Goal: Task Accomplishment & Management: Complete application form

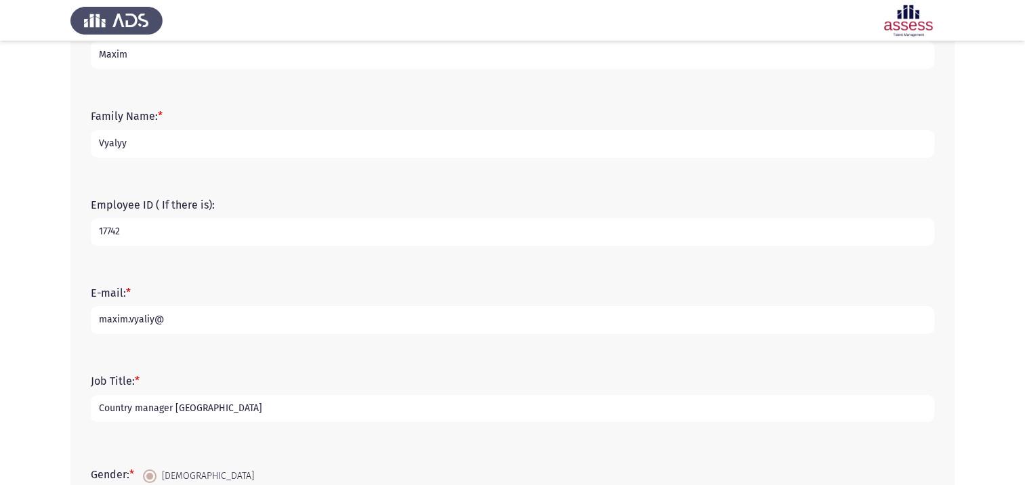
scroll to position [135, 0]
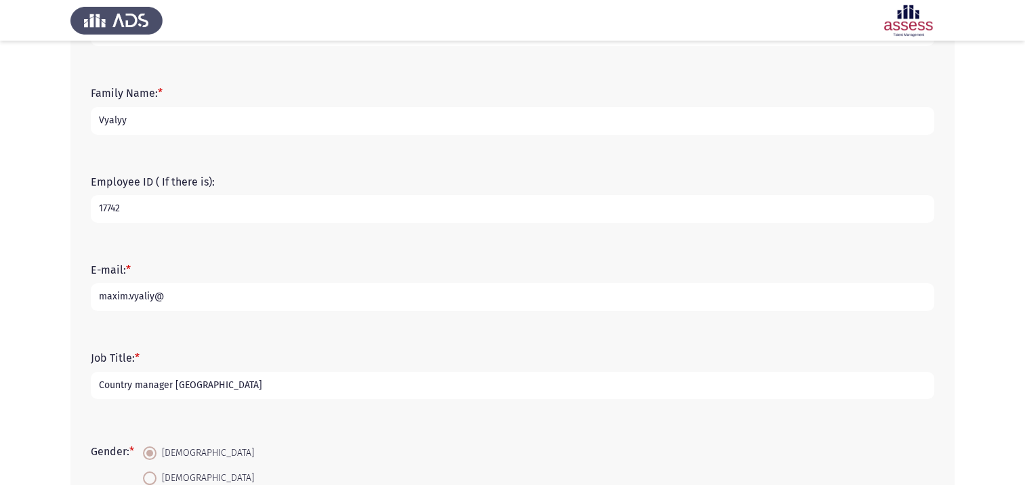
click at [150, 295] on input "maxim.vyaliy@" at bounding box center [512, 297] width 843 height 28
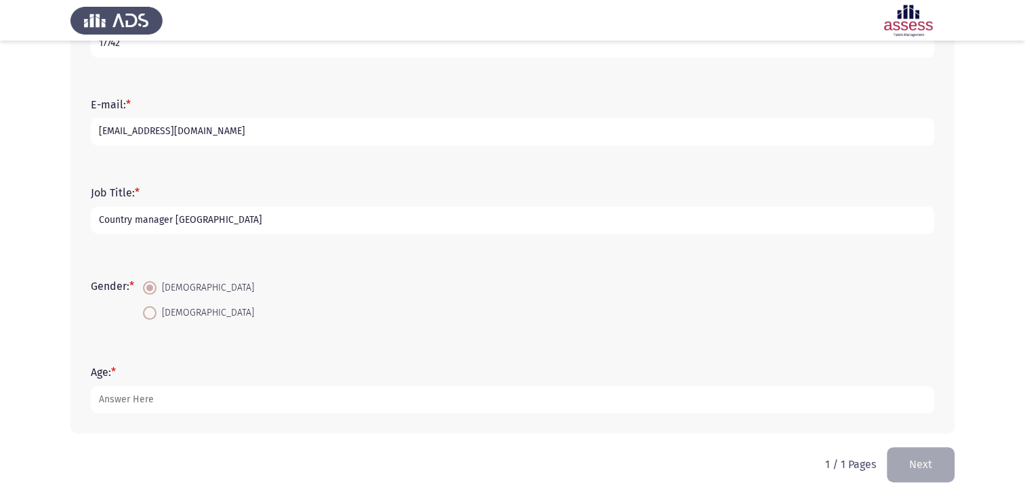
scroll to position [317, 0]
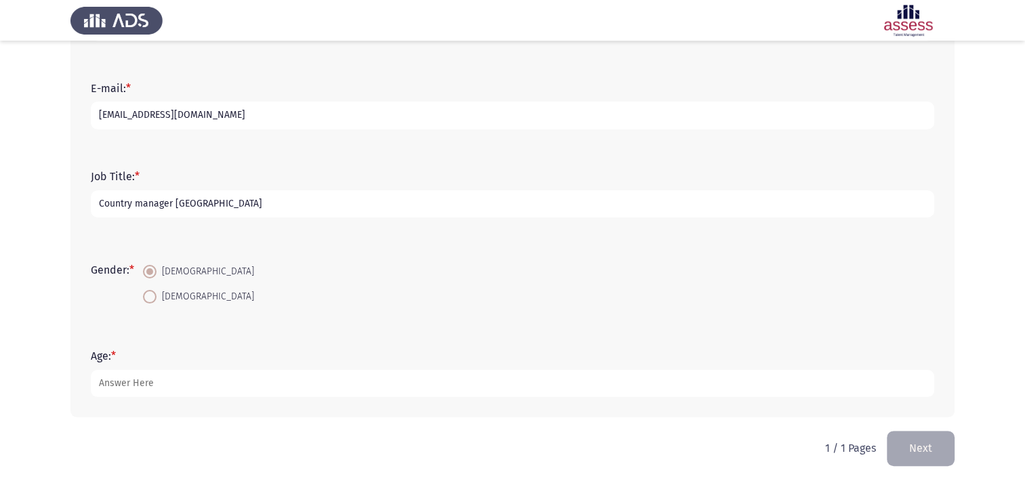
type input "[EMAIL_ADDRESS][DOMAIN_NAME]"
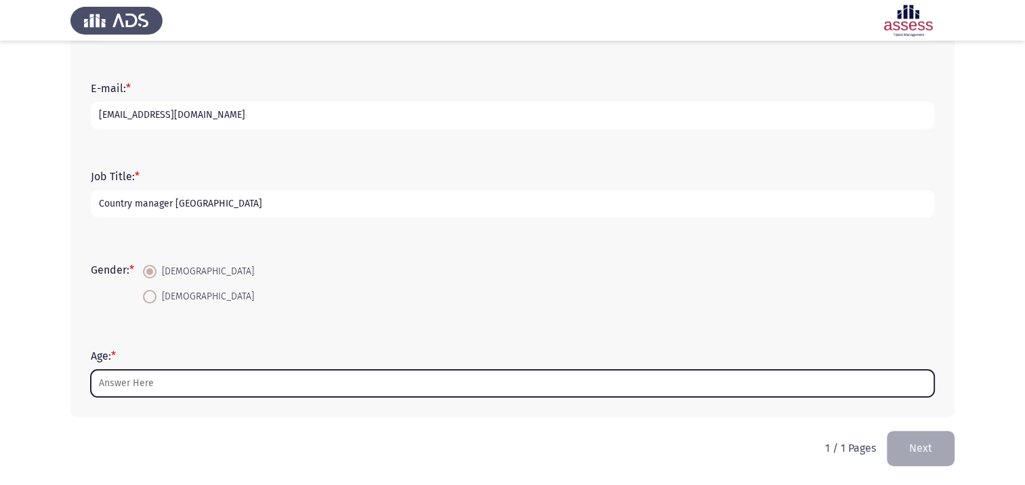
click at [179, 384] on input "Age: *" at bounding box center [512, 384] width 843 height 28
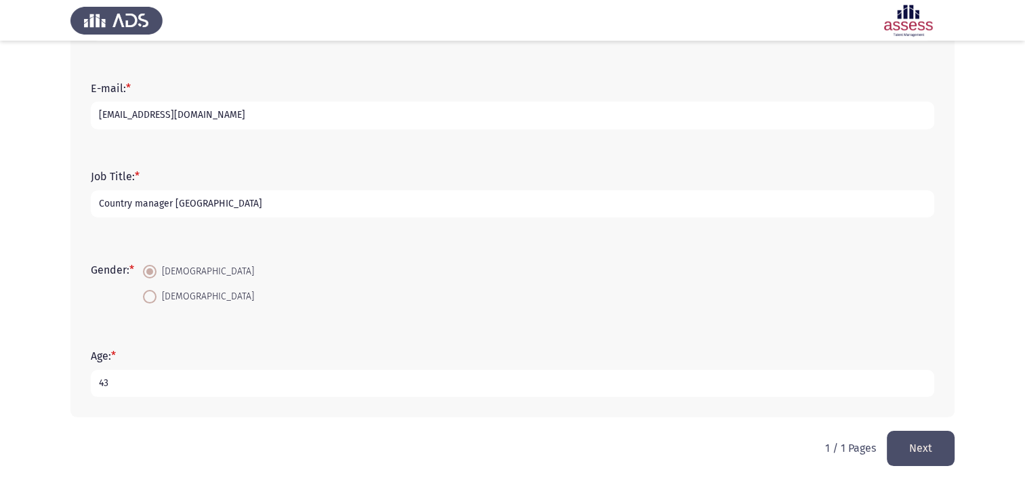
type input "43"
click at [917, 450] on button "Next" at bounding box center [920, 448] width 68 height 35
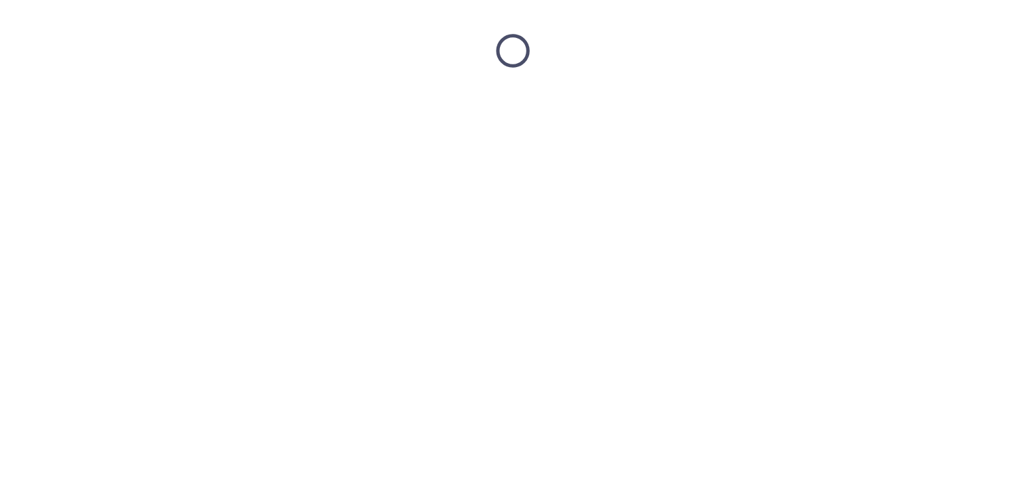
scroll to position [0, 0]
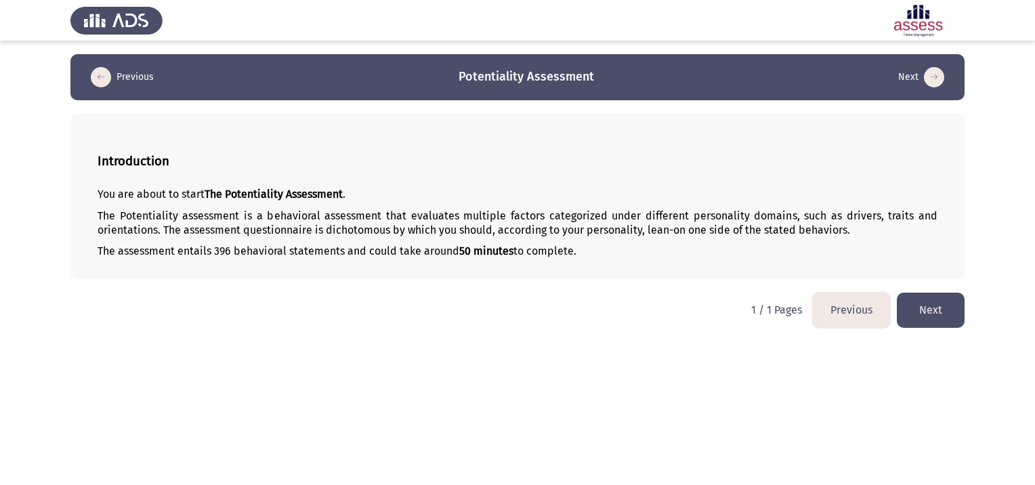
drag, startPoint x: 886, startPoint y: 213, endPoint x: 910, endPoint y: 212, distance: 24.4
click at [910, 212] on p "The Potentiality assessment is a behavioral assessment that evaluates multiple …" at bounding box center [518, 223] width 840 height 28
click at [928, 312] on button "Next" at bounding box center [931, 310] width 68 height 35
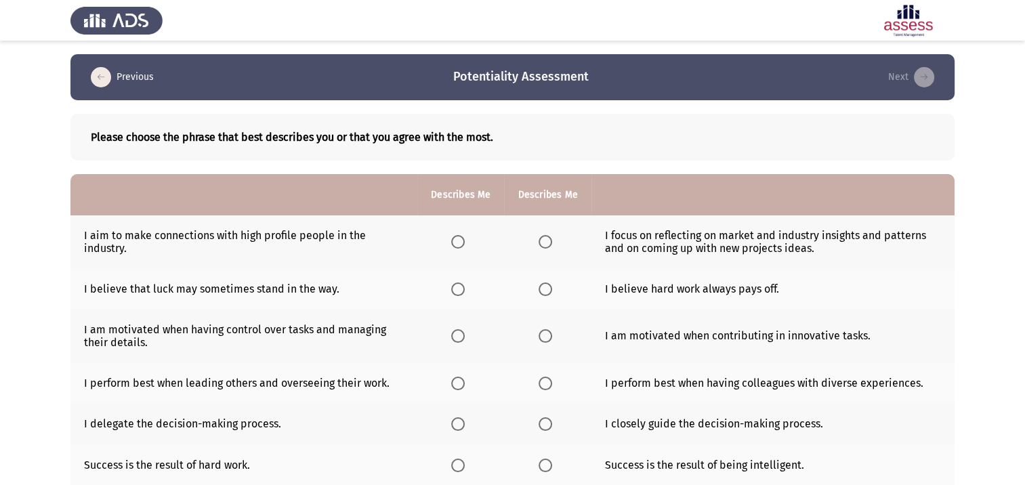
click at [542, 239] on span "Select an option" at bounding box center [545, 242] width 14 height 14
click at [542, 239] on input "Select an option" at bounding box center [545, 242] width 14 height 14
click at [543, 291] on span "Select an option" at bounding box center [545, 289] width 14 height 14
click at [543, 291] on input "Select an option" at bounding box center [545, 289] width 14 height 14
click at [548, 341] on span "Select an option" at bounding box center [545, 336] width 14 height 14
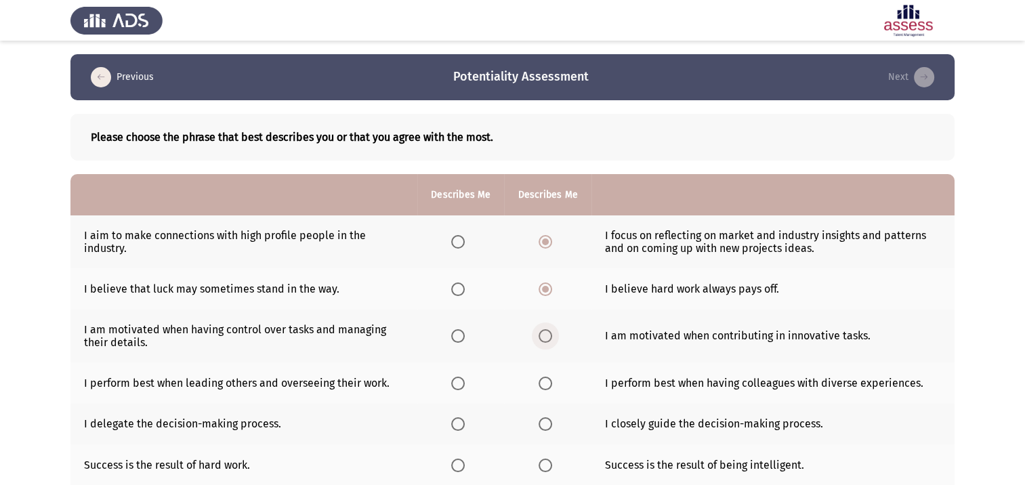
click at [548, 341] on input "Select an option" at bounding box center [545, 336] width 14 height 14
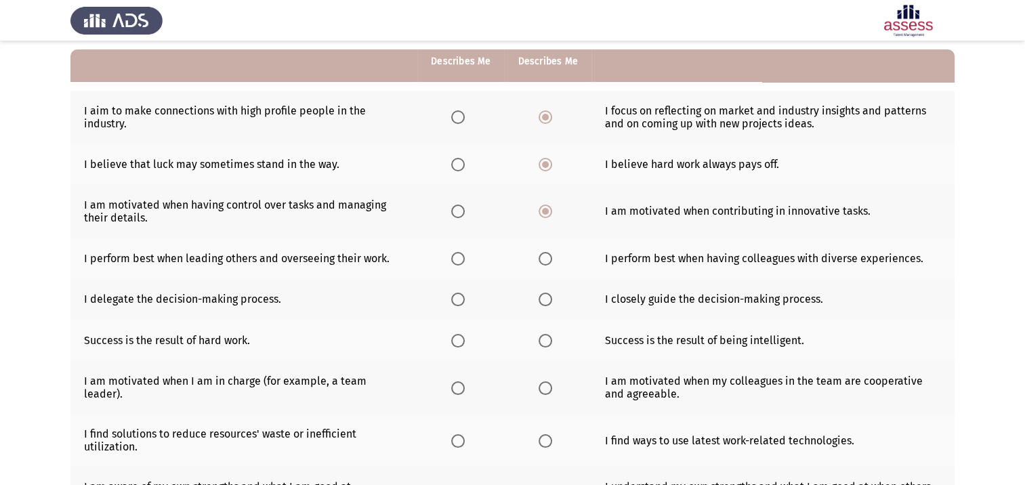
scroll to position [135, 0]
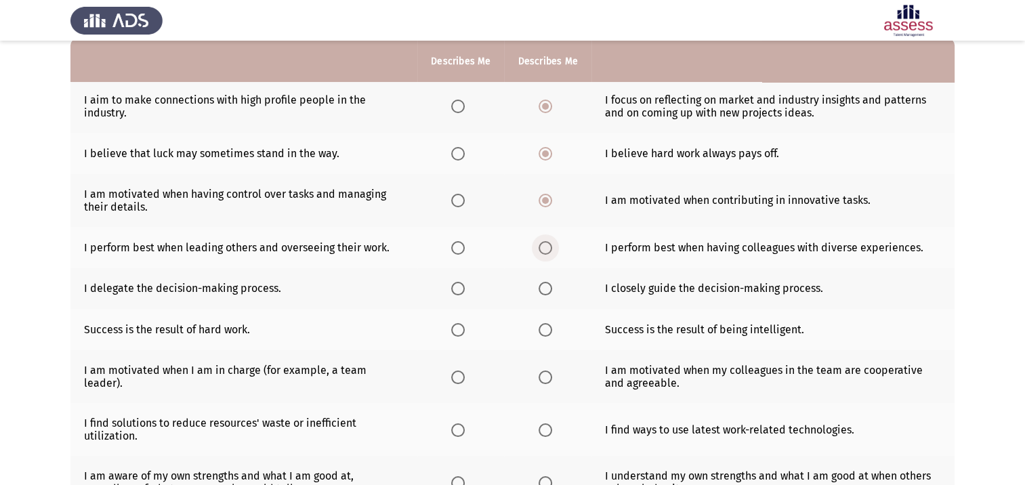
click at [544, 254] on span "Select an option" at bounding box center [545, 248] width 14 height 14
click at [544, 254] on input "Select an option" at bounding box center [545, 248] width 14 height 14
click at [542, 293] on span "Select an option" at bounding box center [545, 289] width 14 height 14
click at [542, 293] on input "Select an option" at bounding box center [545, 289] width 14 height 14
click at [458, 335] on span "Select an option" at bounding box center [458, 330] width 14 height 14
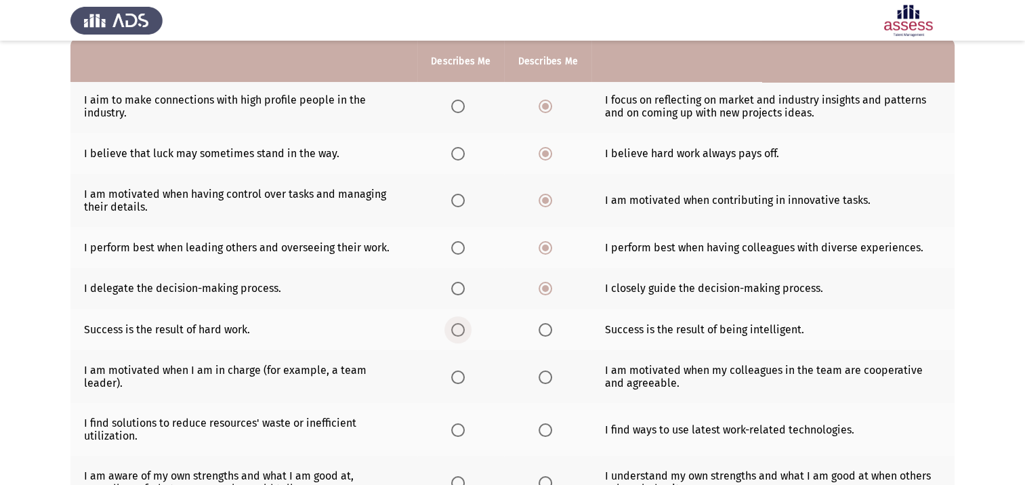
click at [458, 335] on input "Select an option" at bounding box center [458, 330] width 14 height 14
click at [546, 382] on span "Select an option" at bounding box center [545, 377] width 14 height 14
click at [546, 382] on input "Select an option" at bounding box center [545, 377] width 14 height 14
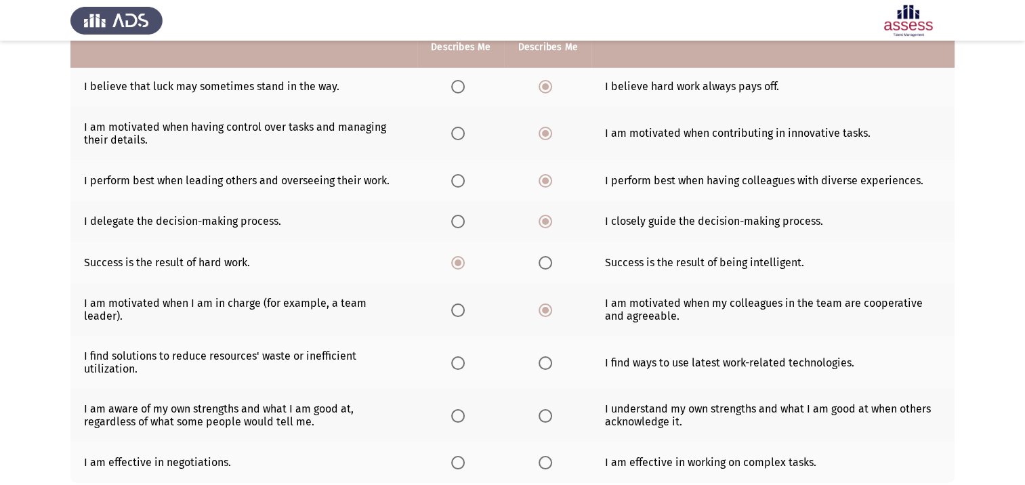
scroll to position [203, 0]
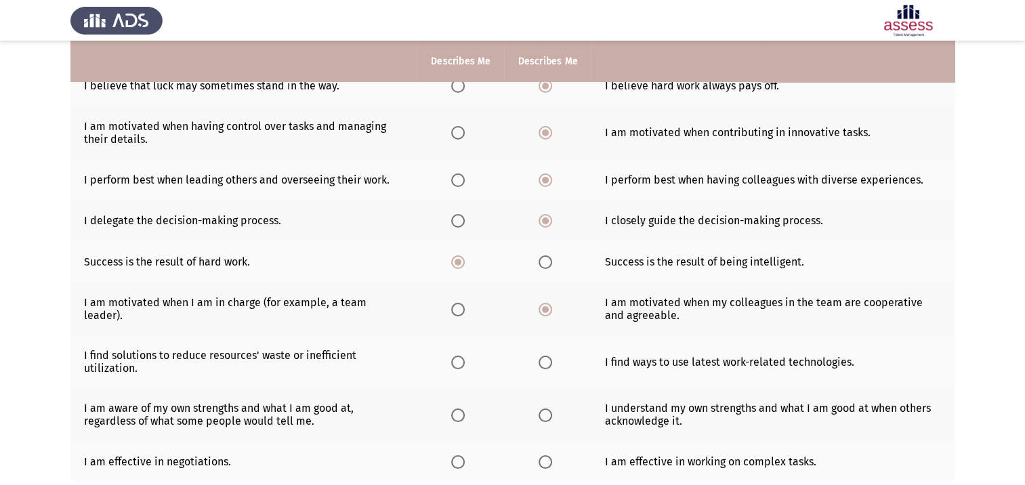
click at [456, 364] on span "Select an option" at bounding box center [458, 363] width 14 height 14
click at [456, 364] on input "Select an option" at bounding box center [458, 363] width 14 height 14
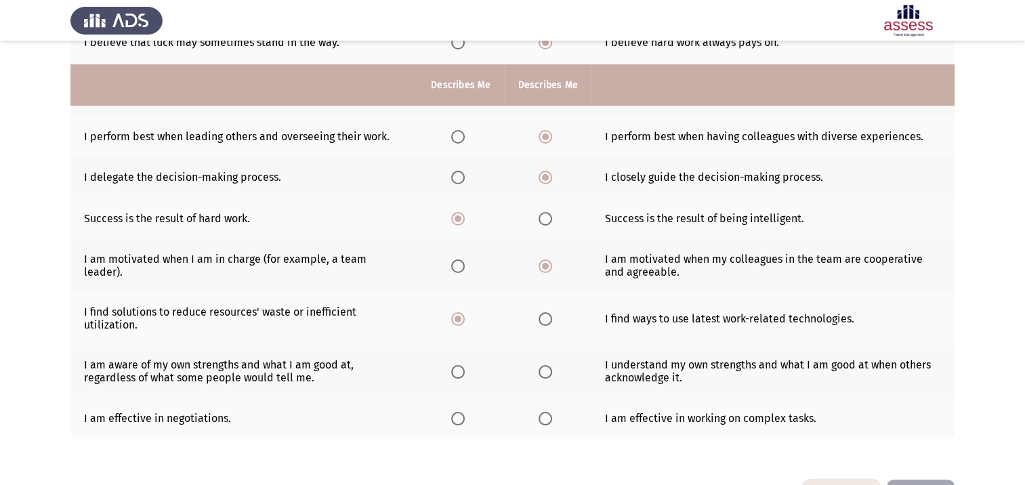
scroll to position [271, 0]
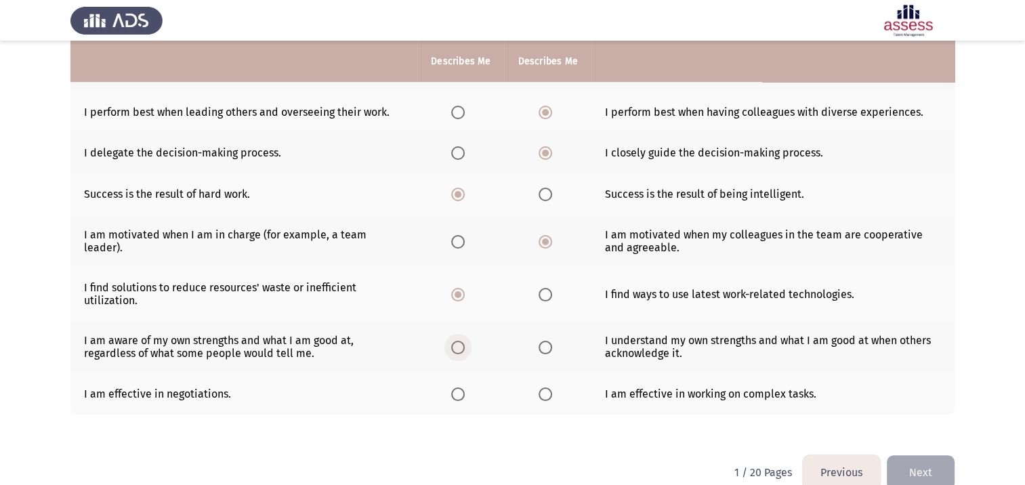
click at [458, 352] on span "Select an option" at bounding box center [458, 348] width 14 height 14
click at [458, 352] on input "Select an option" at bounding box center [458, 348] width 14 height 14
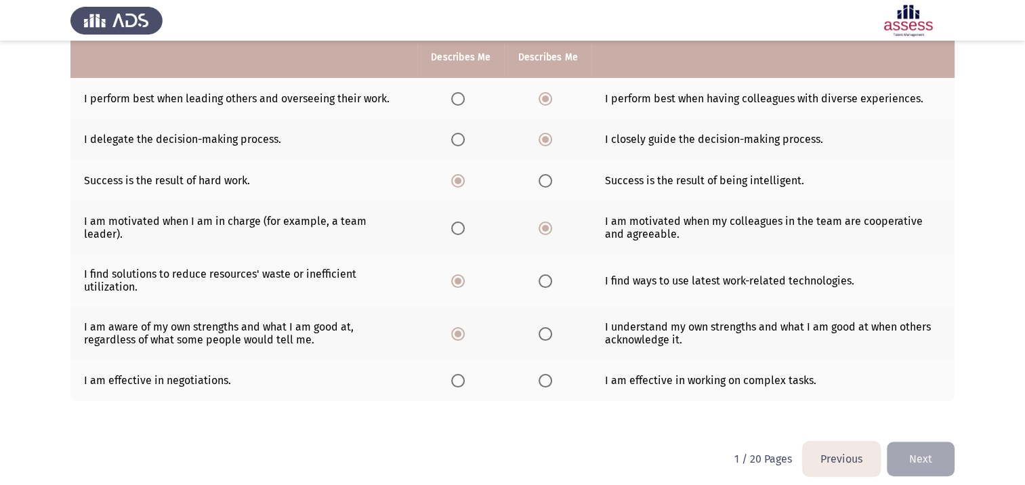
scroll to position [297, 0]
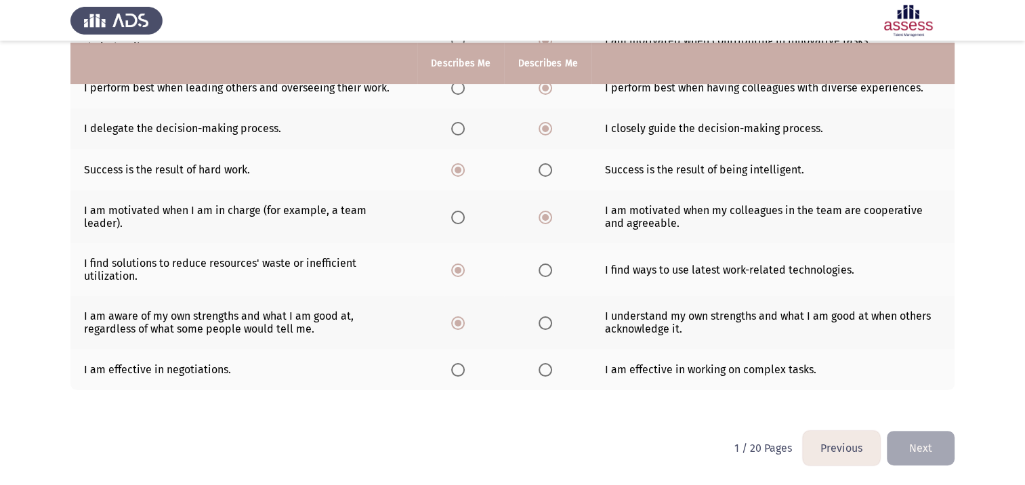
click at [455, 377] on th at bounding box center [460, 369] width 87 height 41
click at [458, 374] on span "Select an option" at bounding box center [458, 370] width 14 height 14
click at [458, 374] on input "Select an option" at bounding box center [458, 370] width 14 height 14
click at [918, 454] on button "Next" at bounding box center [920, 448] width 68 height 35
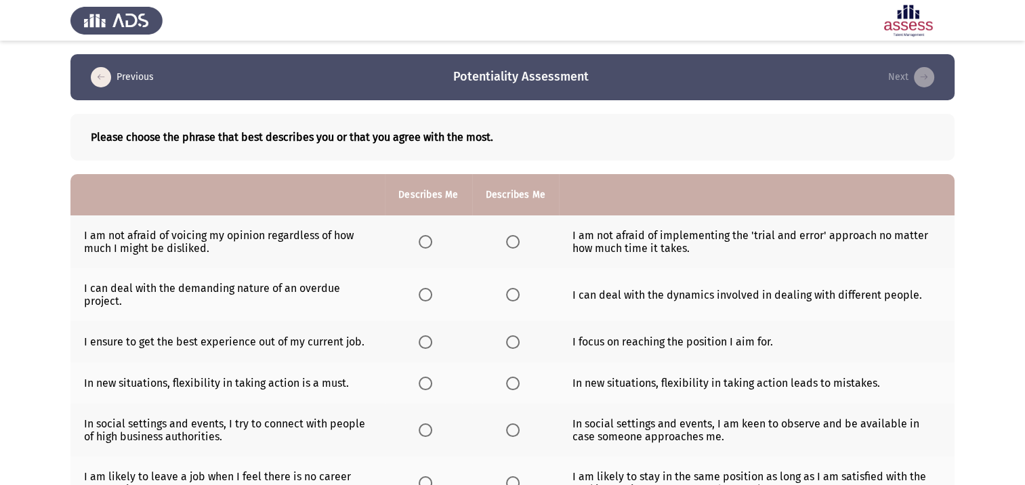
click at [431, 242] on span "Select an option" at bounding box center [425, 242] width 14 height 14
click at [431, 242] on input "Select an option" at bounding box center [425, 242] width 14 height 14
click at [507, 298] on span "Select an option" at bounding box center [513, 295] width 14 height 14
click at [507, 298] on input "Select an option" at bounding box center [513, 295] width 14 height 14
click at [429, 345] on span "Select an option" at bounding box center [425, 342] width 14 height 14
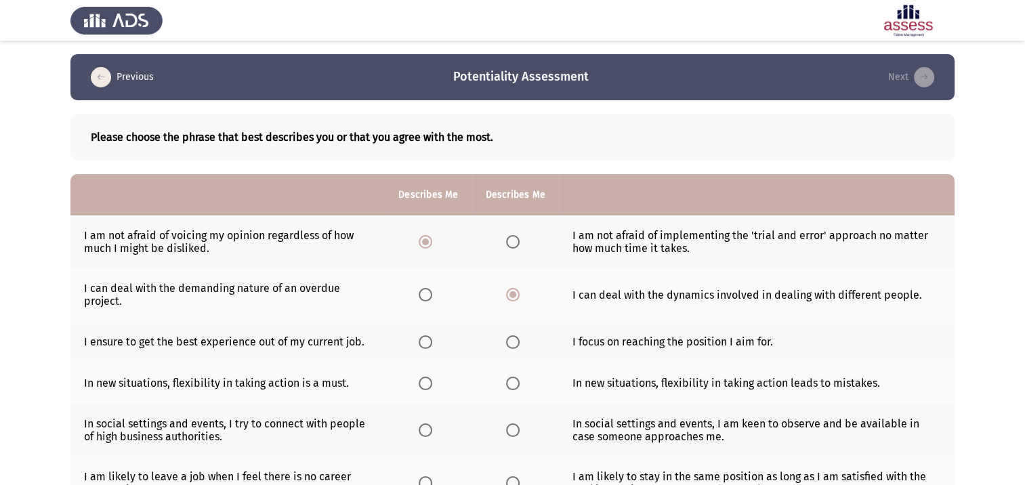
click at [429, 345] on input "Select an option" at bounding box center [425, 342] width 14 height 14
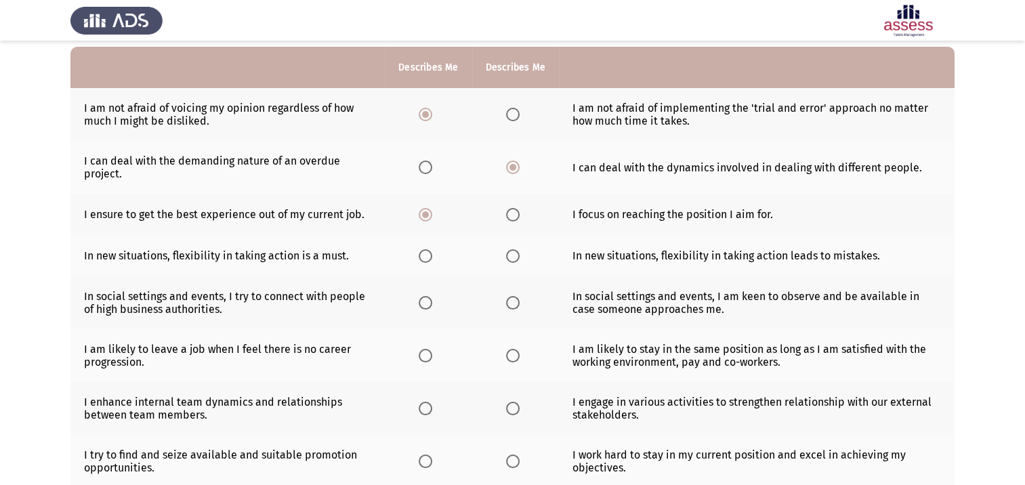
scroll to position [135, 0]
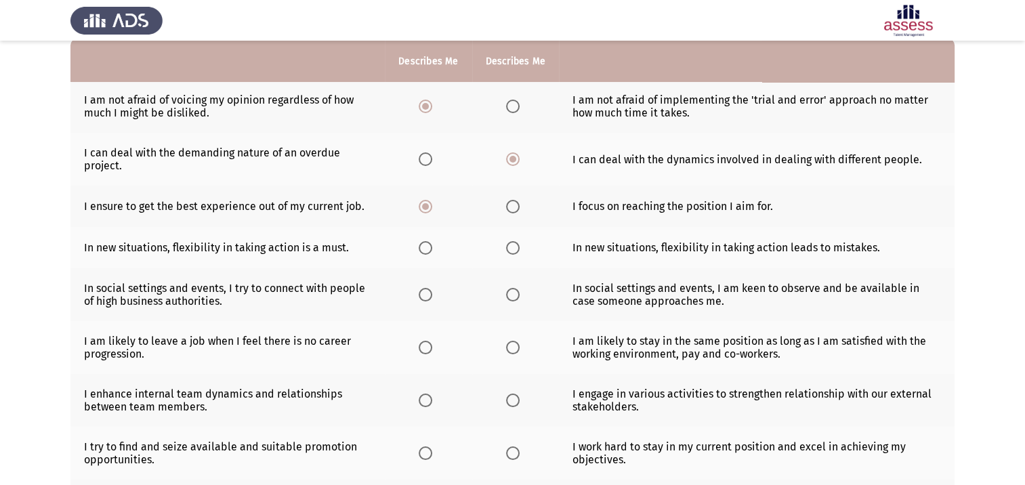
click at [427, 249] on span "Select an option" at bounding box center [425, 248] width 14 height 14
click at [427, 249] on input "Select an option" at bounding box center [425, 248] width 14 height 14
click at [423, 297] on span "Select an option" at bounding box center [425, 295] width 14 height 14
click at [423, 297] on input "Select an option" at bounding box center [425, 295] width 14 height 14
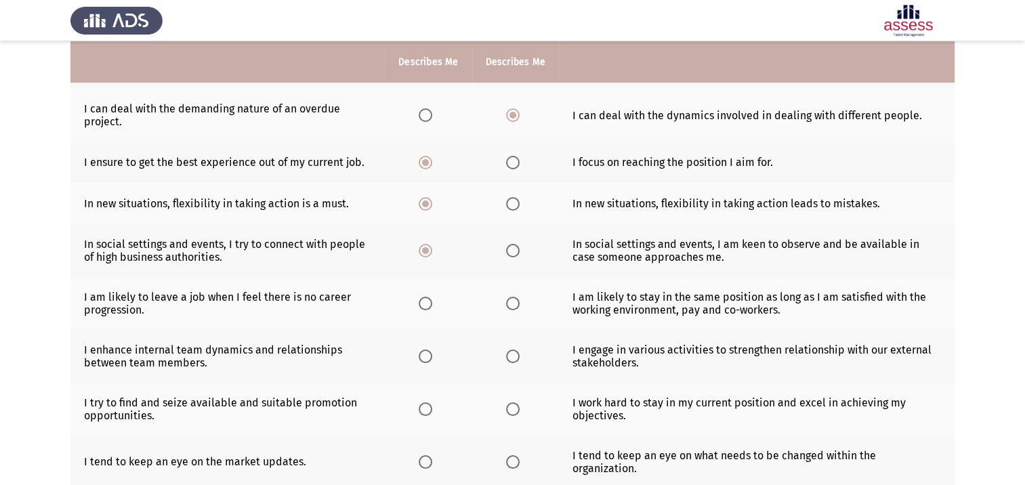
scroll to position [203, 0]
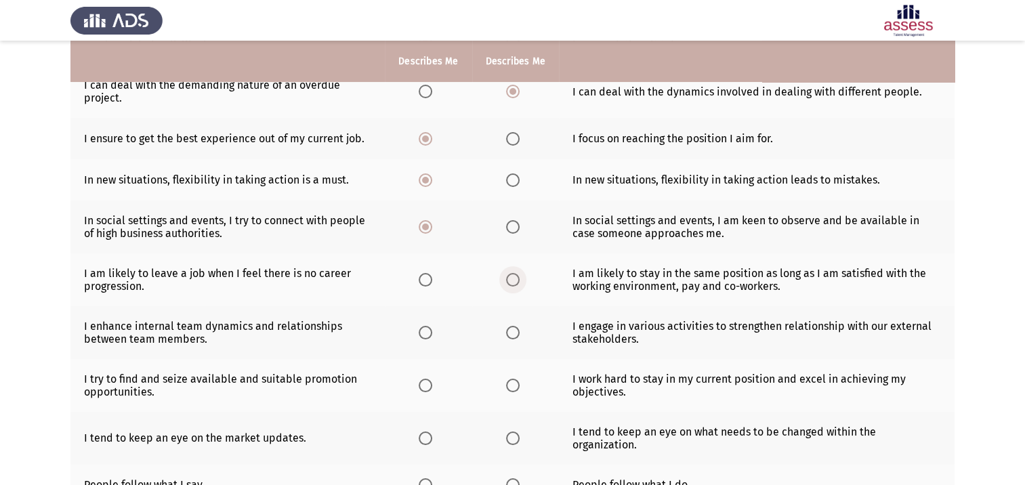
click at [507, 280] on span "Select an option" at bounding box center [513, 280] width 14 height 14
click at [507, 280] on input "Select an option" at bounding box center [513, 280] width 14 height 14
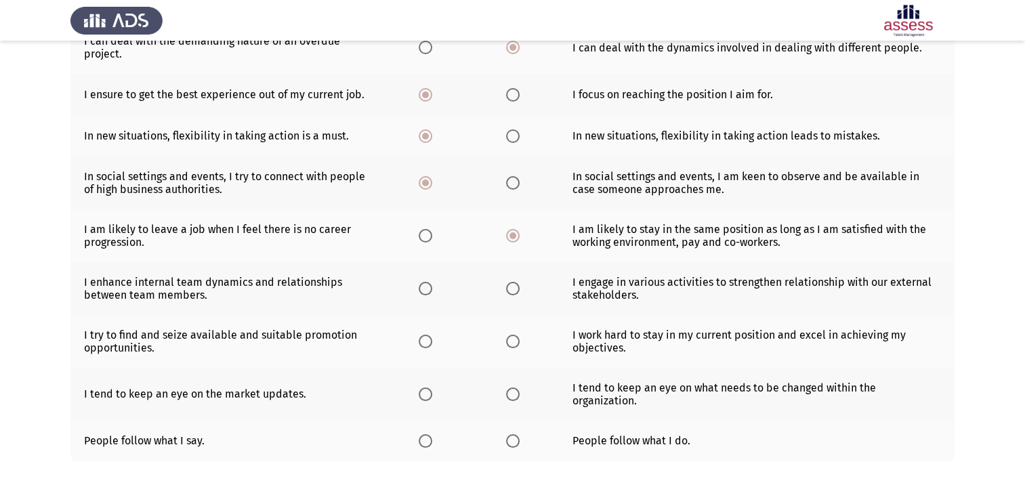
scroll to position [271, 0]
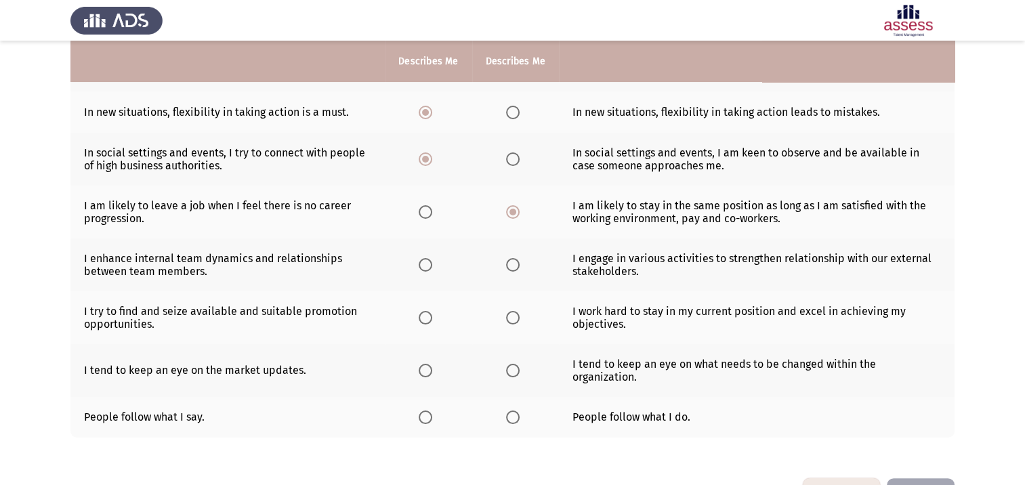
click at [423, 269] on span "Select an option" at bounding box center [425, 265] width 14 height 14
click at [423, 269] on input "Select an option" at bounding box center [425, 265] width 14 height 14
click at [514, 374] on span "Select an option" at bounding box center [513, 371] width 14 height 14
click at [514, 374] on input "Select an option" at bounding box center [513, 371] width 14 height 14
click at [506, 320] on span "Select an option" at bounding box center [513, 318] width 14 height 14
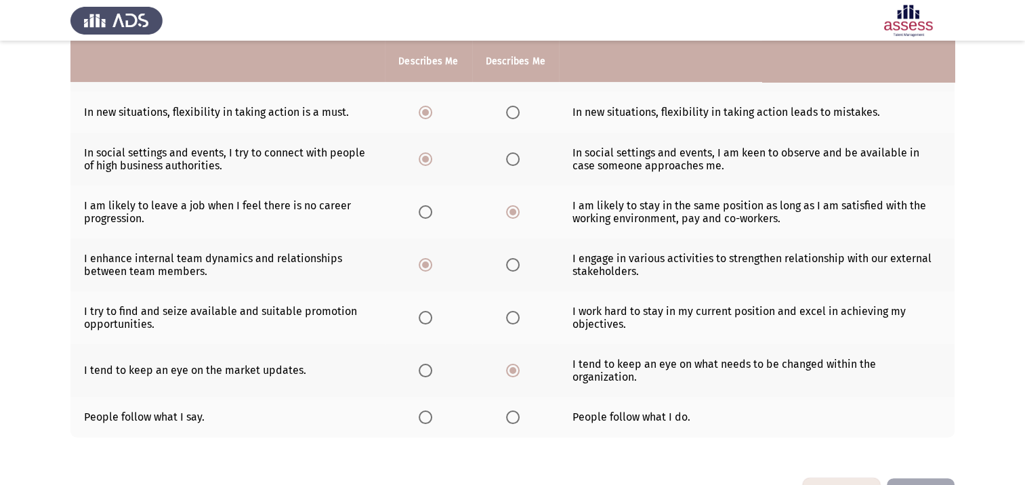
click at [506, 320] on input "Select an option" at bounding box center [513, 318] width 14 height 14
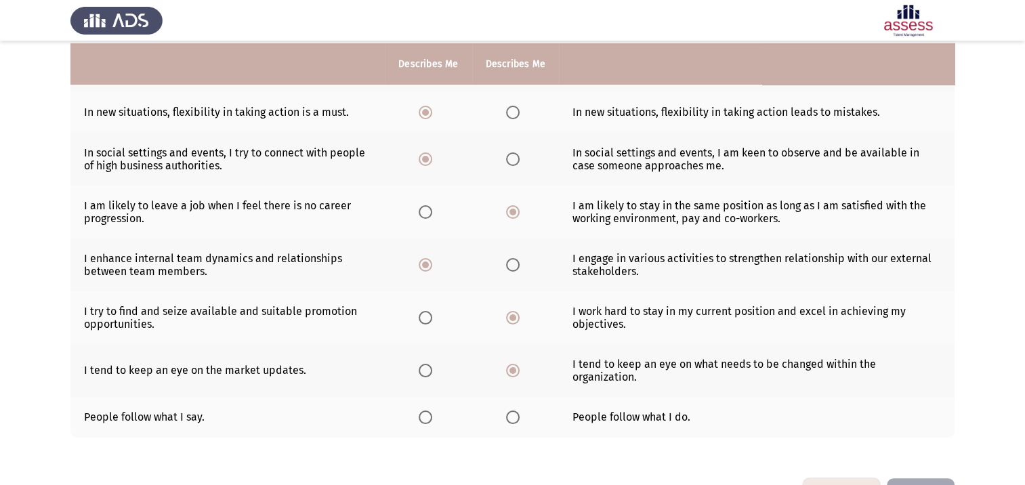
scroll to position [320, 0]
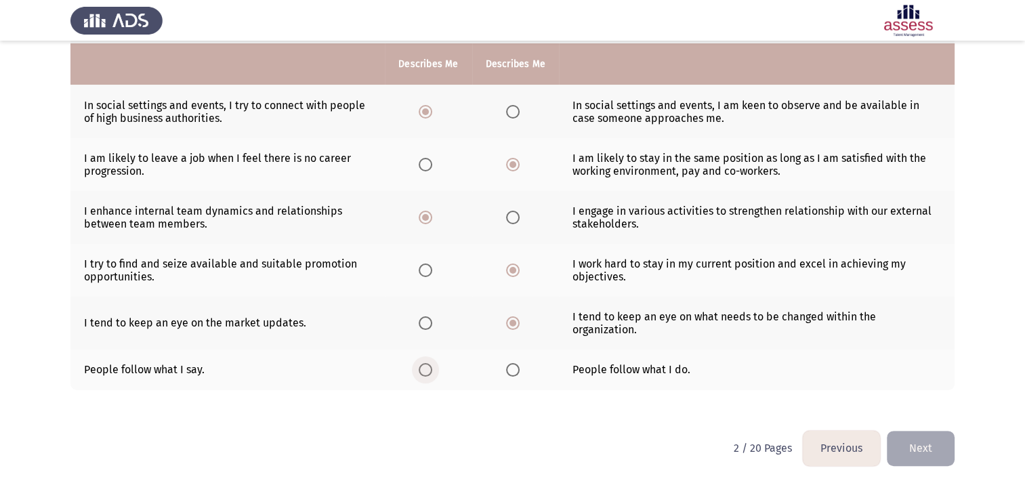
click at [421, 372] on span "Select an option" at bounding box center [425, 370] width 14 height 14
click at [421, 372] on input "Select an option" at bounding box center [425, 370] width 14 height 14
click at [920, 454] on button "Next" at bounding box center [920, 448] width 68 height 35
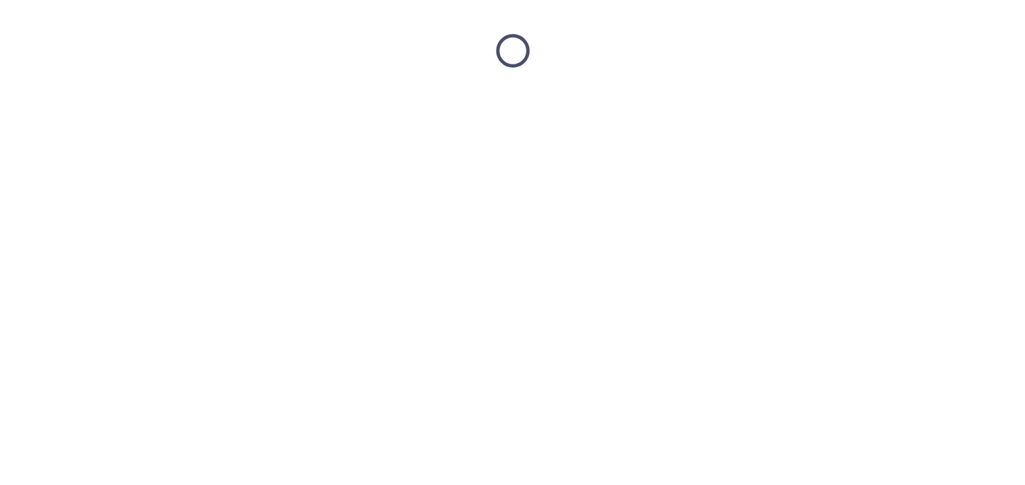
scroll to position [0, 0]
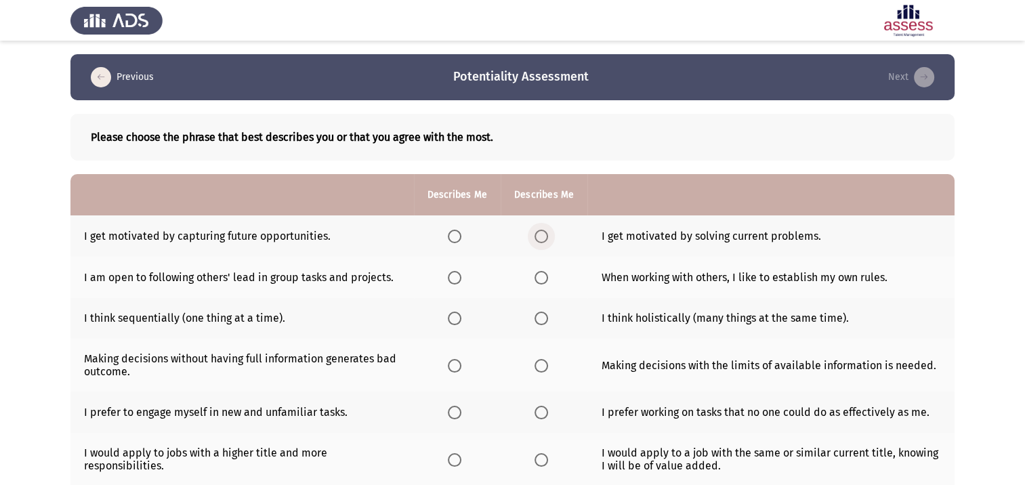
click at [546, 238] on span "Select an option" at bounding box center [541, 237] width 14 height 14
click at [546, 238] on input "Select an option" at bounding box center [541, 237] width 14 height 14
click at [457, 282] on span "Select an option" at bounding box center [455, 278] width 14 height 14
click at [457, 282] on input "Select an option" at bounding box center [455, 278] width 14 height 14
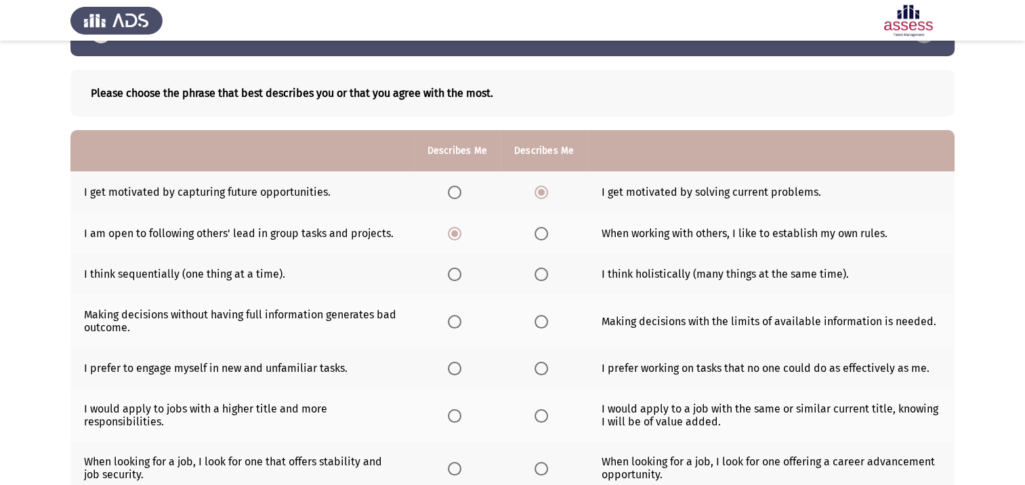
scroll to position [68, 0]
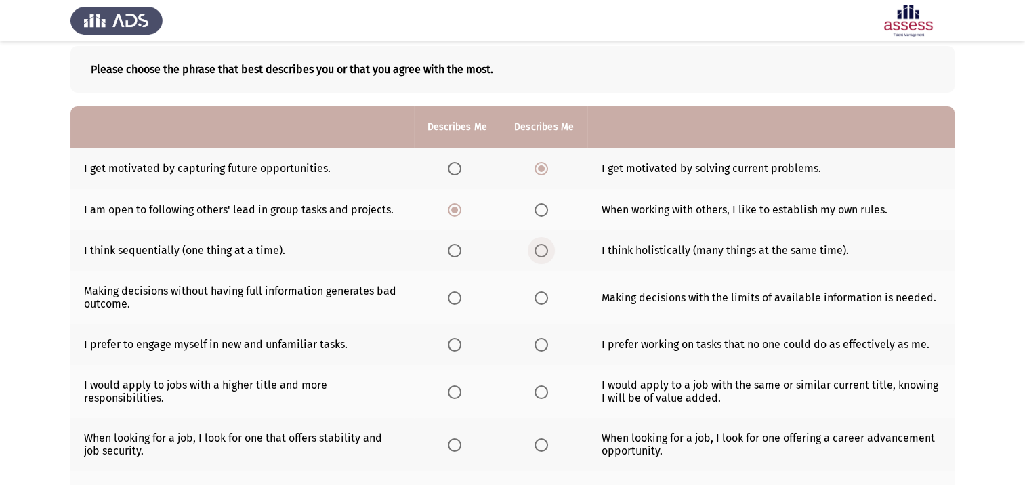
click at [543, 257] on span "Select an option" at bounding box center [541, 251] width 14 height 14
click at [543, 257] on input "Select an option" at bounding box center [541, 251] width 14 height 14
click at [457, 301] on span "Select an option" at bounding box center [455, 298] width 14 height 14
click at [457, 301] on input "Select an option" at bounding box center [455, 298] width 14 height 14
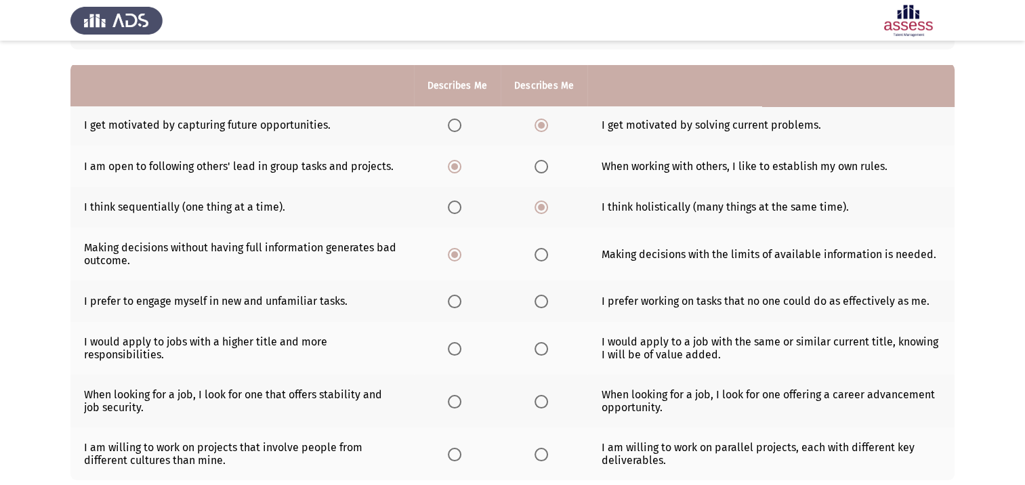
scroll to position [135, 0]
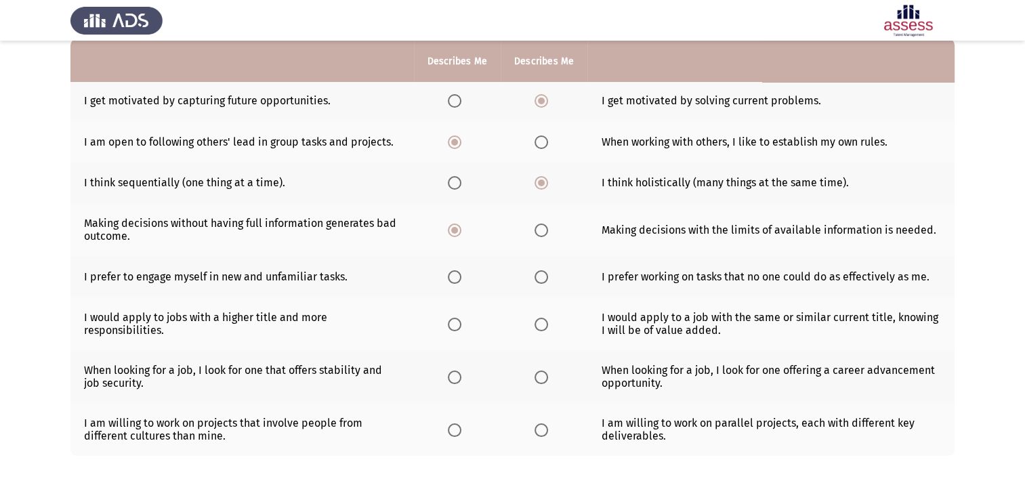
click at [451, 280] on span "Select an option" at bounding box center [455, 277] width 14 height 14
click at [451, 280] on input "Select an option" at bounding box center [455, 277] width 14 height 14
click at [458, 334] on th at bounding box center [457, 323] width 87 height 53
click at [458, 324] on span "Select an option" at bounding box center [455, 325] width 14 height 14
click at [458, 324] on input "Select an option" at bounding box center [455, 325] width 14 height 14
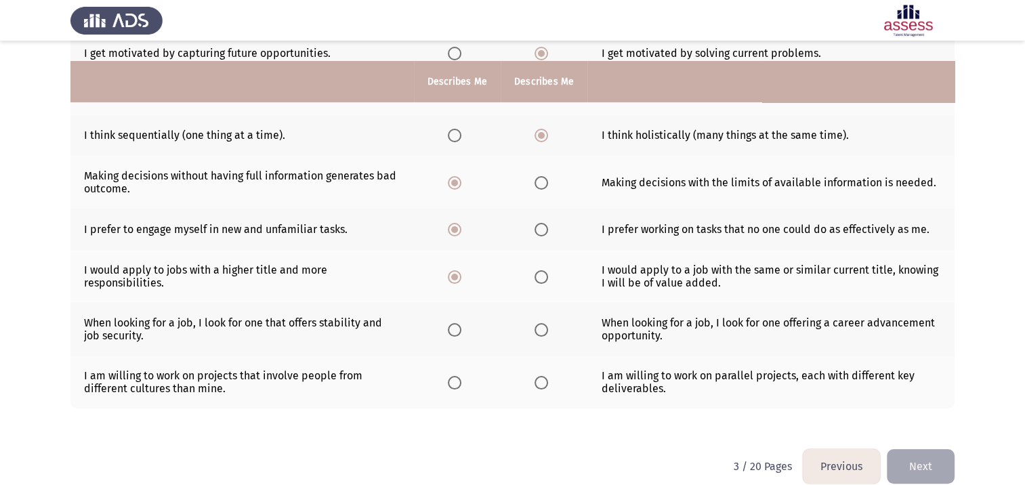
scroll to position [203, 0]
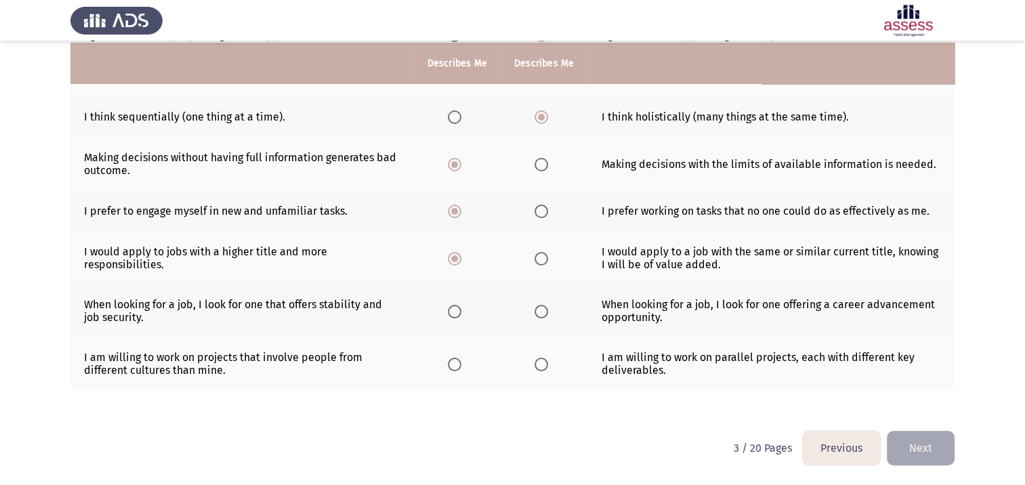
click at [455, 315] on span "Select an option" at bounding box center [455, 312] width 14 height 14
click at [455, 315] on input "Select an option" at bounding box center [455, 312] width 14 height 14
click at [458, 361] on span "Select an option" at bounding box center [455, 365] width 14 height 14
click at [458, 361] on input "Select an option" at bounding box center [455, 365] width 14 height 14
click at [909, 450] on button "Next" at bounding box center [920, 448] width 68 height 35
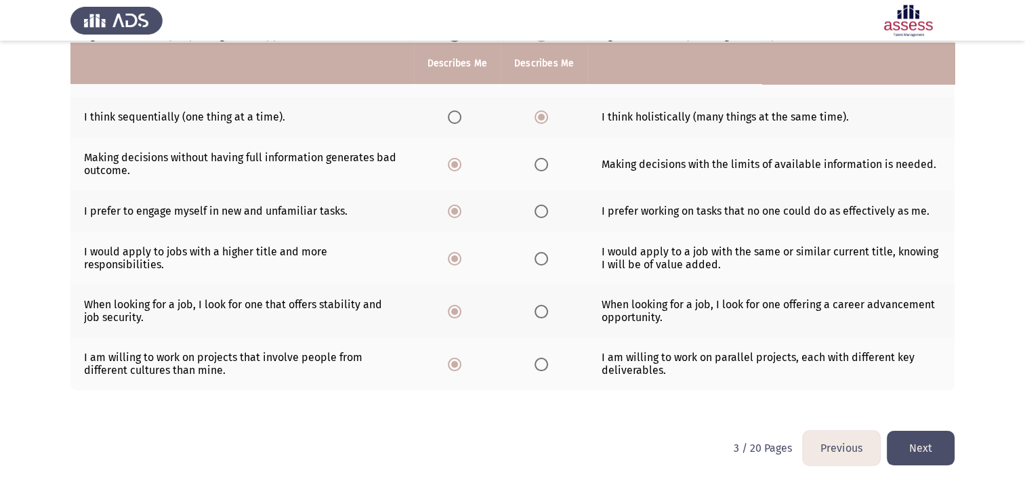
scroll to position [0, 0]
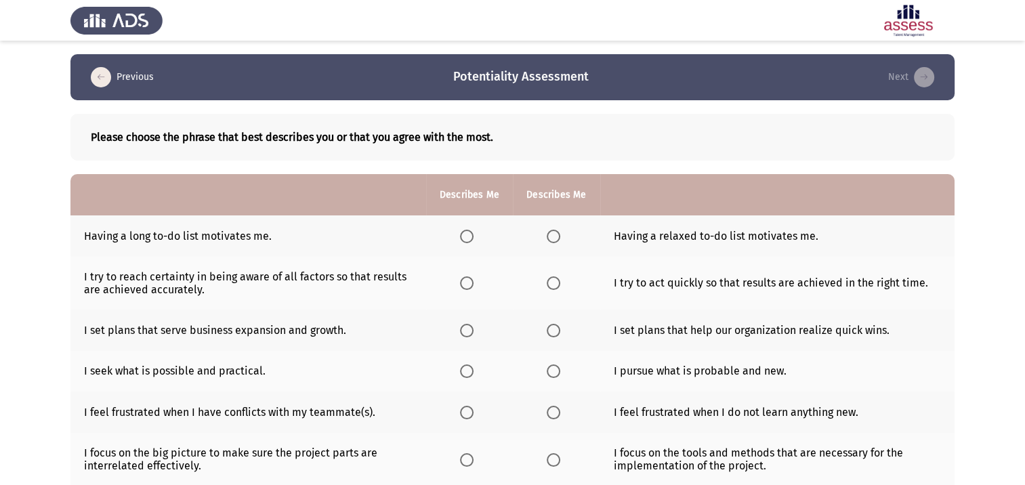
click at [469, 238] on span "Select an option" at bounding box center [467, 237] width 14 height 14
click at [469, 238] on input "Select an option" at bounding box center [467, 237] width 14 height 14
click at [559, 283] on label "Select an option" at bounding box center [555, 283] width 19 height 14
click at [559, 283] on input "Select an option" at bounding box center [553, 283] width 14 height 14
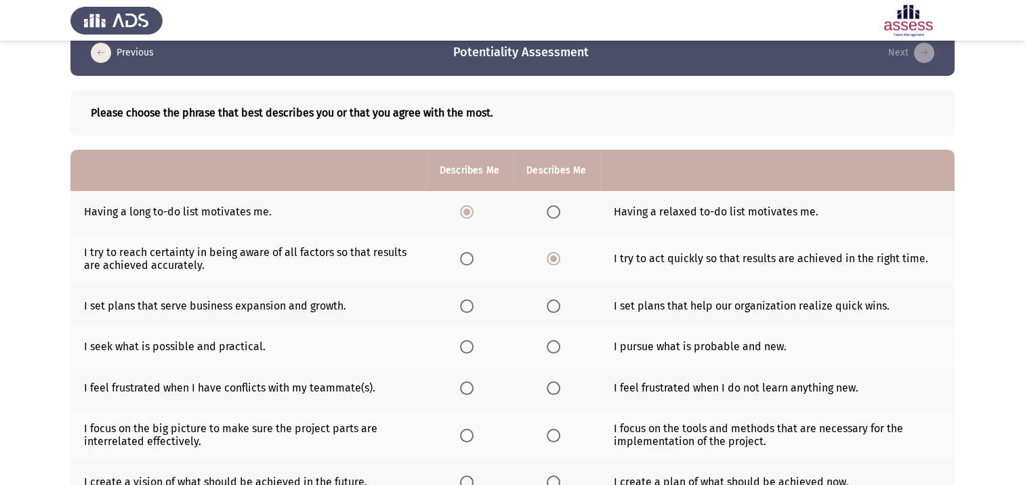
scroll to position [68, 0]
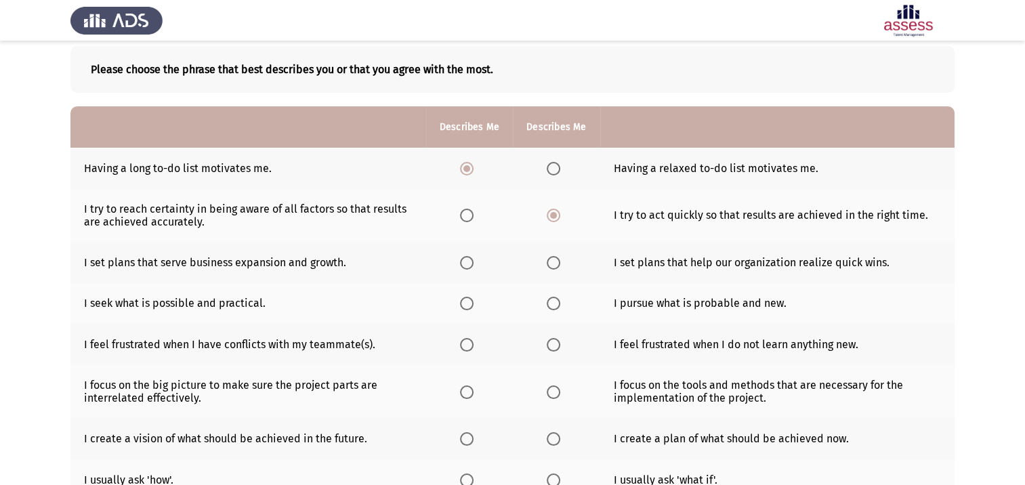
click at [463, 261] on span "Select an option" at bounding box center [467, 263] width 14 height 14
click at [463, 261] on input "Select an option" at bounding box center [467, 263] width 14 height 14
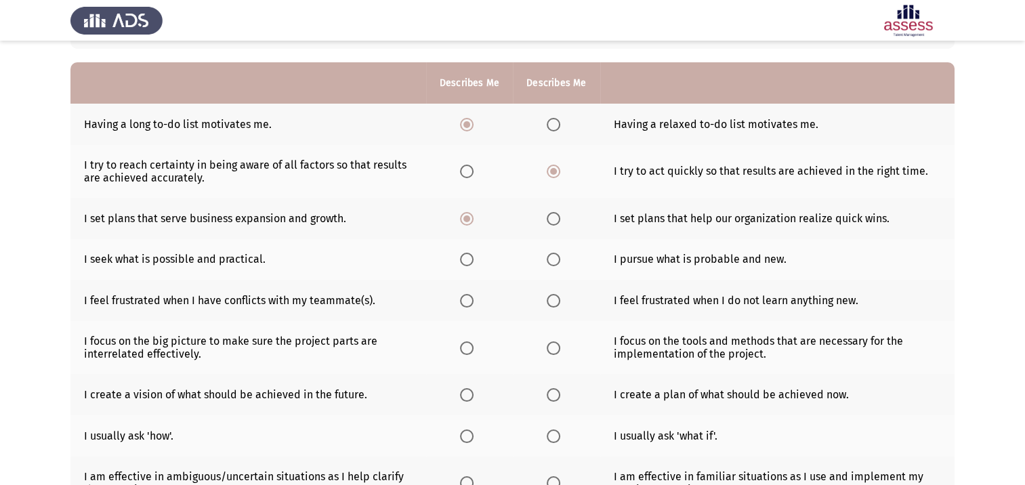
scroll to position [135, 0]
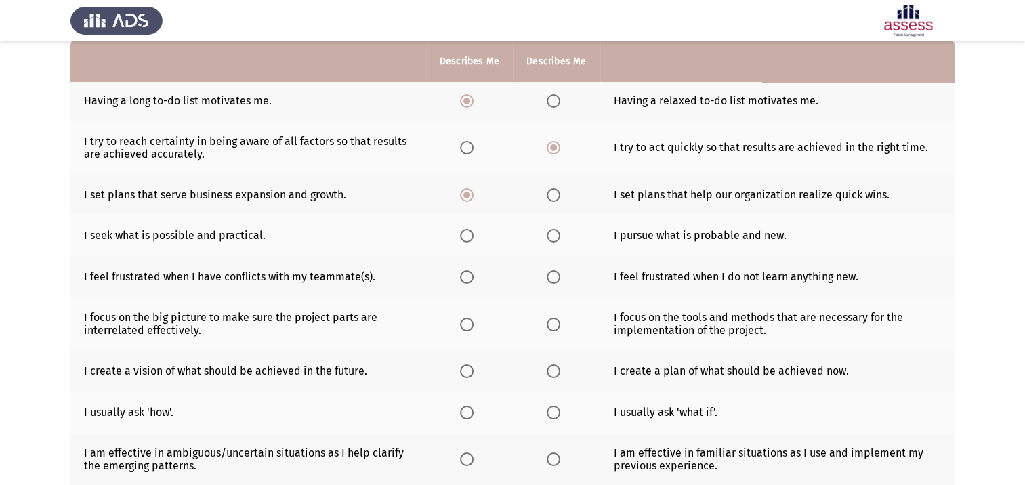
click at [468, 236] on span "Select an option" at bounding box center [467, 236] width 14 height 14
click at [468, 236] on input "Select an option" at bounding box center [467, 236] width 14 height 14
click at [555, 275] on span "Select an option" at bounding box center [553, 277] width 14 height 14
click at [555, 275] on input "Select an option" at bounding box center [553, 277] width 14 height 14
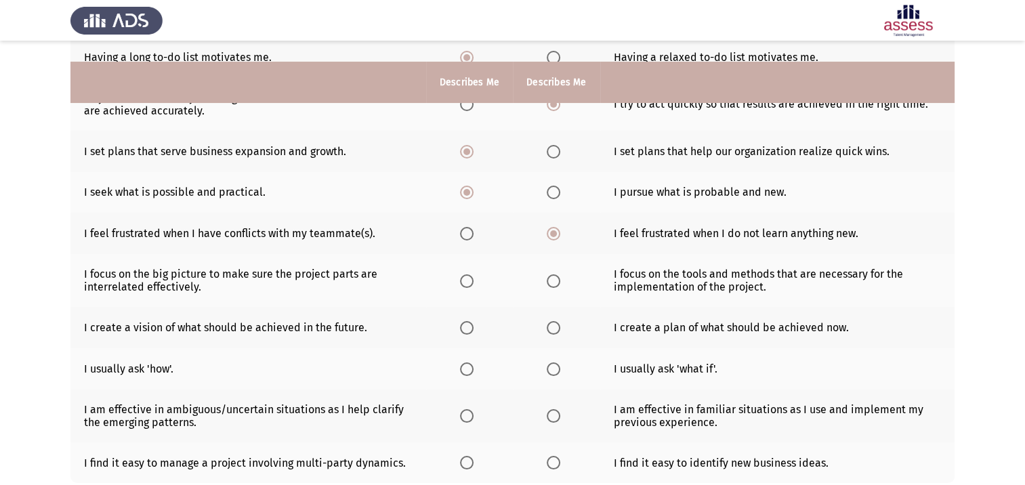
scroll to position [203, 0]
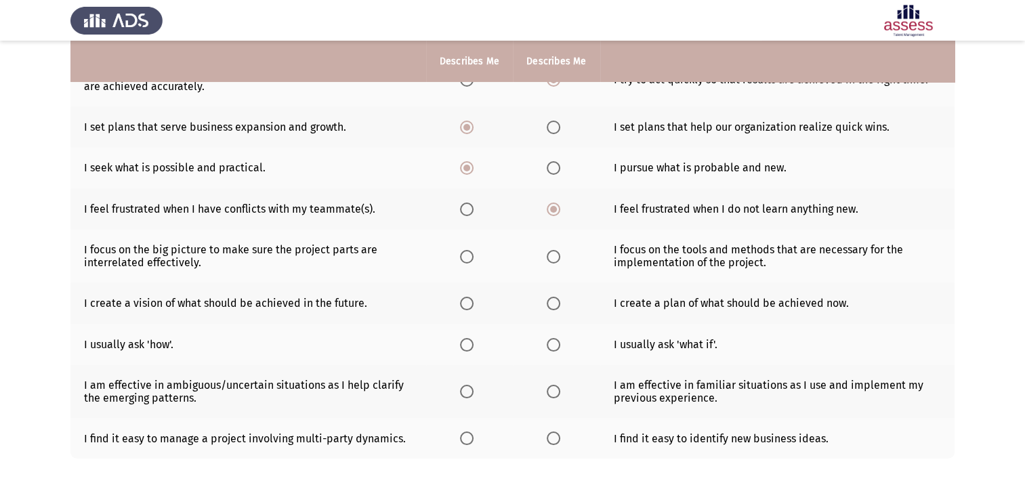
click at [463, 255] on span "Select an option" at bounding box center [467, 257] width 14 height 14
click at [463, 255] on input "Select an option" at bounding box center [467, 257] width 14 height 14
click at [471, 309] on span "Select an option" at bounding box center [467, 304] width 14 height 14
click at [471, 309] on input "Select an option" at bounding box center [467, 304] width 14 height 14
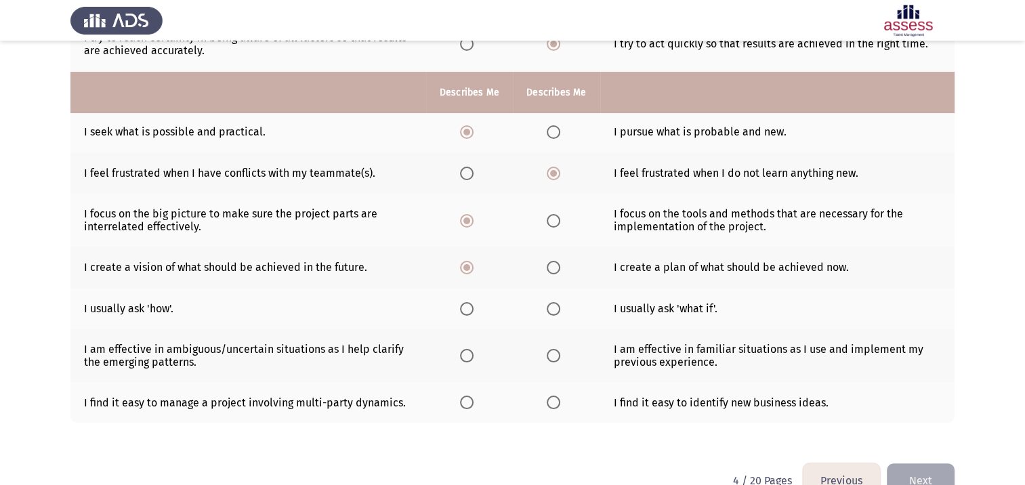
scroll to position [271, 0]
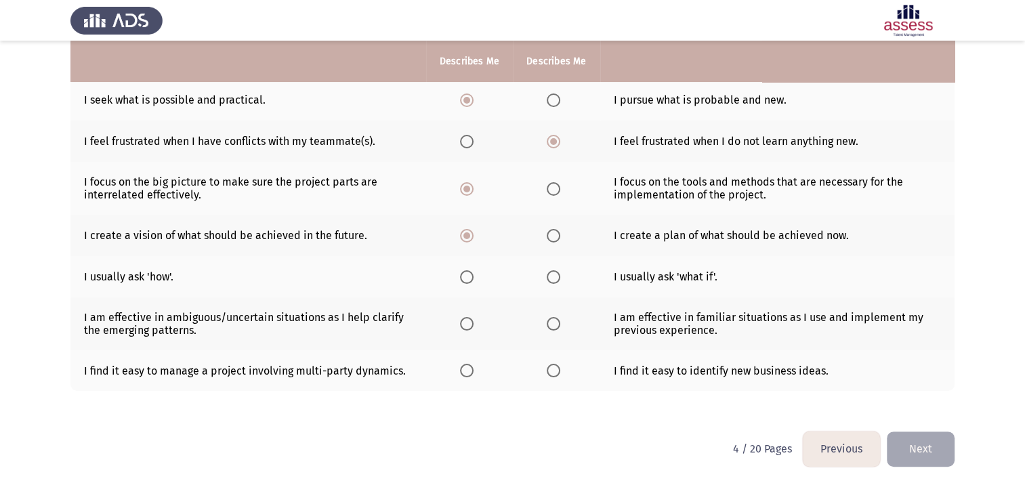
click at [563, 277] on th at bounding box center [556, 276] width 87 height 41
click at [555, 273] on span "Select an option" at bounding box center [553, 277] width 14 height 14
click at [555, 273] on input "Select an option" at bounding box center [553, 277] width 14 height 14
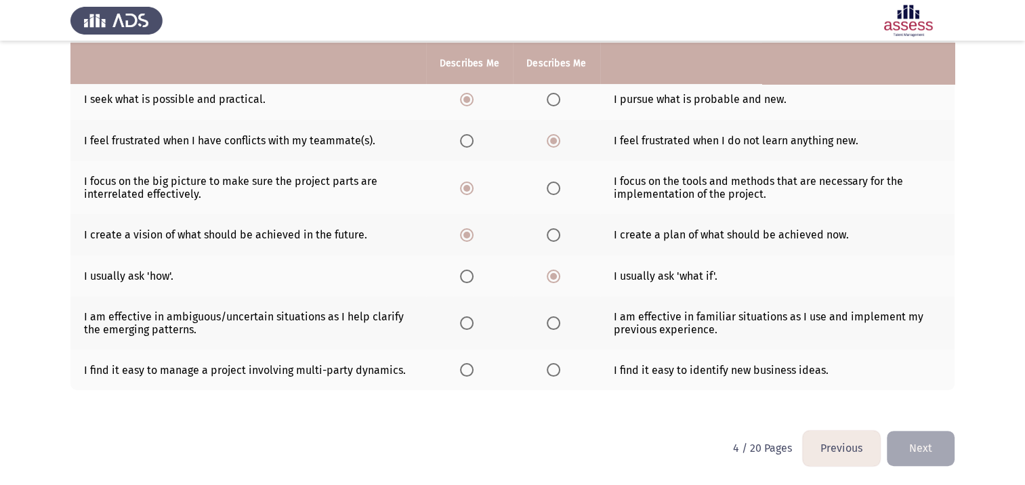
click at [464, 324] on span "Select an option" at bounding box center [467, 323] width 14 height 14
click at [464, 324] on input "Select an option" at bounding box center [467, 323] width 14 height 14
click at [465, 370] on span "Select an option" at bounding box center [467, 370] width 14 height 14
click at [465, 370] on input "Select an option" at bounding box center [467, 370] width 14 height 14
click at [928, 447] on button "Next" at bounding box center [920, 448] width 68 height 35
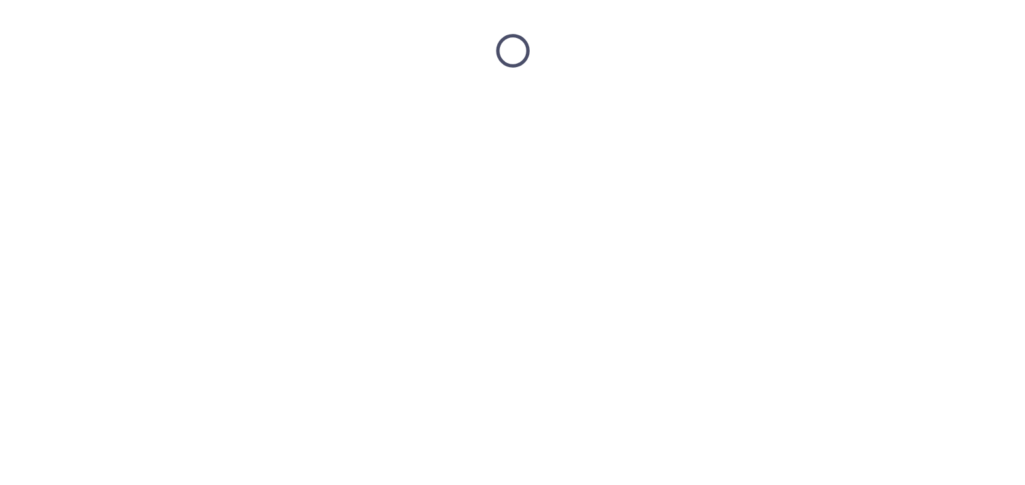
scroll to position [0, 0]
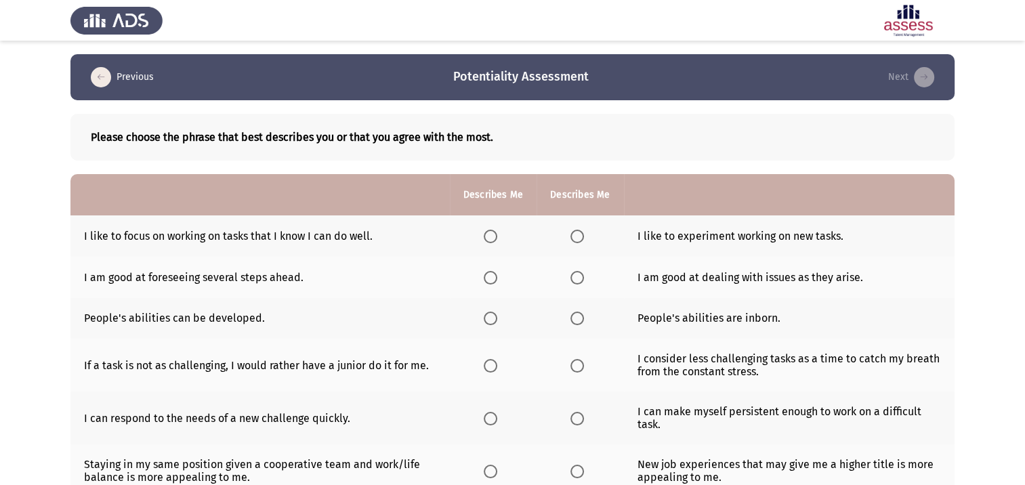
click at [573, 238] on span "Select an option" at bounding box center [577, 237] width 14 height 14
click at [573, 238] on input "Select an option" at bounding box center [577, 237] width 14 height 14
click at [488, 282] on span "Select an option" at bounding box center [491, 278] width 14 height 14
click at [488, 282] on input "Select an option" at bounding box center [491, 278] width 14 height 14
click at [486, 316] on span "Select an option" at bounding box center [491, 319] width 14 height 14
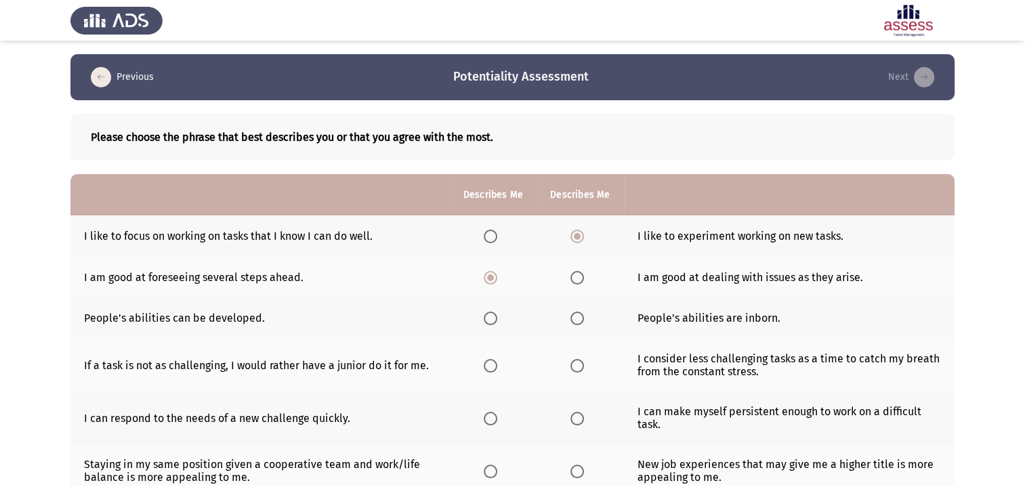
click at [486, 316] on input "Select an option" at bounding box center [491, 319] width 14 height 14
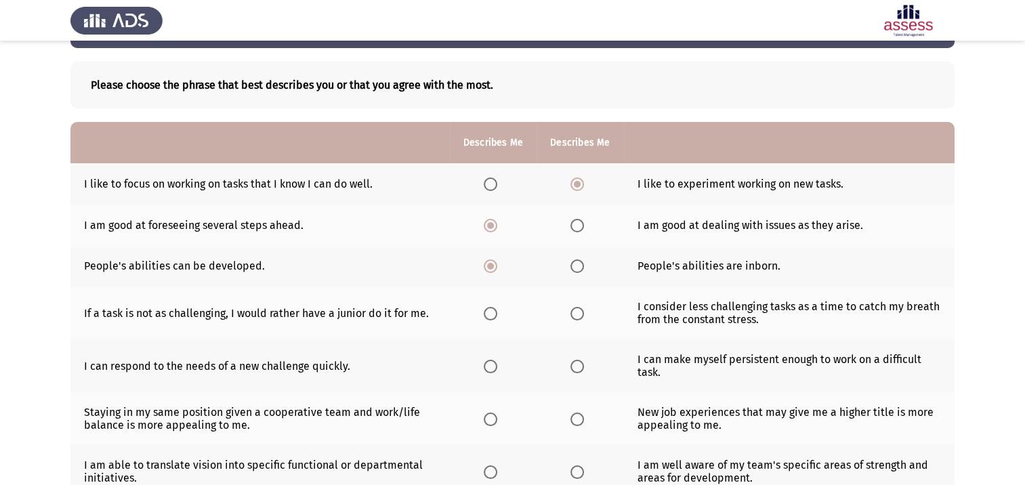
scroll to position [135, 0]
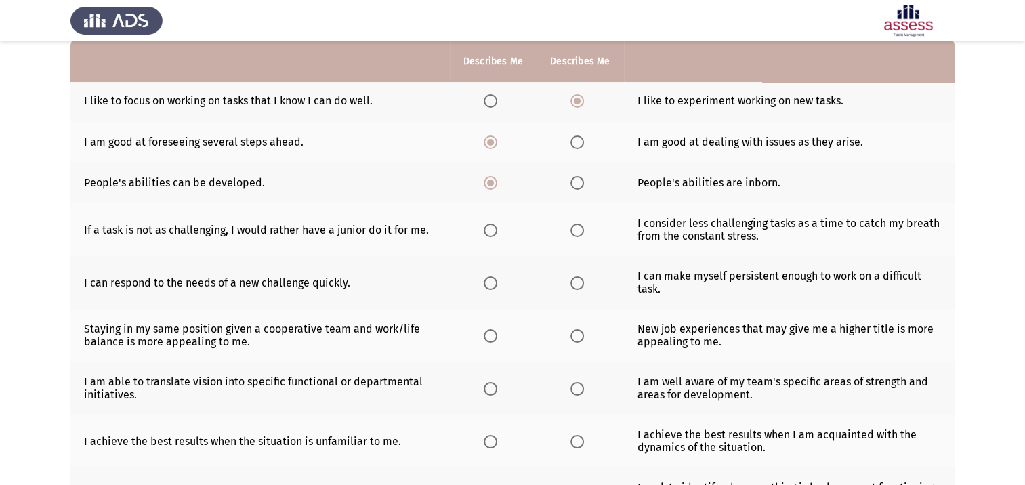
click at [488, 233] on span "Select an option" at bounding box center [491, 230] width 14 height 14
click at [488, 233] on input "Select an option" at bounding box center [491, 230] width 14 height 14
click at [491, 282] on span "Select an option" at bounding box center [491, 283] width 14 height 14
click at [491, 282] on input "Select an option" at bounding box center [491, 283] width 14 height 14
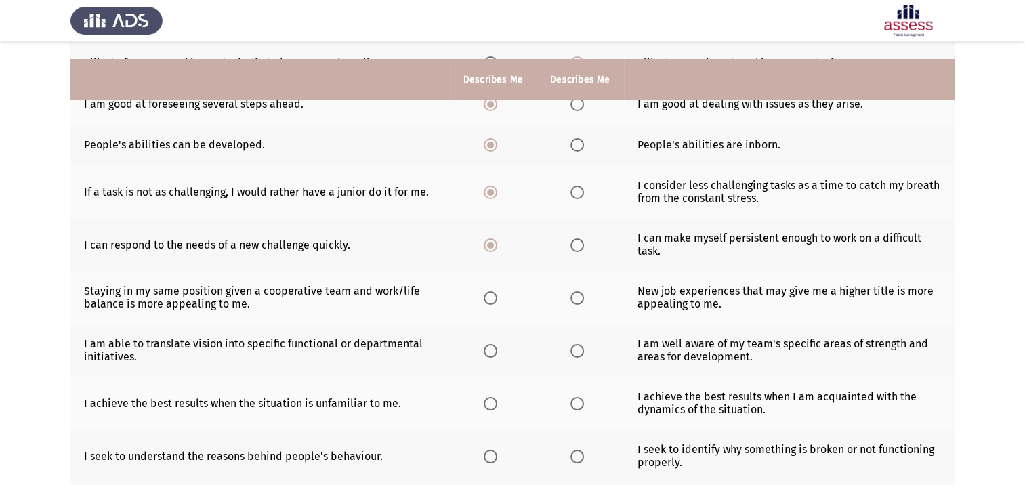
scroll to position [203, 0]
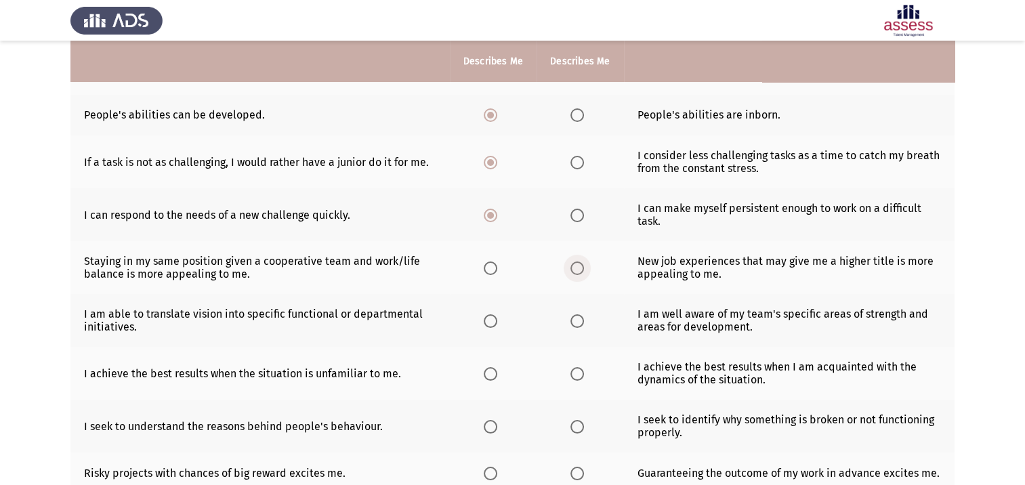
click at [577, 271] on span "Select an option" at bounding box center [577, 268] width 14 height 14
click at [577, 271] on input "Select an option" at bounding box center [577, 268] width 14 height 14
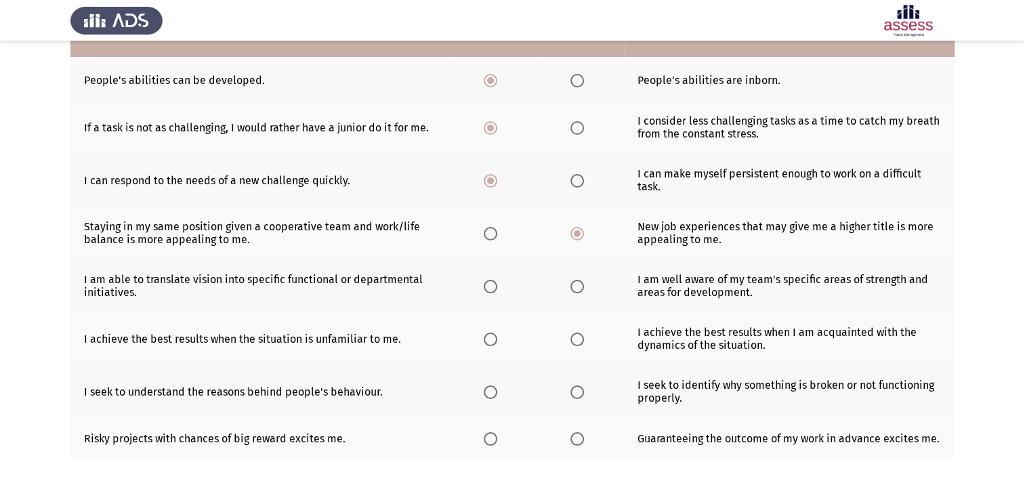
scroll to position [271, 0]
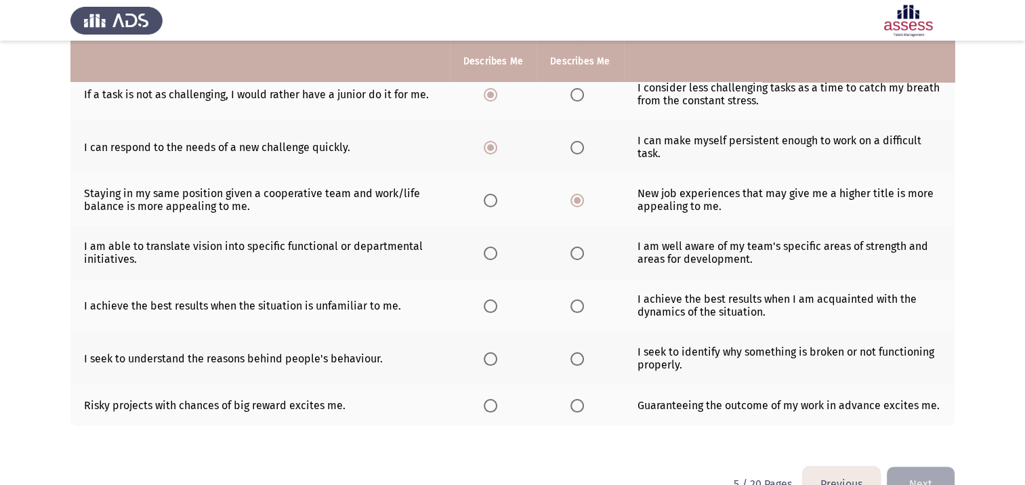
click at [492, 251] on span "Select an option" at bounding box center [491, 253] width 14 height 14
click at [492, 251] on input "Select an option" at bounding box center [491, 253] width 14 height 14
click at [485, 309] on span "Select an option" at bounding box center [491, 306] width 14 height 14
click at [485, 309] on input "Select an option" at bounding box center [491, 306] width 14 height 14
click at [488, 363] on span "Select an option" at bounding box center [491, 359] width 14 height 14
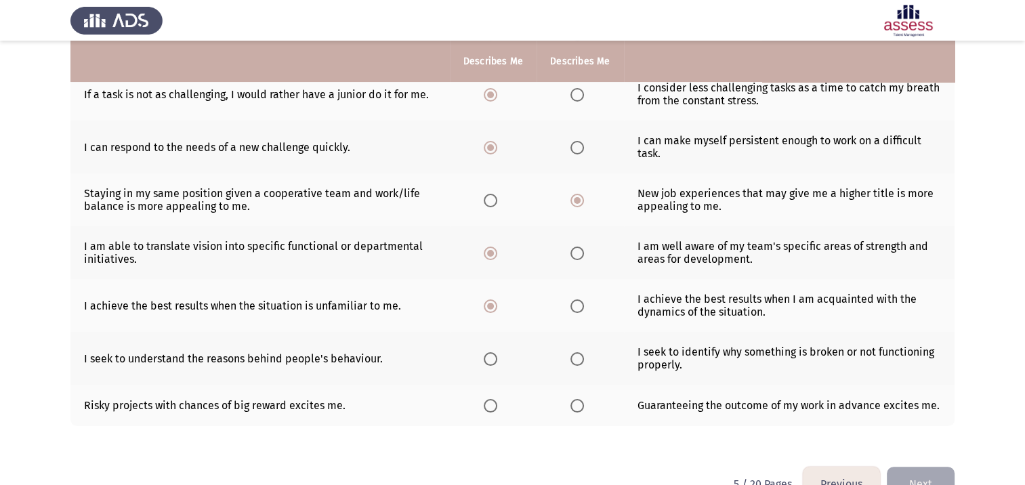
click at [488, 363] on input "Select an option" at bounding box center [491, 359] width 14 height 14
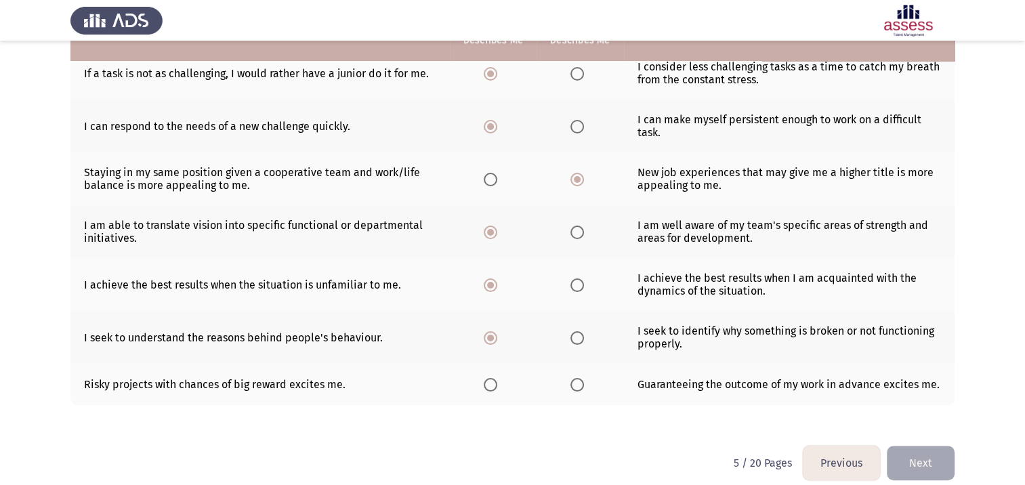
scroll to position [309, 0]
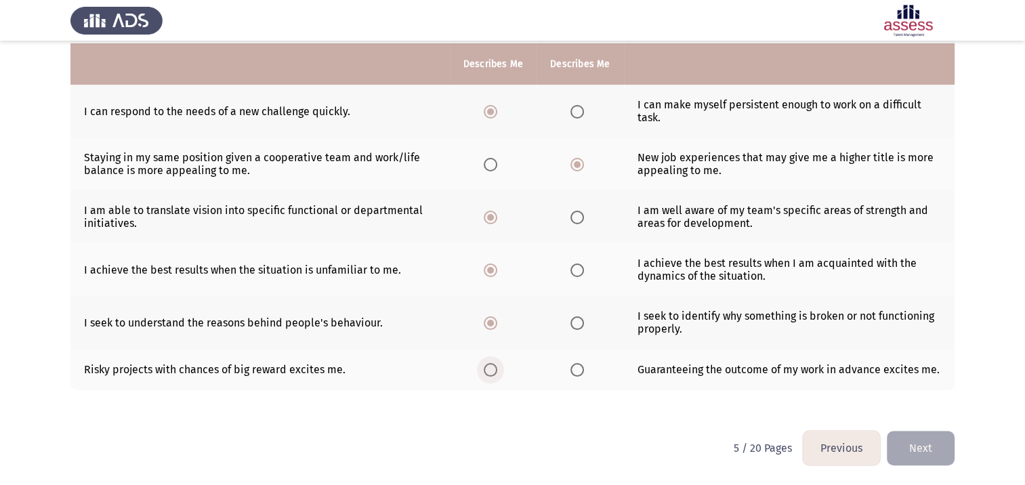
click at [492, 373] on span "Select an option" at bounding box center [491, 370] width 14 height 14
click at [492, 373] on input "Select an option" at bounding box center [491, 370] width 14 height 14
click at [940, 444] on button "Next" at bounding box center [920, 448] width 68 height 35
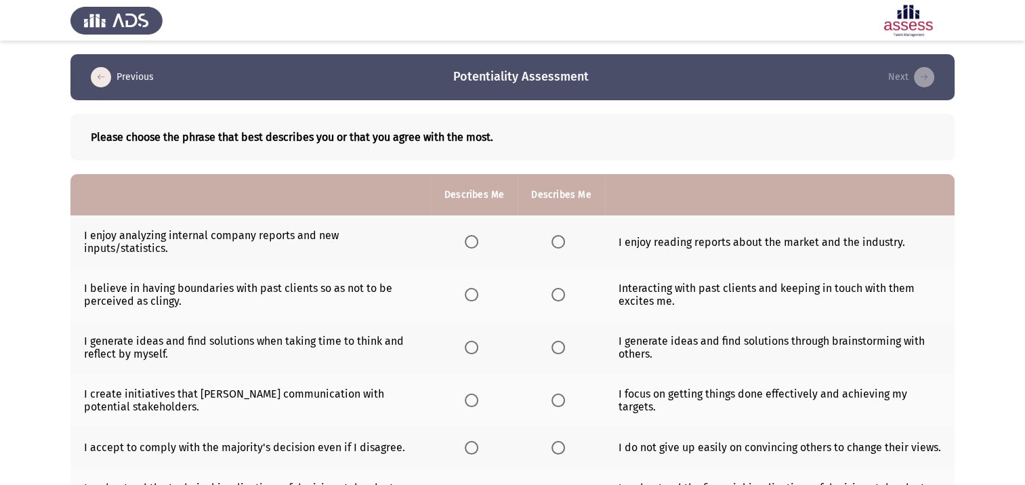
click at [561, 243] on span "Select an option" at bounding box center [558, 242] width 14 height 14
click at [561, 243] on input "Select an option" at bounding box center [558, 242] width 14 height 14
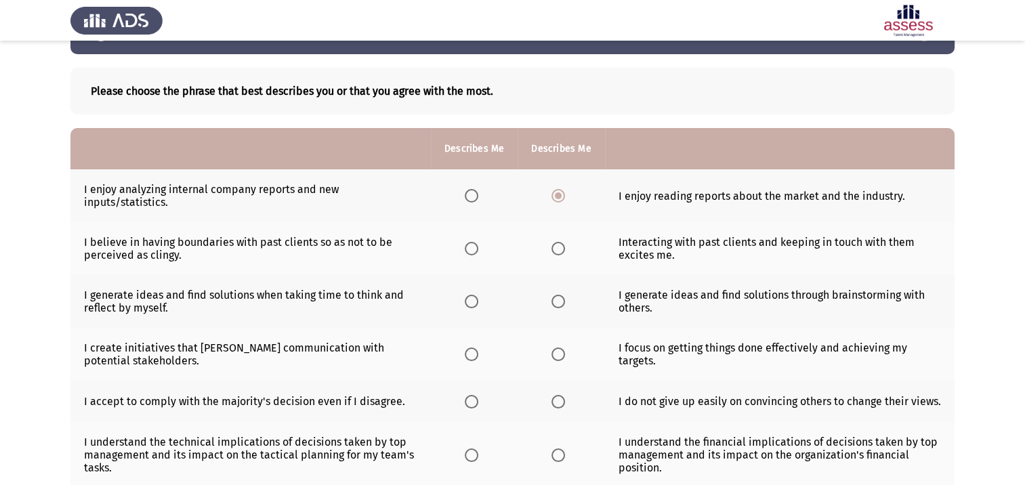
scroll to position [68, 0]
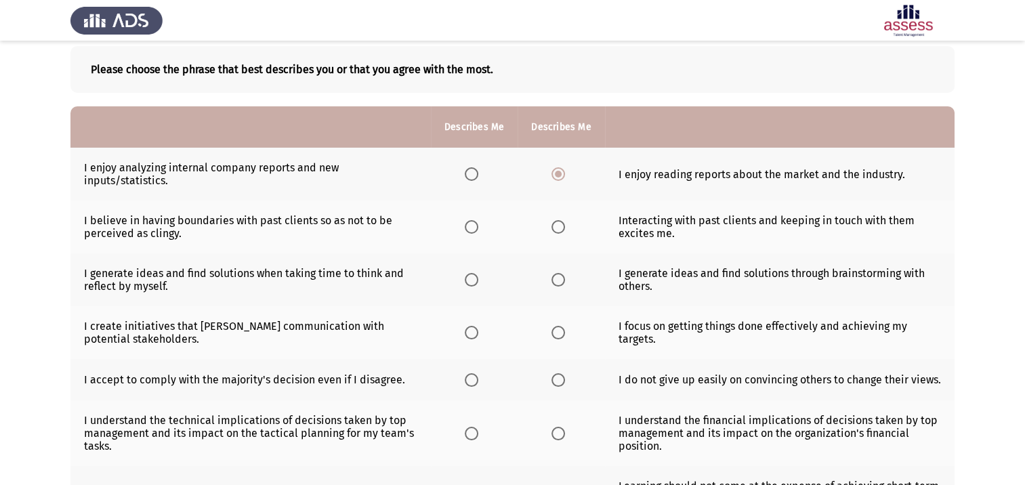
click at [562, 229] on span "Select an option" at bounding box center [558, 227] width 14 height 14
click at [562, 229] on input "Select an option" at bounding box center [558, 227] width 14 height 14
click at [558, 282] on span "Select an option" at bounding box center [558, 280] width 14 height 14
click at [558, 282] on input "Select an option" at bounding box center [558, 280] width 14 height 14
click at [472, 334] on span "Select an option" at bounding box center [472, 333] width 14 height 14
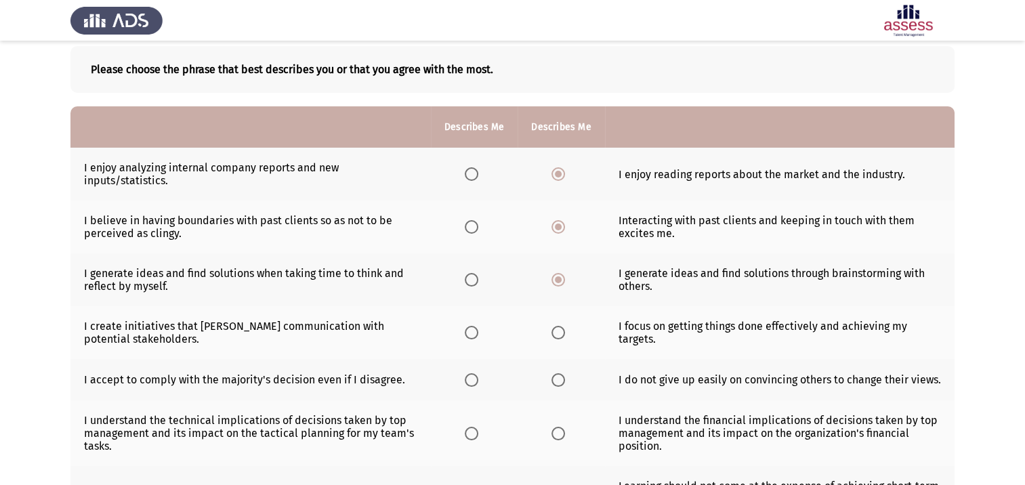
click at [472, 334] on input "Select an option" at bounding box center [472, 333] width 14 height 14
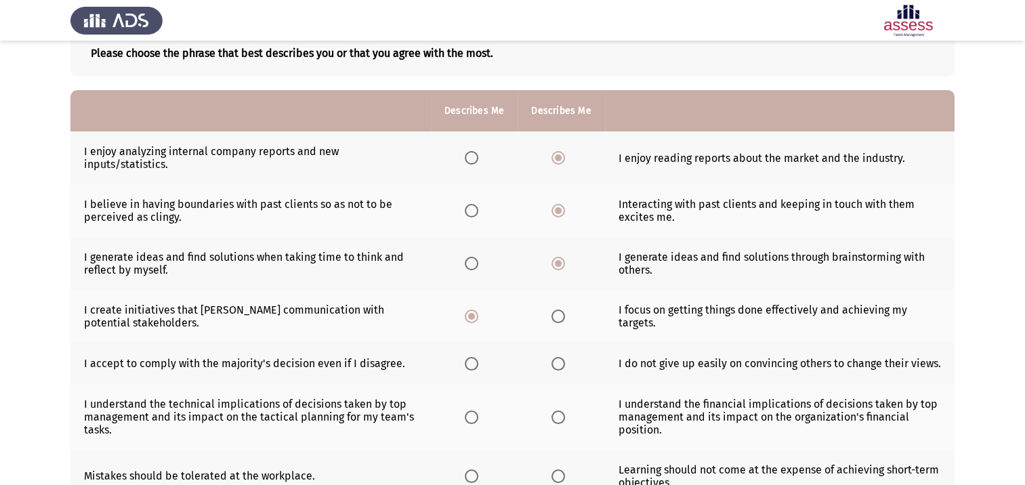
scroll to position [203, 0]
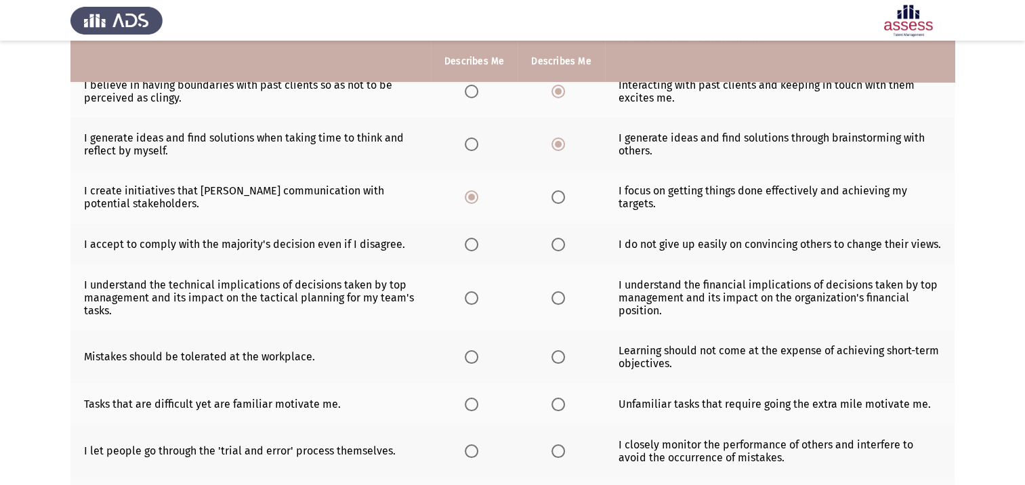
click at [561, 246] on span "Select an option" at bounding box center [558, 245] width 14 height 14
click at [561, 246] on input "Select an option" at bounding box center [558, 245] width 14 height 14
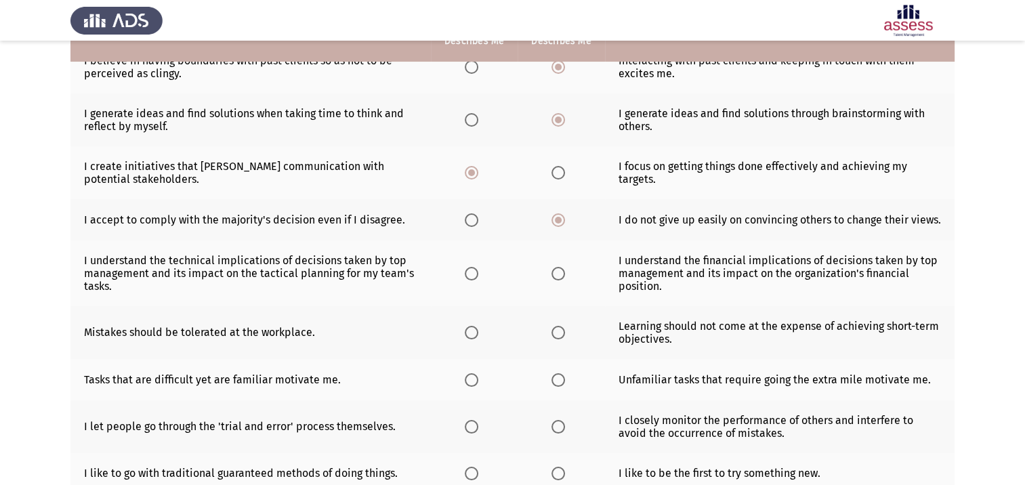
scroll to position [271, 0]
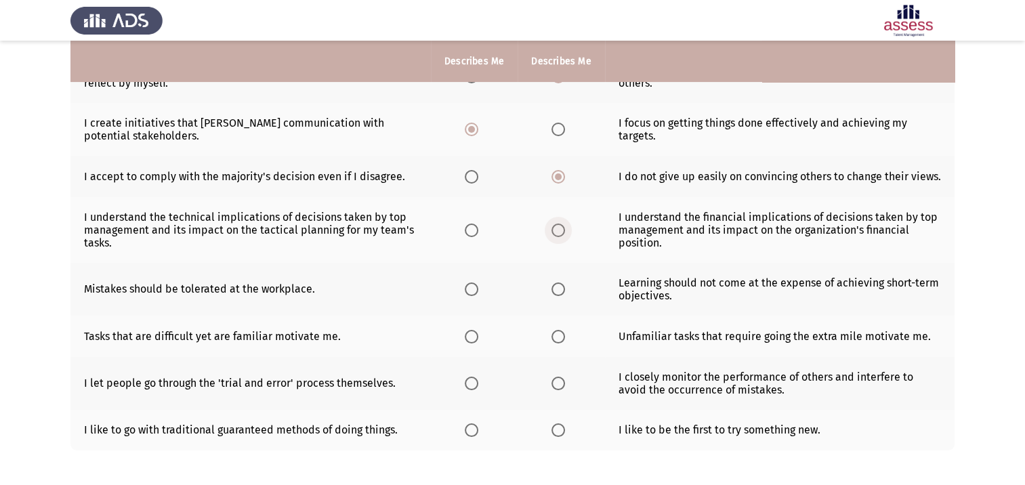
click at [558, 235] on span "Select an option" at bounding box center [558, 230] width 14 height 14
click at [558, 235] on input "Select an option" at bounding box center [558, 230] width 14 height 14
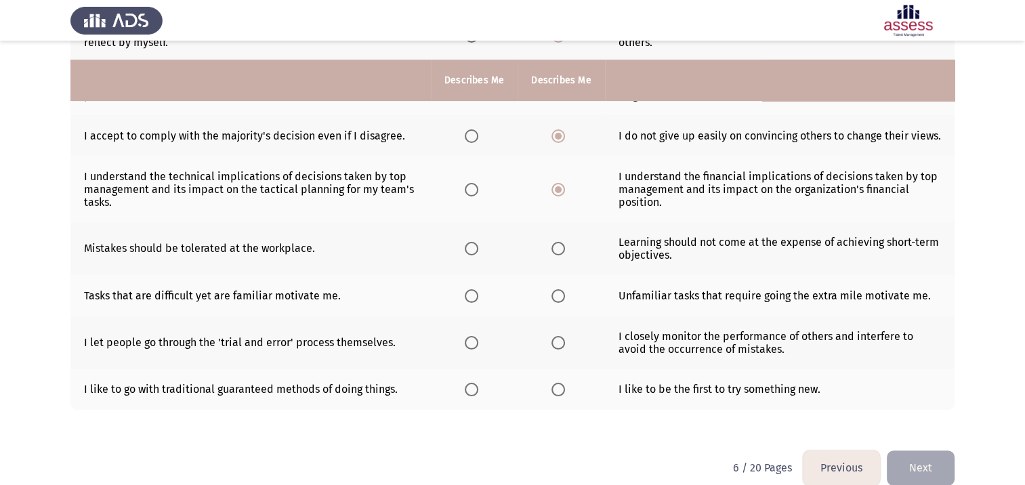
scroll to position [333, 0]
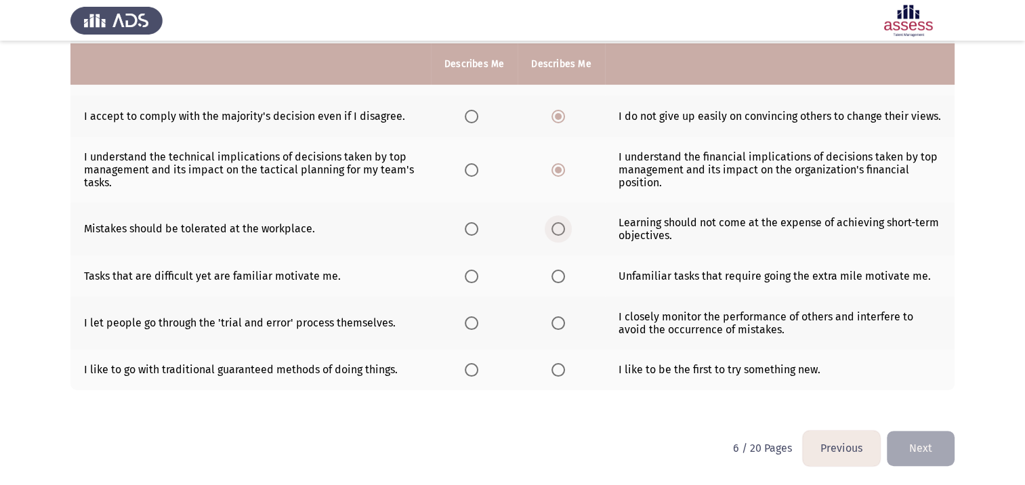
click at [558, 229] on span "Select an option" at bounding box center [558, 229] width 0 height 0
click at [557, 228] on input "Select an option" at bounding box center [558, 229] width 14 height 14
click at [556, 276] on span "Select an option" at bounding box center [558, 277] width 14 height 14
click at [556, 276] on input "Select an option" at bounding box center [558, 277] width 14 height 14
click at [474, 322] on span "Select an option" at bounding box center [472, 323] width 14 height 14
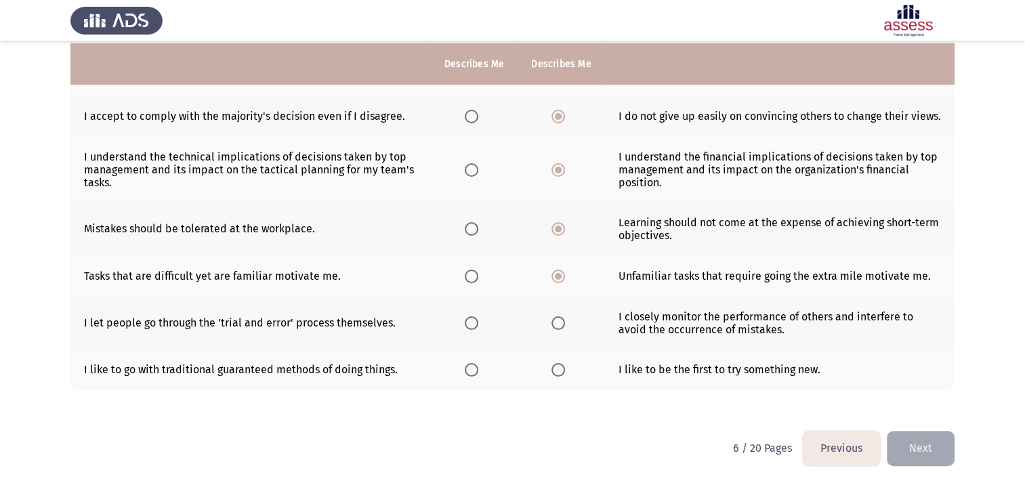
click at [474, 322] on input "Select an option" at bounding box center [472, 323] width 14 height 14
click at [558, 369] on span "Select an option" at bounding box center [558, 370] width 14 height 14
click at [558, 369] on input "Select an option" at bounding box center [558, 370] width 14 height 14
click at [918, 447] on button "Next" at bounding box center [920, 448] width 68 height 35
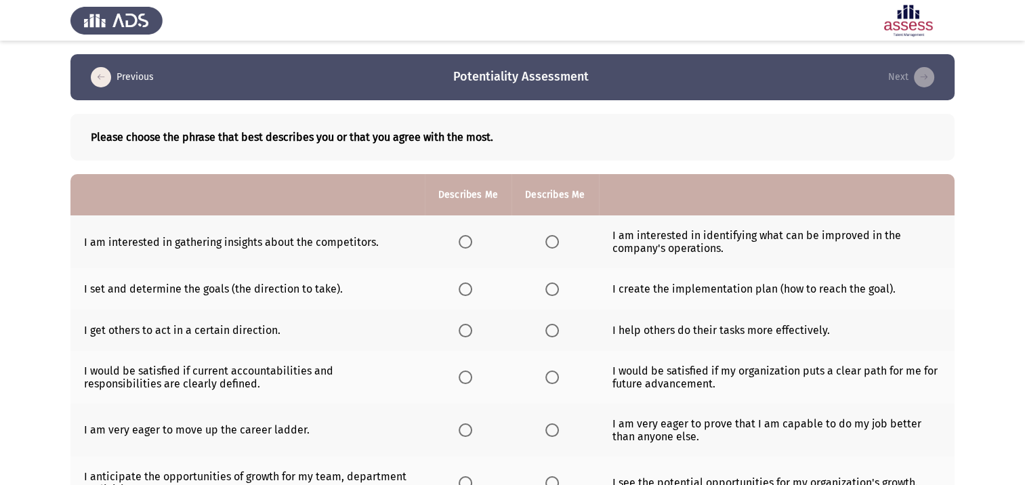
click at [465, 242] on span "Select an option" at bounding box center [465, 242] width 14 height 14
click at [465, 242] on input "Select an option" at bounding box center [465, 242] width 14 height 14
click at [547, 289] on span "Select an option" at bounding box center [552, 289] width 14 height 14
click at [547, 289] on input "Select an option" at bounding box center [552, 289] width 14 height 14
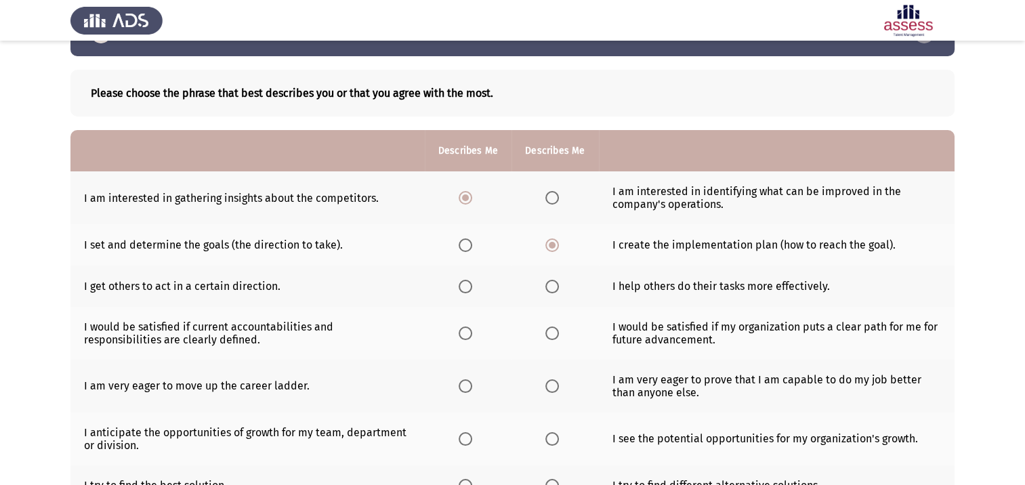
scroll to position [68, 0]
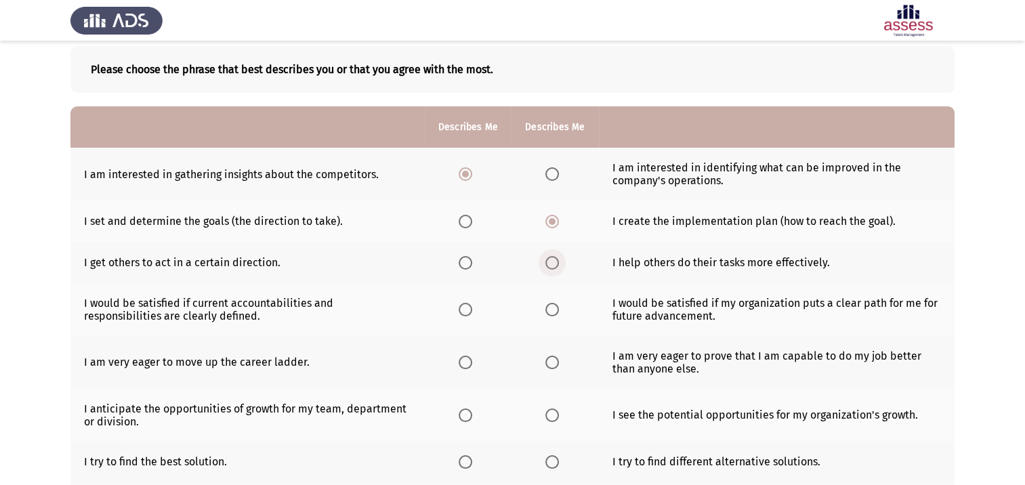
click at [551, 265] on span "Select an option" at bounding box center [552, 263] width 14 height 14
click at [551, 265] on input "Select an option" at bounding box center [552, 263] width 14 height 14
click at [548, 310] on span "Select an option" at bounding box center [552, 310] width 14 height 14
click at [548, 310] on input "Select an option" at bounding box center [552, 310] width 14 height 14
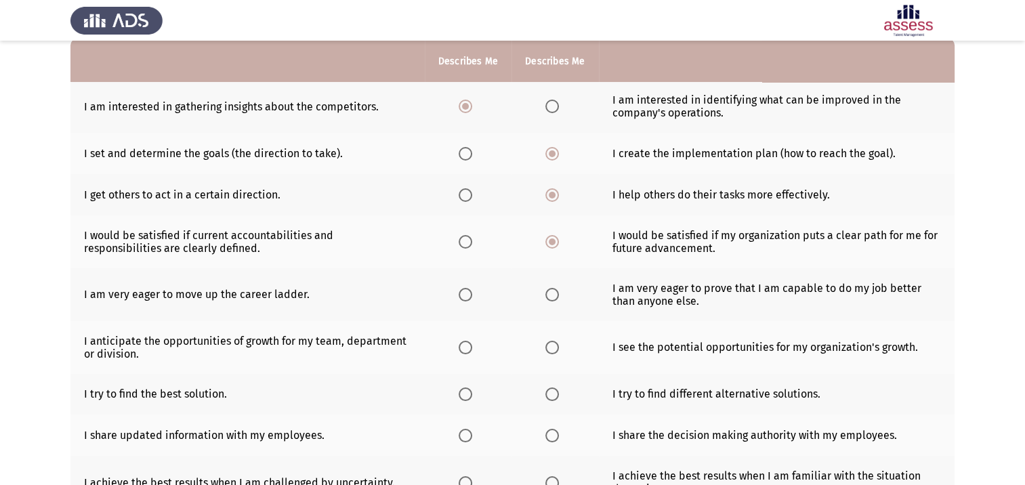
click at [470, 301] on span "Select an option" at bounding box center [465, 295] width 14 height 14
click at [470, 301] on input "Select an option" at bounding box center [465, 295] width 14 height 14
click at [549, 352] on span "Select an option" at bounding box center [552, 348] width 14 height 14
click at [549, 352] on input "Select an option" at bounding box center [552, 348] width 14 height 14
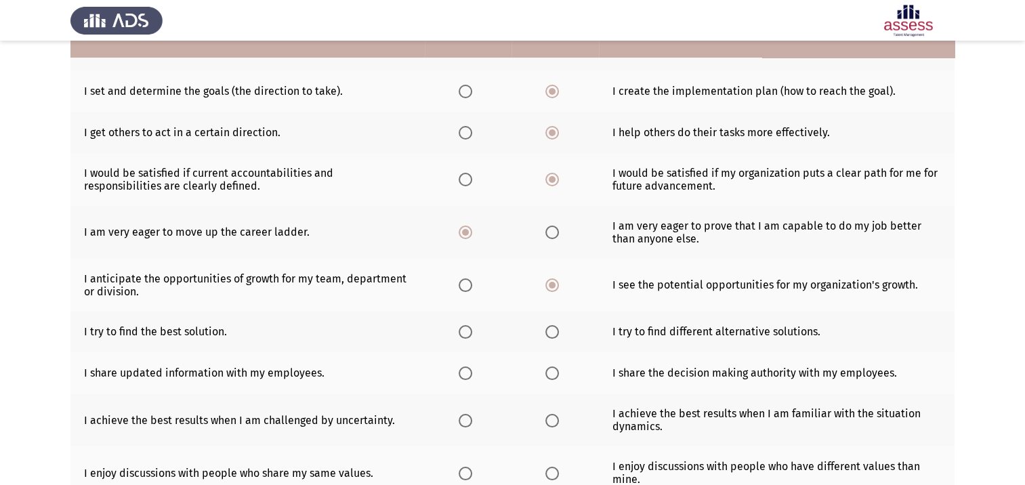
scroll to position [203, 0]
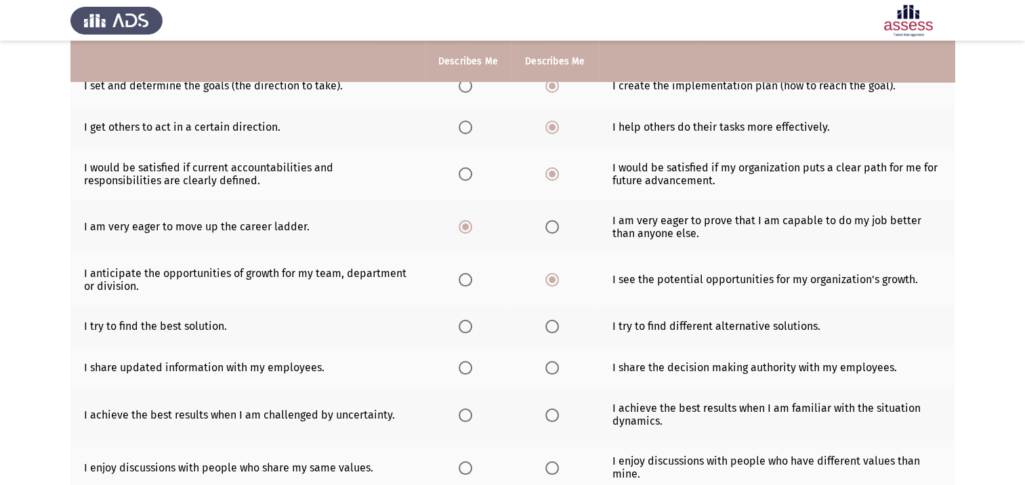
click at [549, 328] on span "Select an option" at bounding box center [552, 327] width 14 height 14
click at [549, 328] on input "Select an option" at bounding box center [552, 327] width 14 height 14
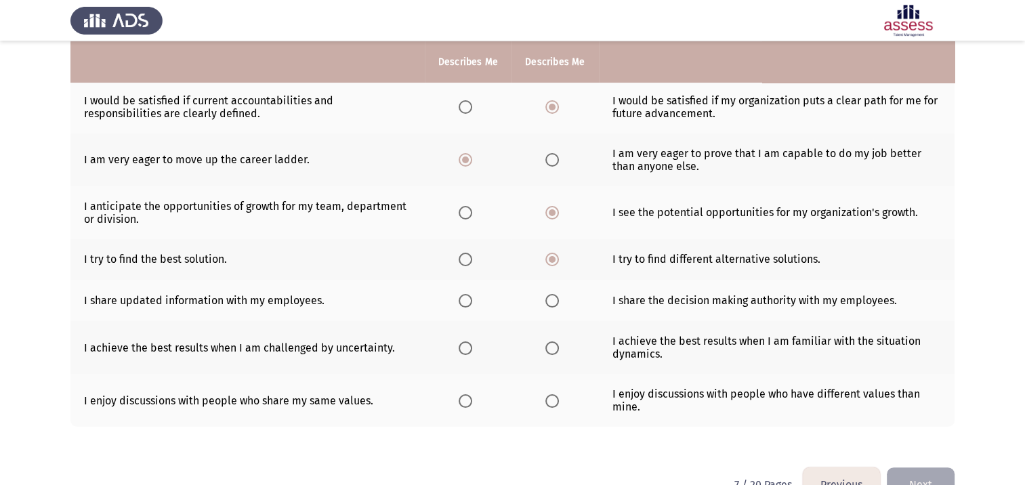
scroll to position [271, 0]
click at [464, 304] on span "Select an option" at bounding box center [465, 300] width 14 height 14
click at [464, 304] on input "Select an option" at bounding box center [465, 300] width 14 height 14
click at [547, 403] on span "Select an option" at bounding box center [552, 400] width 14 height 14
click at [547, 403] on input "Select an option" at bounding box center [552, 400] width 14 height 14
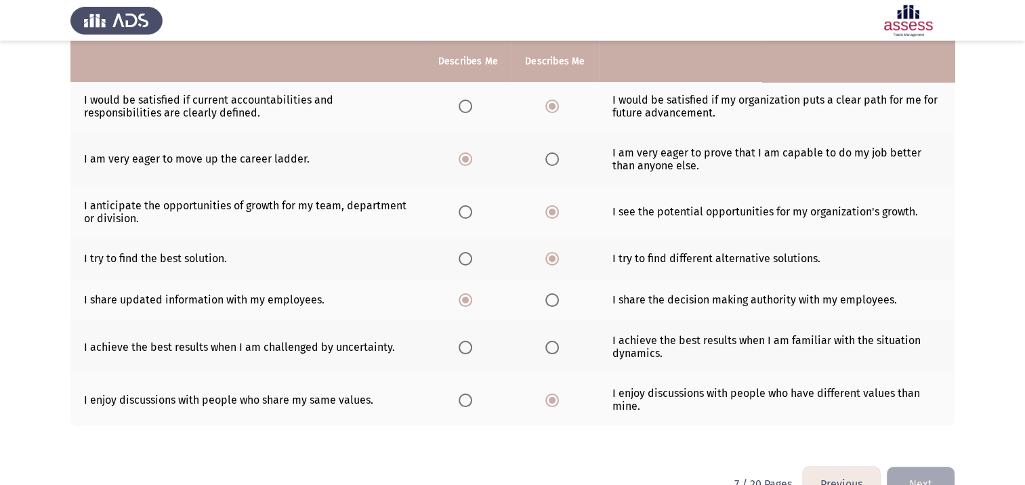
click at [460, 351] on span "Select an option" at bounding box center [465, 348] width 14 height 14
click at [460, 351] on input "Select an option" at bounding box center [465, 348] width 14 height 14
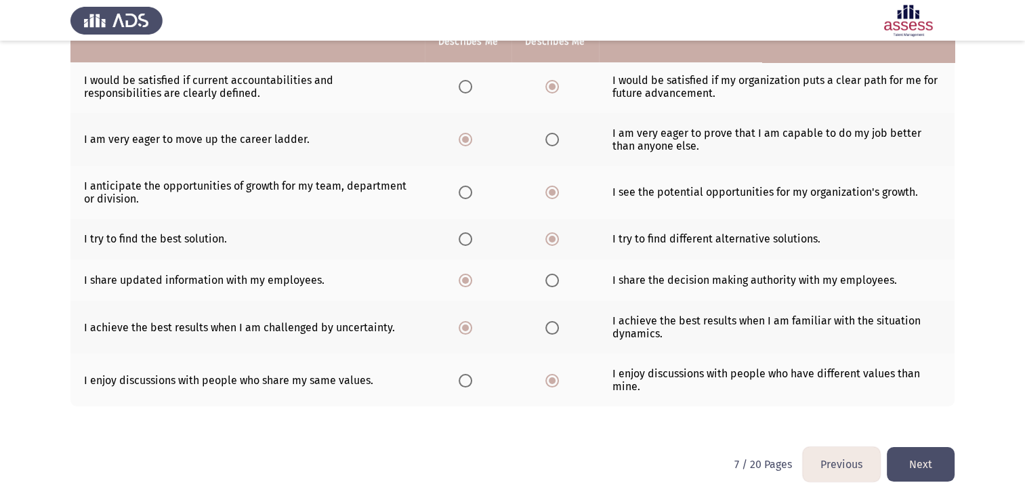
scroll to position [309, 0]
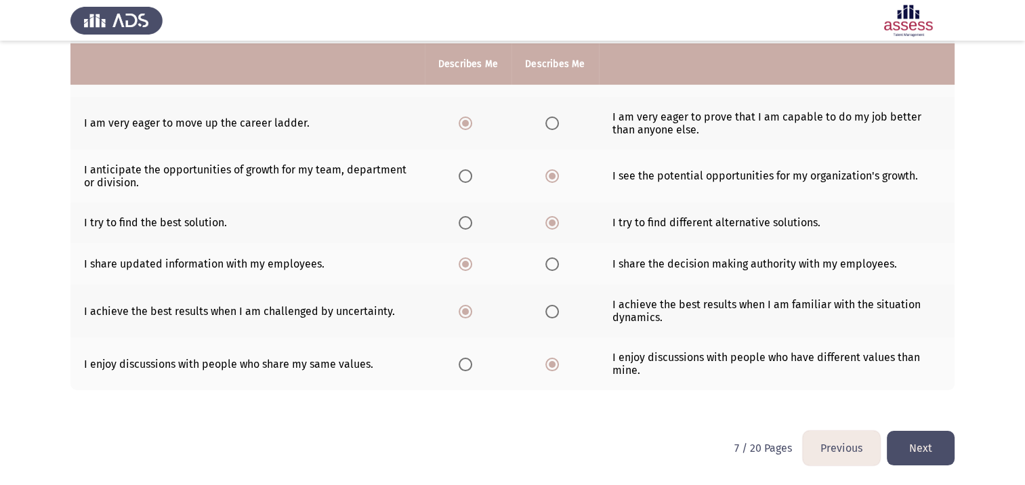
click at [930, 452] on button "Next" at bounding box center [920, 448] width 68 height 35
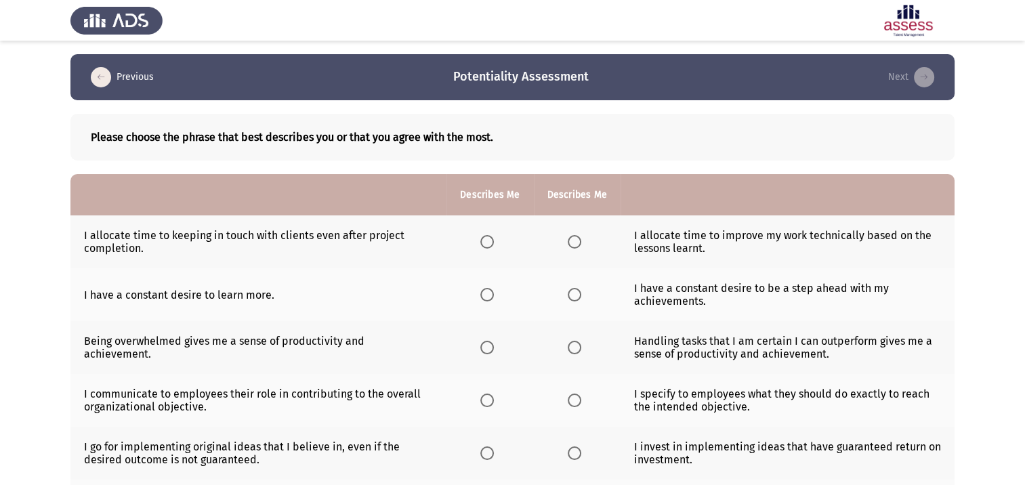
click at [490, 242] on span "Select an option" at bounding box center [487, 242] width 14 height 14
click at [490, 242] on input "Select an option" at bounding box center [487, 242] width 14 height 14
click at [485, 298] on span "Select an option" at bounding box center [487, 295] width 14 height 14
click at [485, 298] on input "Select an option" at bounding box center [487, 295] width 14 height 14
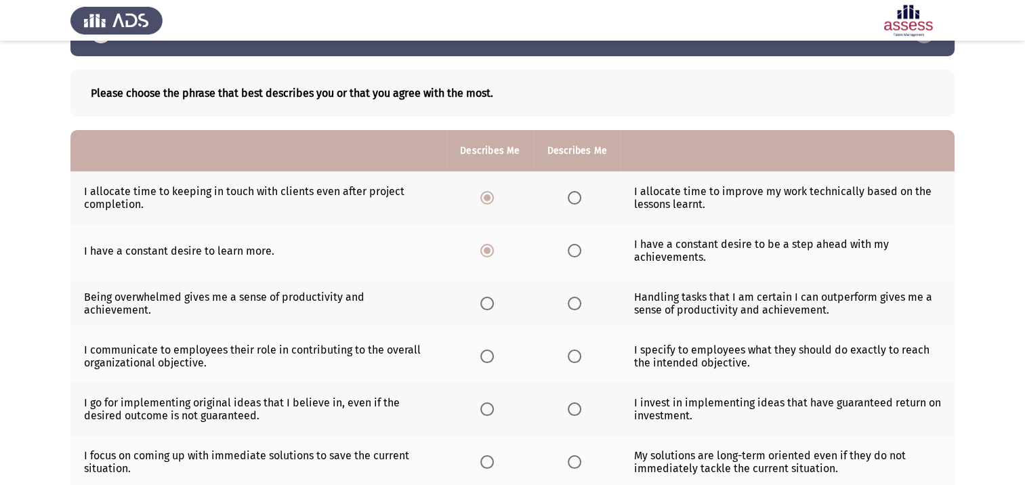
scroll to position [68, 0]
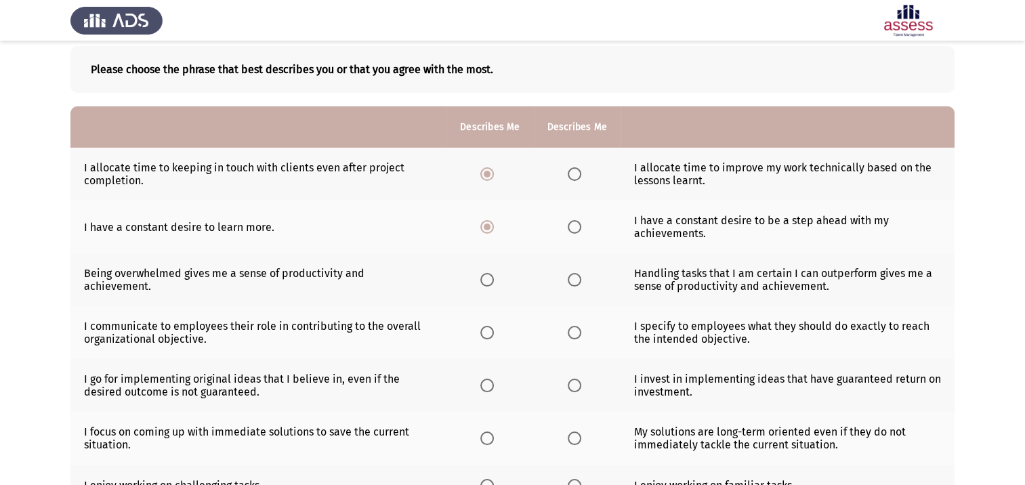
click at [484, 284] on span "Select an option" at bounding box center [487, 280] width 14 height 14
click at [484, 284] on input "Select an option" at bounding box center [487, 280] width 14 height 14
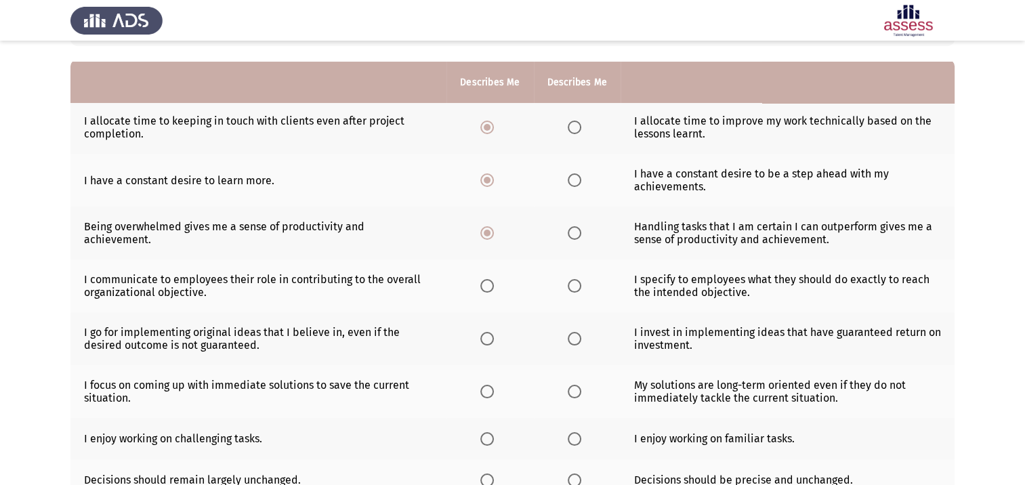
scroll to position [135, 0]
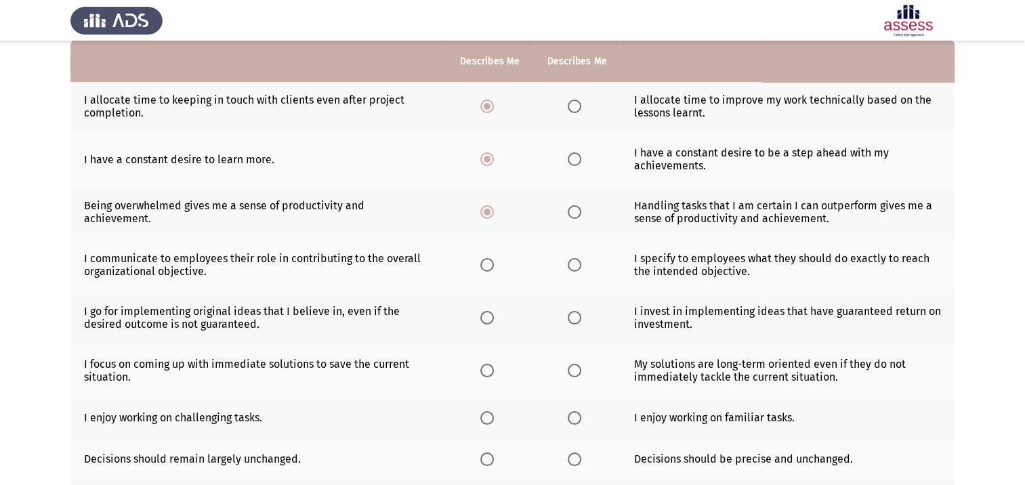
click at [488, 265] on span "Select an option" at bounding box center [487, 265] width 14 height 14
click at [488, 265] on input "Select an option" at bounding box center [487, 265] width 14 height 14
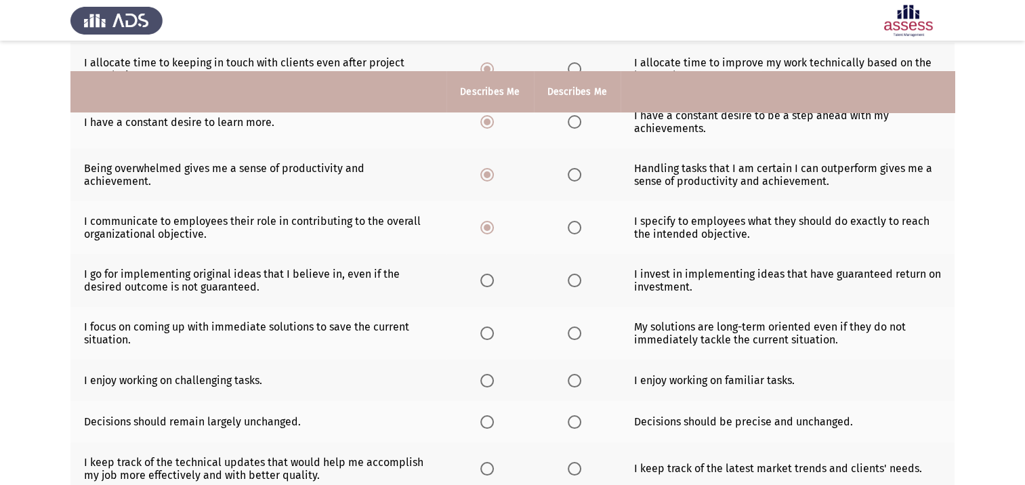
scroll to position [203, 0]
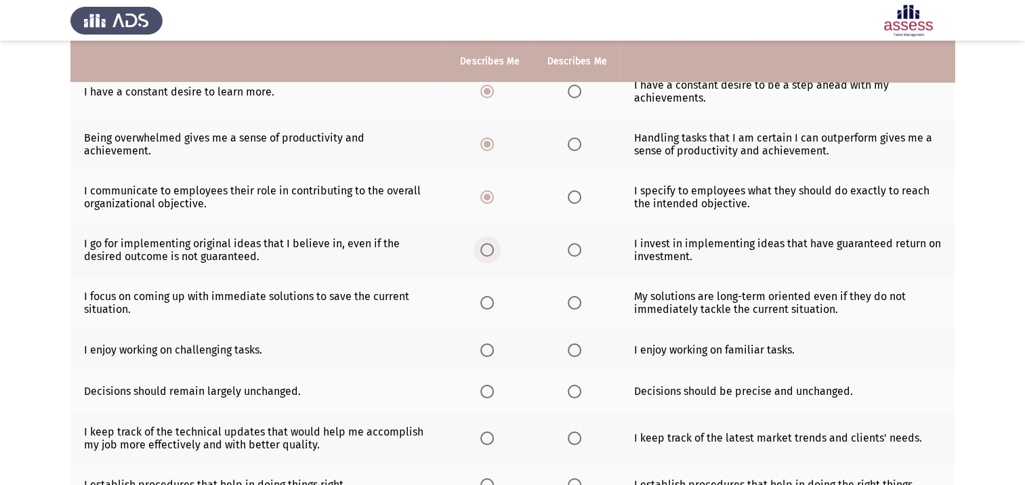
click at [486, 250] on span "Select an option" at bounding box center [487, 250] width 14 height 14
click at [486, 250] on input "Select an option" at bounding box center [487, 250] width 14 height 14
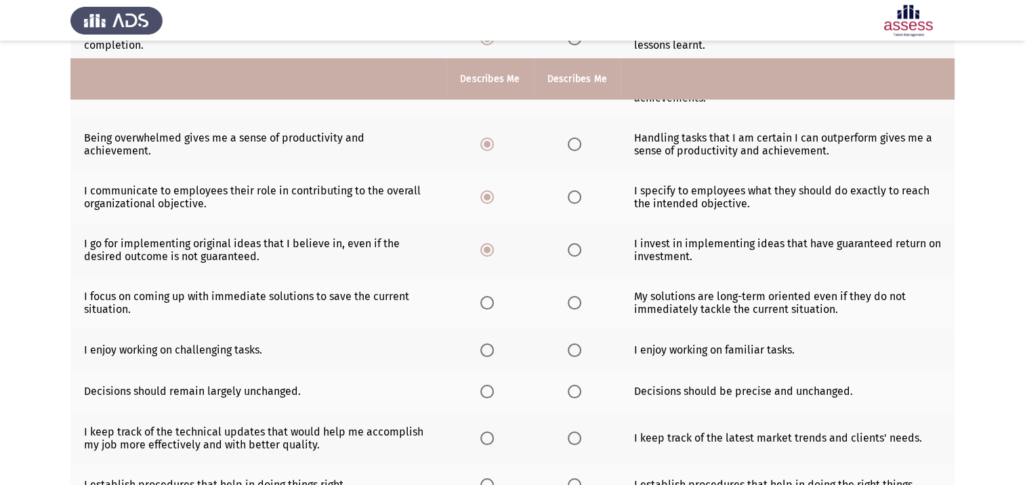
scroll to position [271, 0]
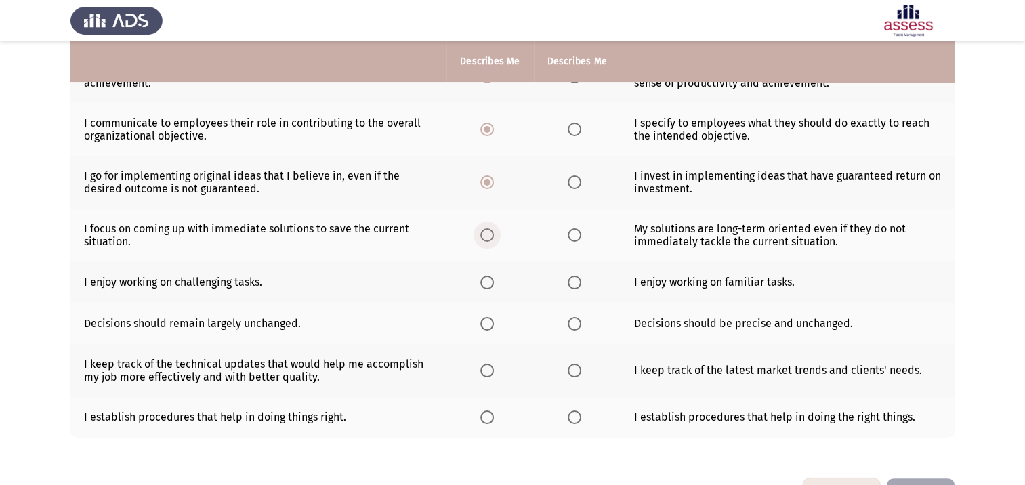
click at [488, 241] on span "Select an option" at bounding box center [487, 235] width 14 height 14
click at [488, 241] on input "Select an option" at bounding box center [487, 235] width 14 height 14
click at [482, 295] on th at bounding box center [489, 281] width 87 height 41
click at [487, 283] on span "Select an option" at bounding box center [487, 283] width 14 height 14
click at [487, 283] on input "Select an option" at bounding box center [487, 283] width 14 height 14
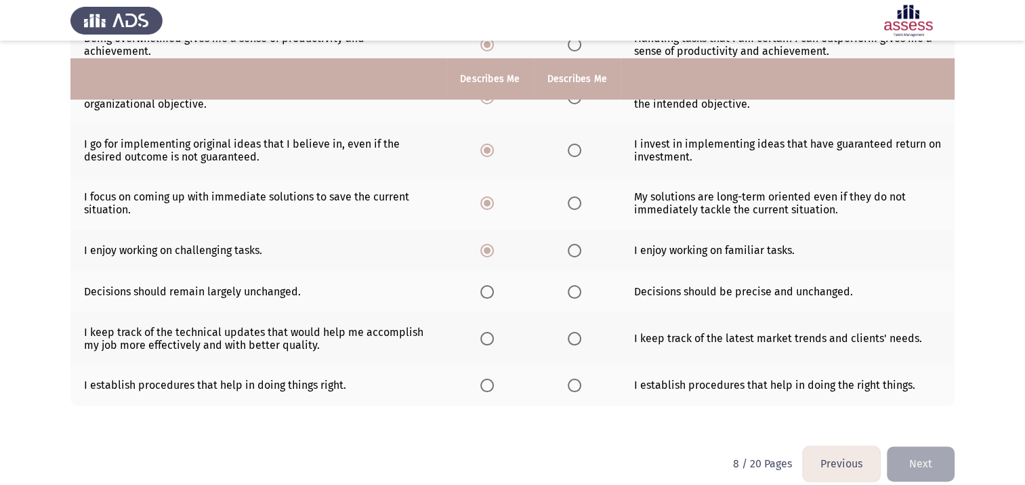
scroll to position [320, 0]
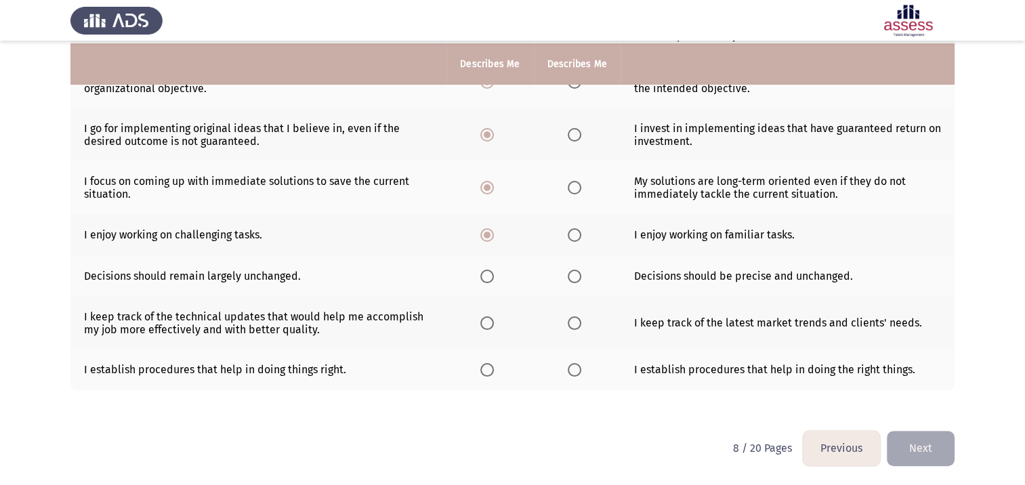
click at [488, 276] on span "Select an option" at bounding box center [487, 277] width 14 height 14
click at [488, 276] on input "Select an option" at bounding box center [487, 277] width 14 height 14
click at [573, 324] on span "Select an option" at bounding box center [574, 323] width 14 height 14
click at [573, 324] on input "Select an option" at bounding box center [574, 323] width 14 height 14
click at [569, 369] on span "Select an option" at bounding box center [574, 370] width 14 height 14
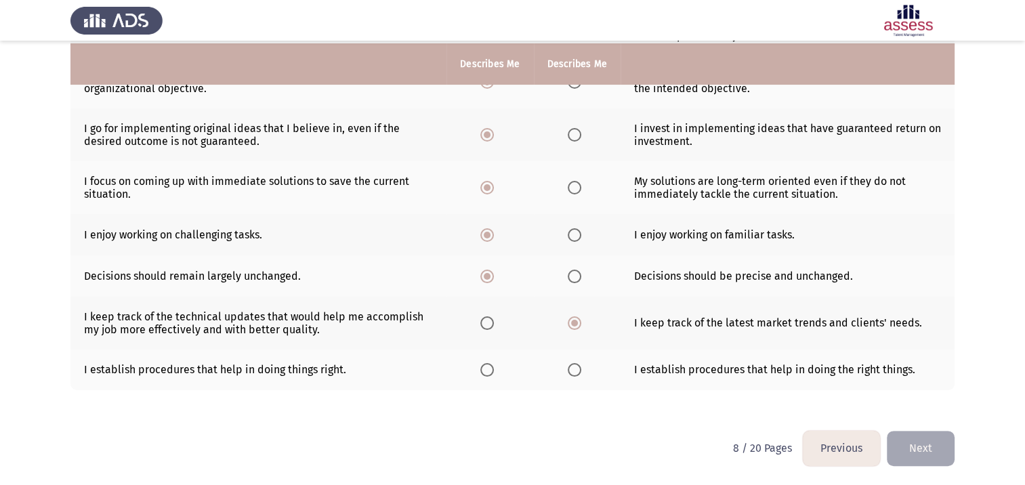
click at [569, 369] on input "Select an option" at bounding box center [574, 370] width 14 height 14
click at [907, 444] on button "Next" at bounding box center [920, 448] width 68 height 35
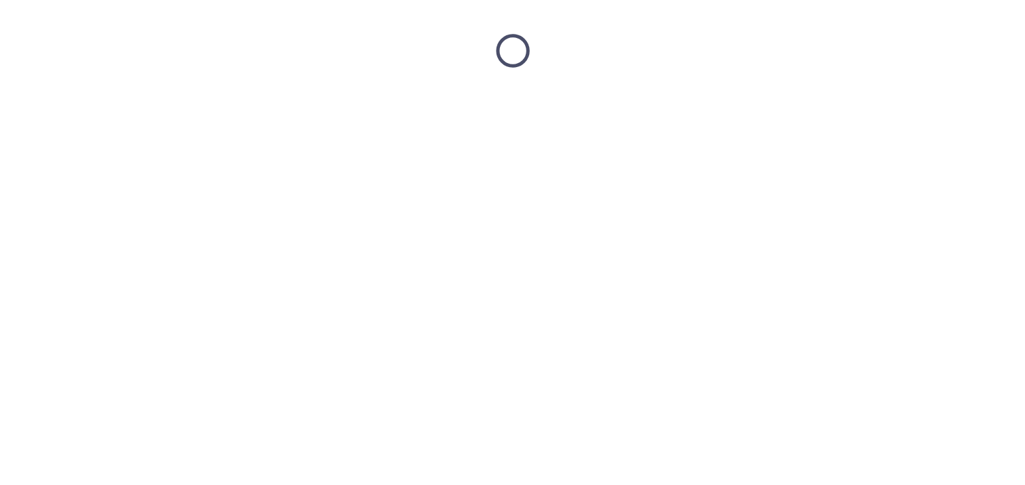
scroll to position [0, 0]
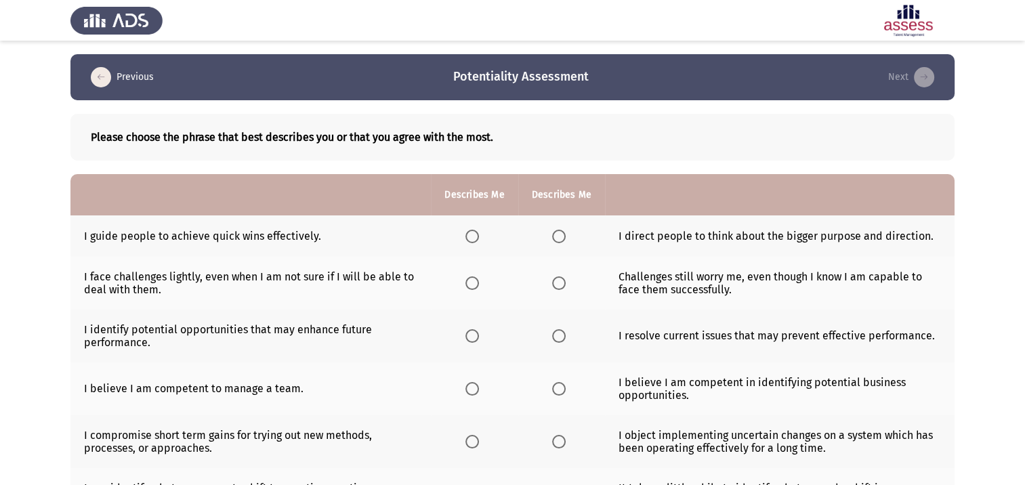
click at [555, 232] on span "Select an option" at bounding box center [559, 237] width 14 height 14
click at [555, 232] on input "Select an option" at bounding box center [559, 237] width 14 height 14
click at [477, 287] on span "Select an option" at bounding box center [472, 283] width 14 height 14
click at [477, 287] on input "Select an option" at bounding box center [472, 283] width 14 height 14
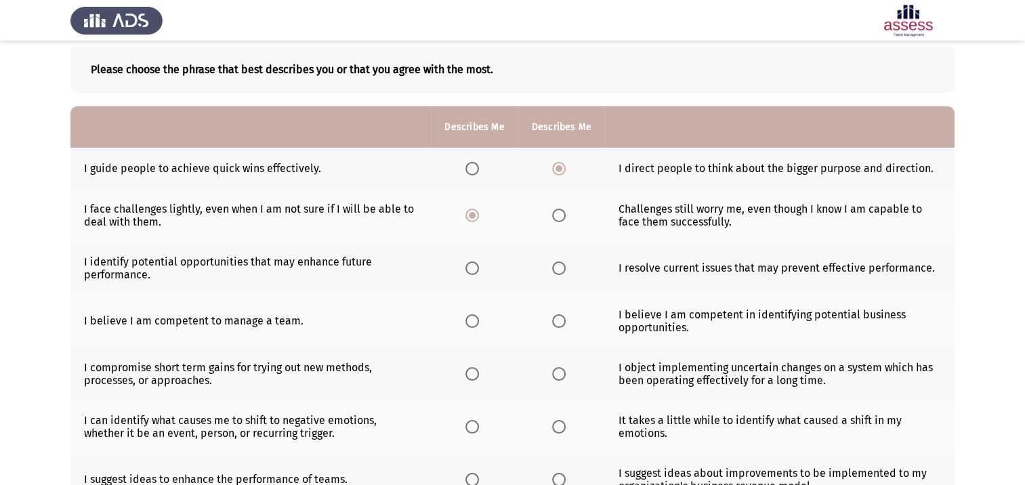
click at [467, 267] on span "Select an option" at bounding box center [472, 268] width 14 height 14
click at [467, 267] on input "Select an option" at bounding box center [472, 268] width 14 height 14
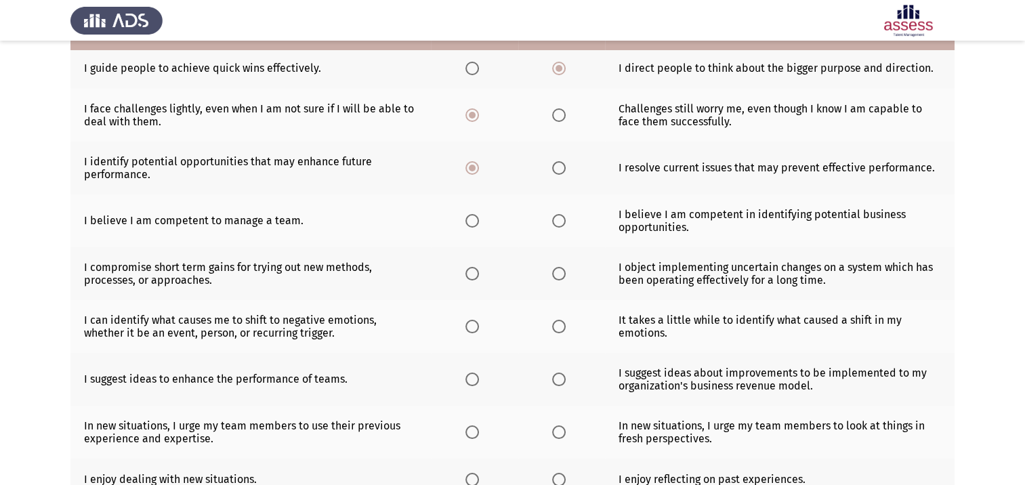
scroll to position [135, 0]
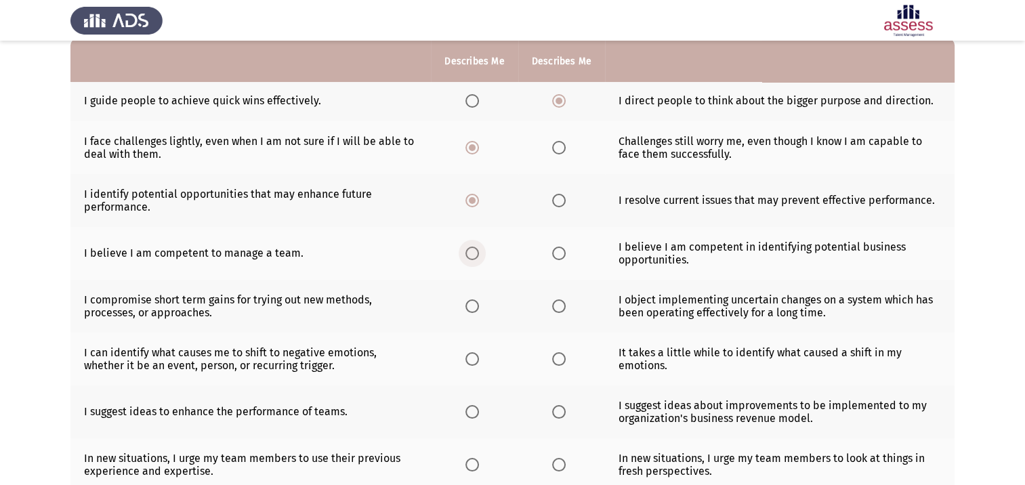
click at [475, 257] on span "Select an option" at bounding box center [472, 253] width 14 height 14
click at [475, 257] on input "Select an option" at bounding box center [472, 253] width 14 height 14
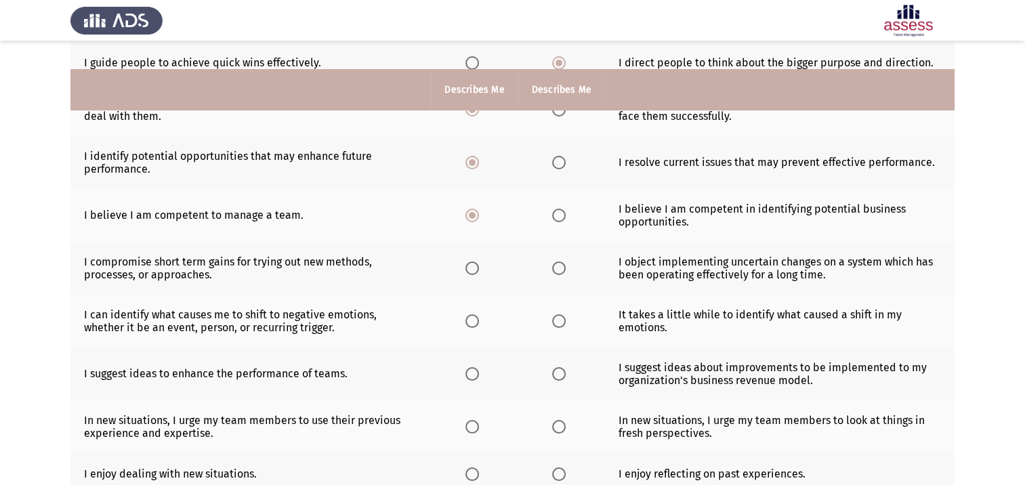
scroll to position [203, 0]
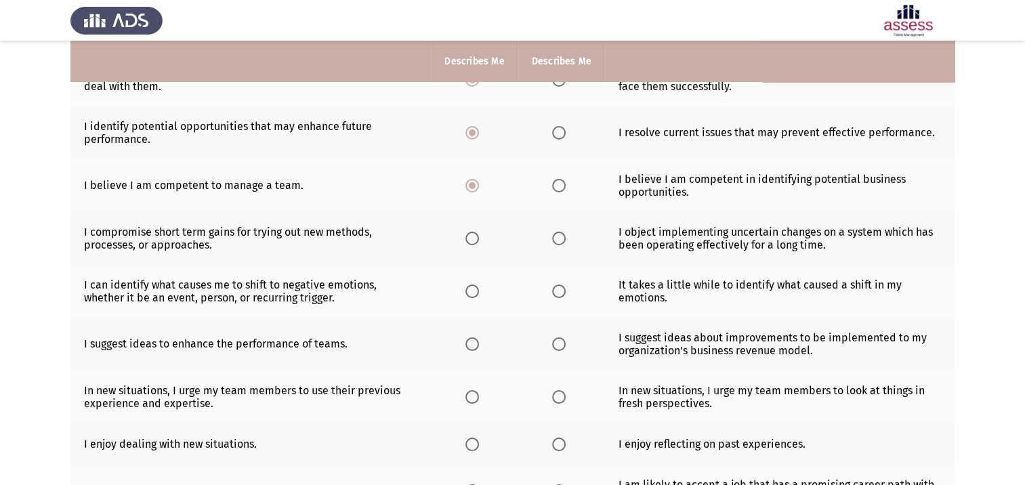
click at [477, 242] on span "Select an option" at bounding box center [472, 239] width 14 height 14
click at [477, 242] on input "Select an option" at bounding box center [472, 239] width 14 height 14
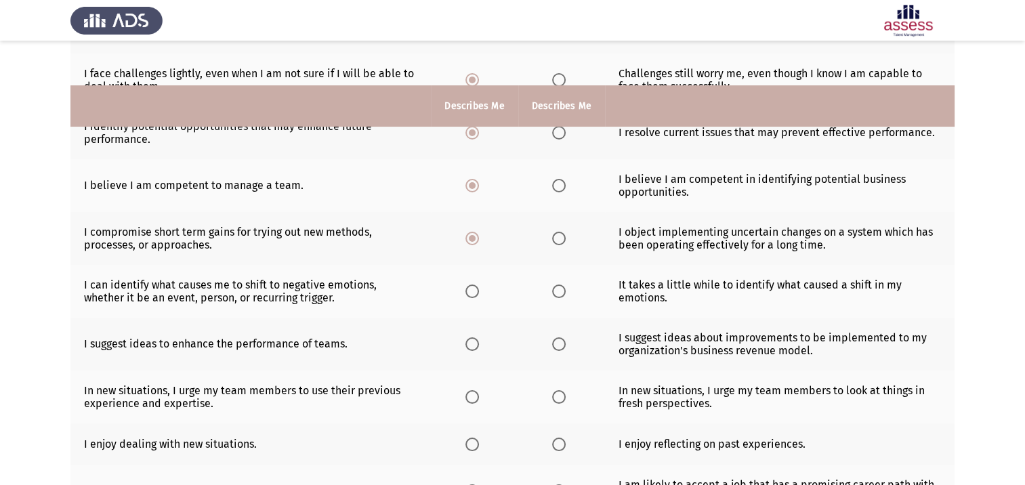
scroll to position [271, 0]
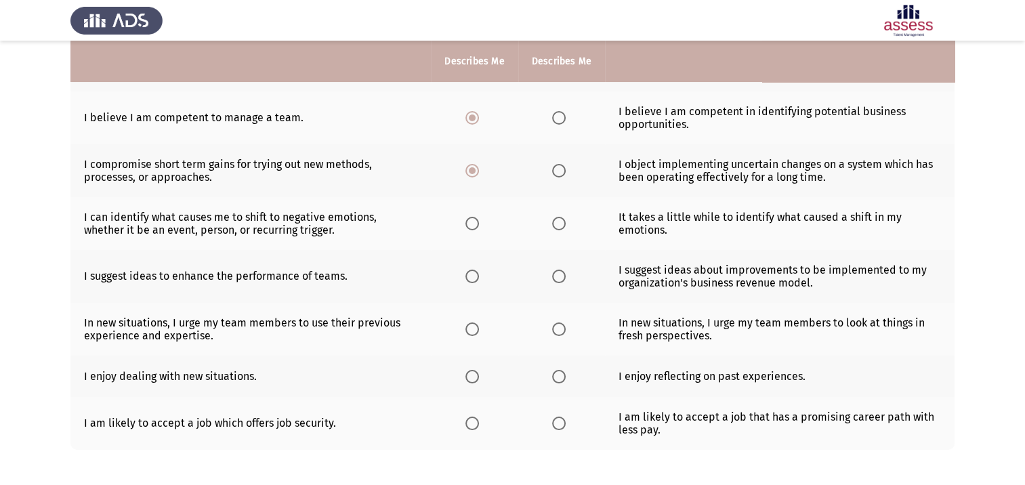
click at [473, 230] on span "Select an option" at bounding box center [472, 224] width 14 height 14
click at [473, 230] on input "Select an option" at bounding box center [472, 224] width 14 height 14
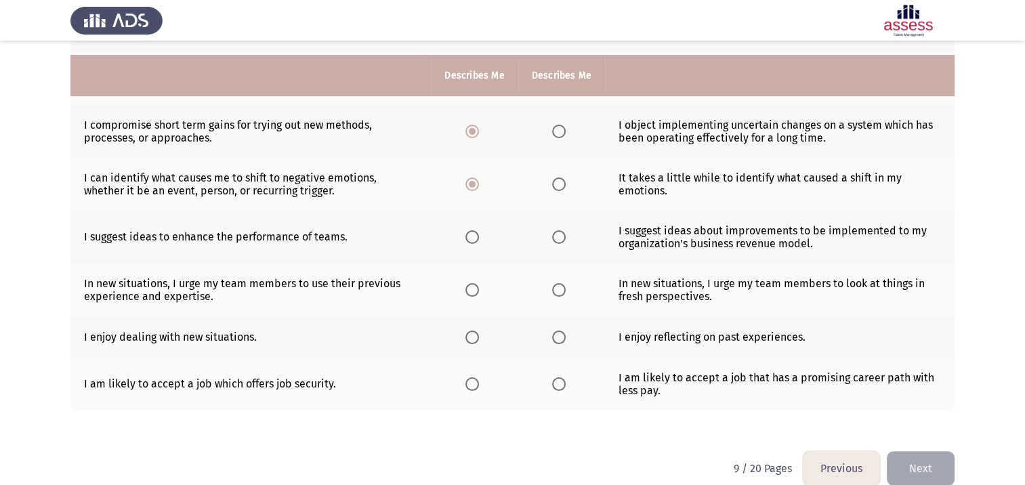
scroll to position [332, 0]
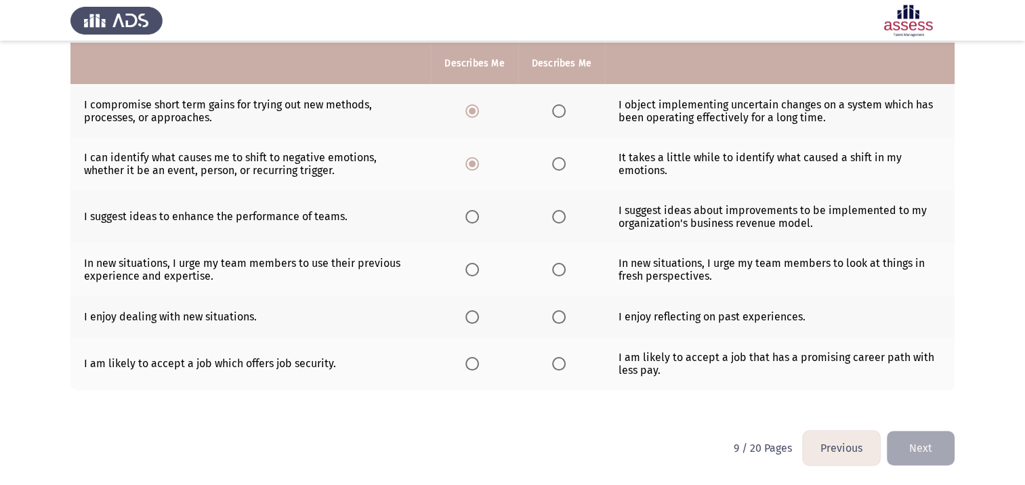
click at [566, 215] on label "Select an option" at bounding box center [561, 217] width 19 height 14
click at [565, 215] on input "Select an option" at bounding box center [559, 217] width 14 height 14
click at [555, 270] on span "Select an option" at bounding box center [559, 270] width 14 height 14
click at [555, 270] on input "Select an option" at bounding box center [559, 270] width 14 height 14
click at [472, 319] on span "Select an option" at bounding box center [472, 317] width 14 height 14
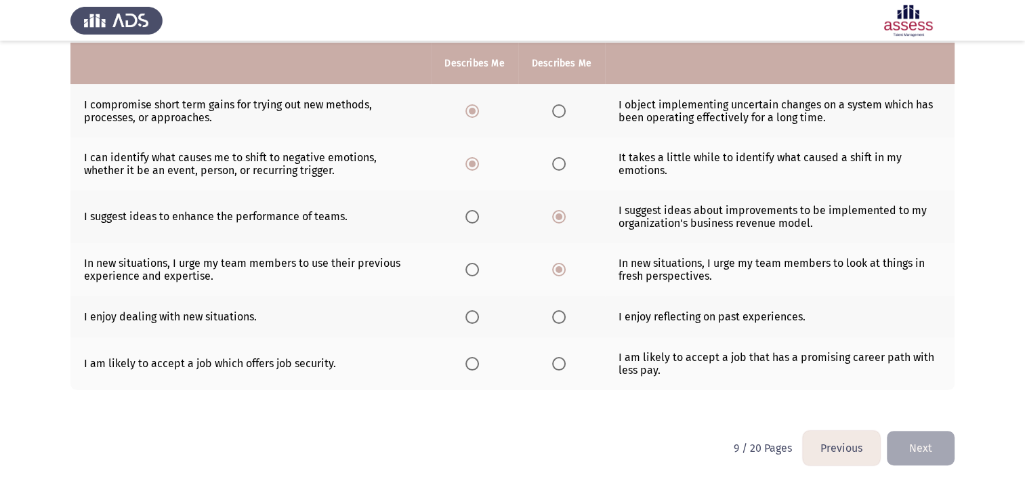
click at [472, 319] on input "Select an option" at bounding box center [472, 317] width 14 height 14
click at [559, 368] on span "Select an option" at bounding box center [559, 364] width 14 height 14
click at [559, 368] on input "Select an option" at bounding box center [559, 364] width 14 height 14
click at [916, 447] on button "Next" at bounding box center [920, 448] width 68 height 35
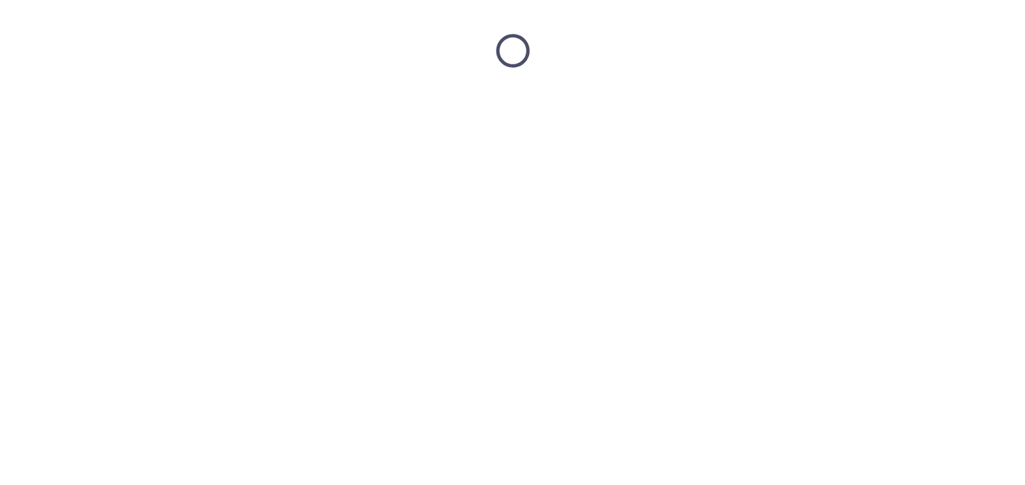
scroll to position [0, 0]
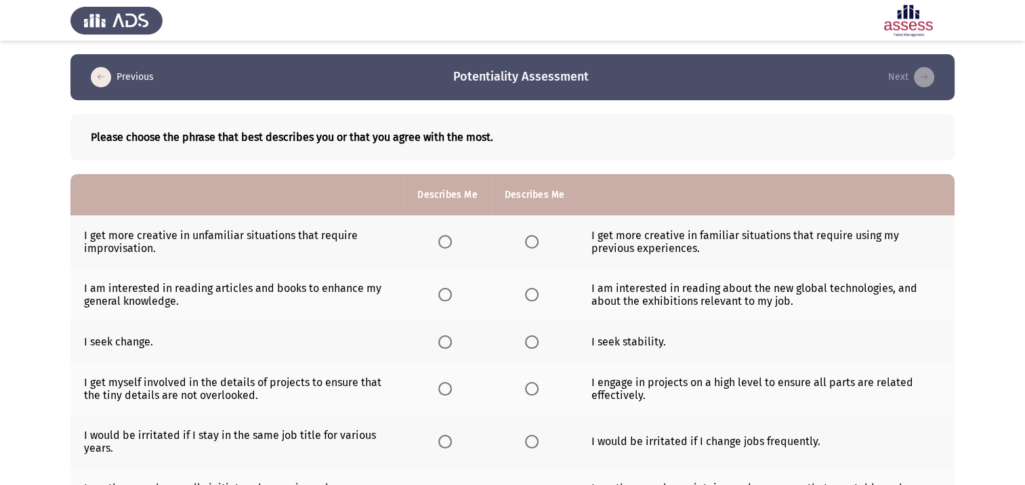
click at [444, 246] on span "Select an option" at bounding box center [445, 242] width 14 height 14
click at [444, 246] on input "Select an option" at bounding box center [445, 242] width 14 height 14
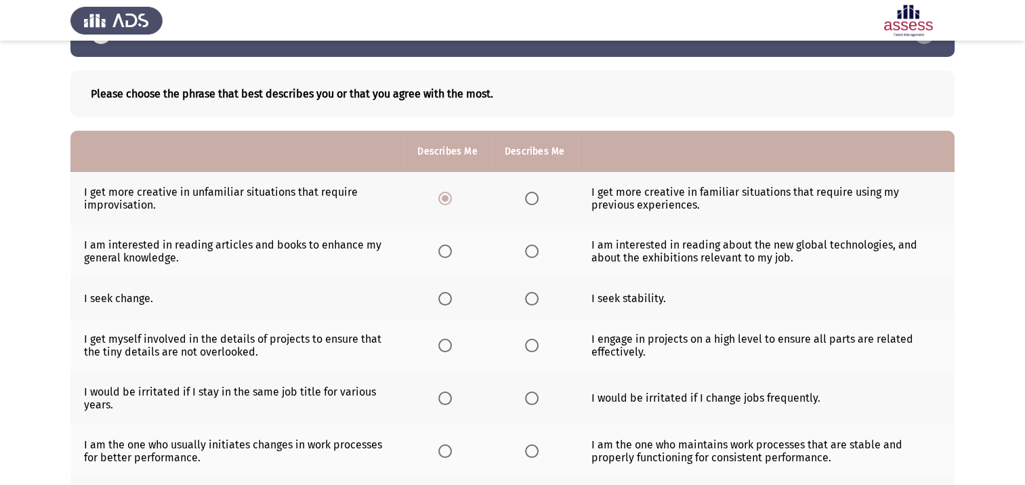
scroll to position [68, 0]
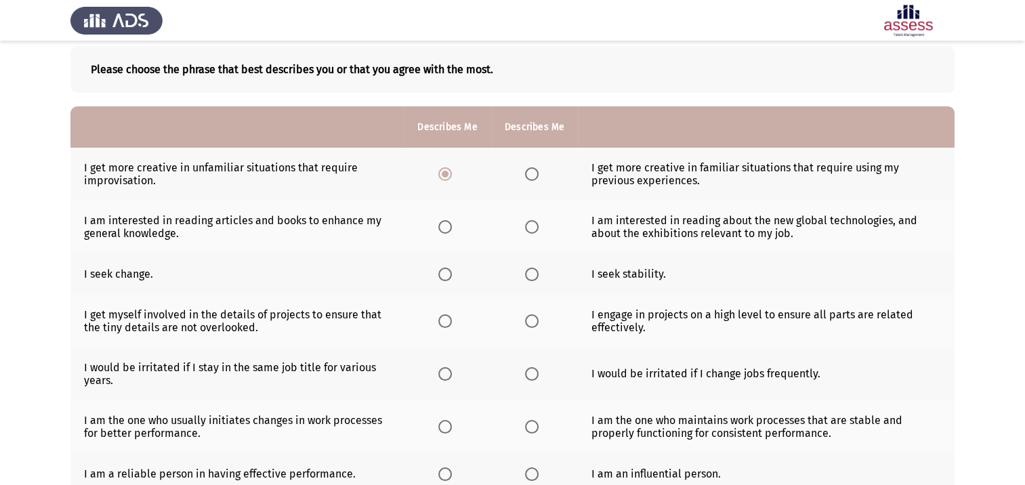
click at [448, 225] on span "Select an option" at bounding box center [445, 227] width 14 height 14
click at [448, 225] on input "Select an option" at bounding box center [445, 227] width 14 height 14
click at [529, 276] on span "Select an option" at bounding box center [532, 274] width 14 height 14
click at [529, 276] on input "Select an option" at bounding box center [532, 274] width 14 height 14
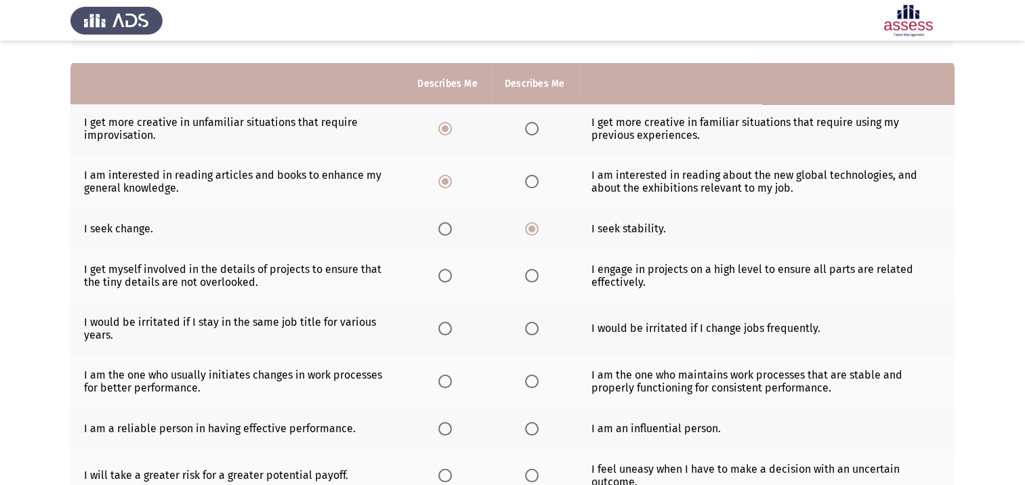
scroll to position [135, 0]
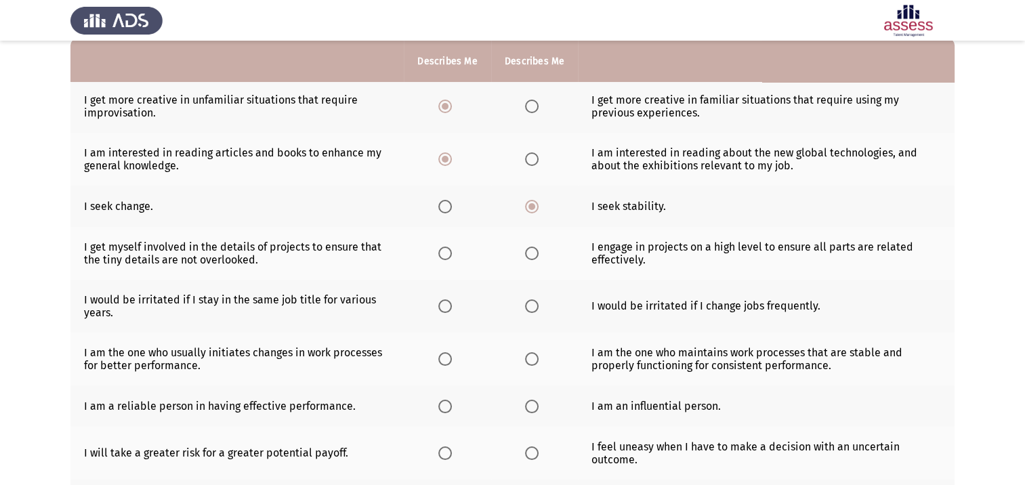
click at [534, 257] on span "Select an option" at bounding box center [532, 253] width 14 height 14
click at [534, 257] on input "Select an option" at bounding box center [532, 253] width 14 height 14
click at [534, 312] on span "Select an option" at bounding box center [532, 306] width 14 height 14
click at [534, 312] on input "Select an option" at bounding box center [532, 306] width 14 height 14
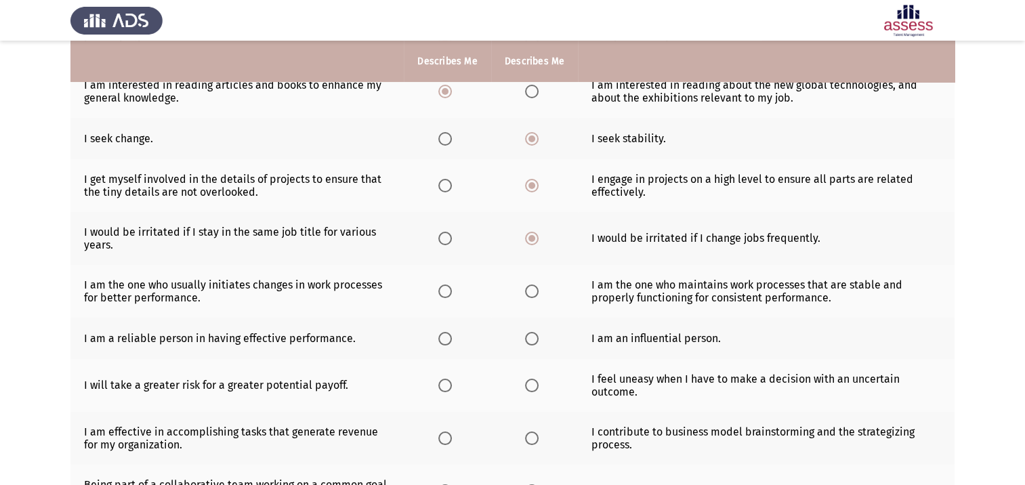
scroll to position [271, 0]
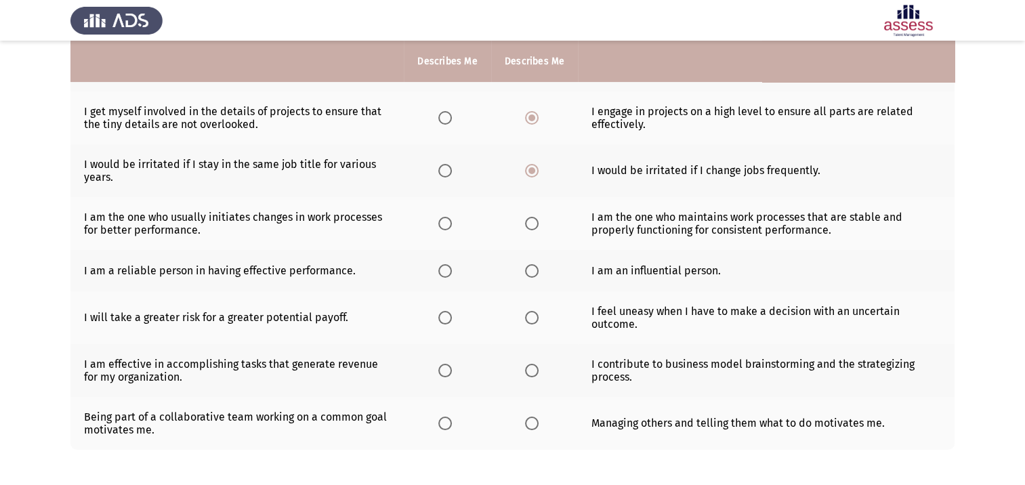
click at [444, 228] on span "Select an option" at bounding box center [445, 224] width 14 height 14
click at [444, 228] on input "Select an option" at bounding box center [445, 224] width 14 height 14
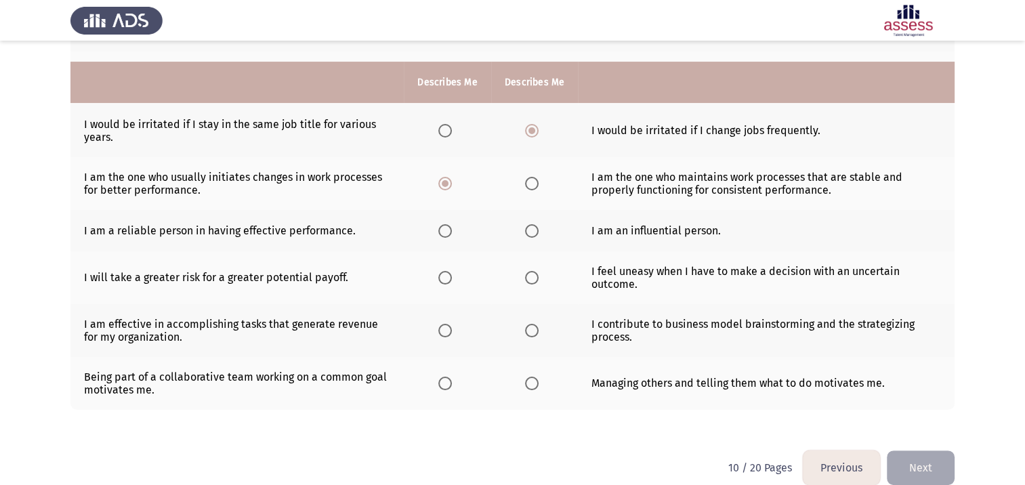
scroll to position [332, 0]
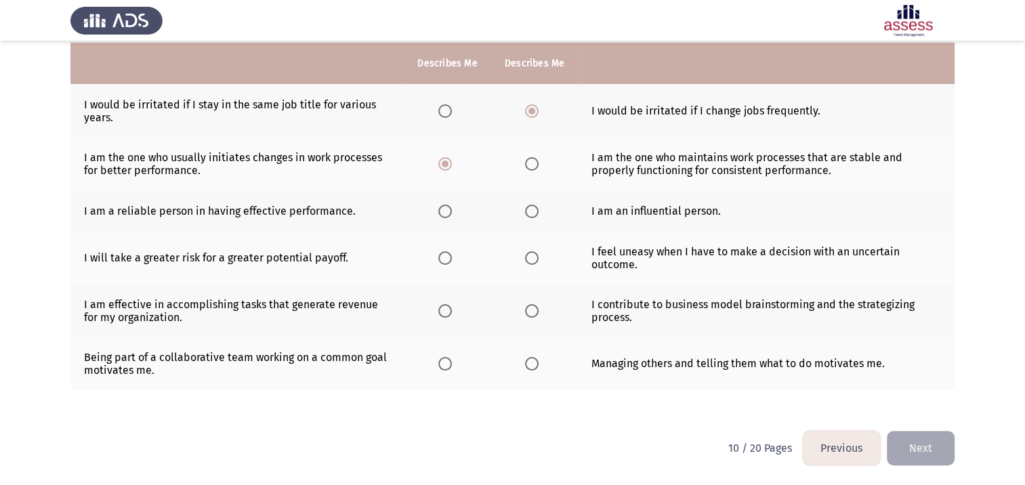
click at [443, 367] on span "Select an option" at bounding box center [445, 364] width 14 height 14
click at [443, 367] on input "Select an option" at bounding box center [445, 364] width 14 height 14
click at [531, 311] on span "Select an option" at bounding box center [532, 311] width 14 height 14
click at [531, 311] on input "Select an option" at bounding box center [532, 311] width 14 height 14
click at [533, 258] on span "Select an option" at bounding box center [532, 258] width 14 height 14
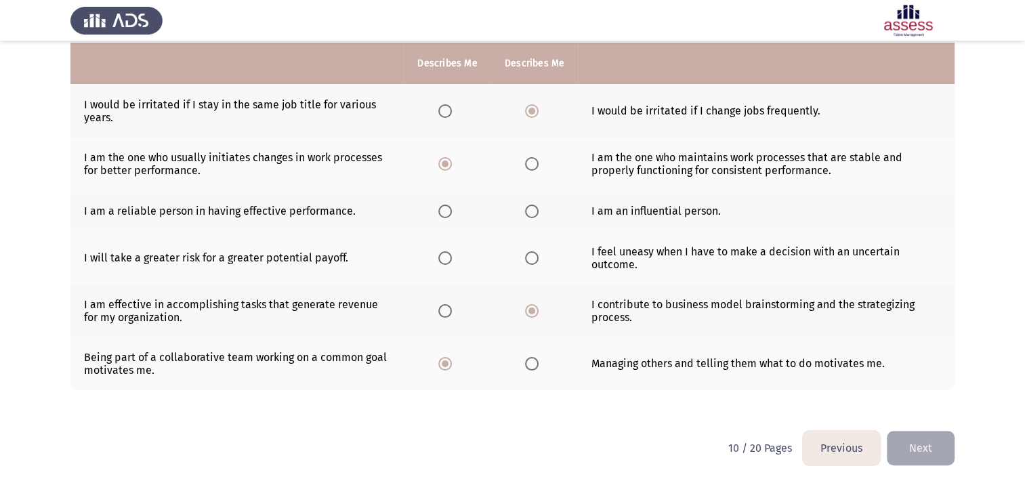
click at [533, 258] on input "Select an option" at bounding box center [532, 258] width 14 height 14
click at [525, 214] on span "Select an option" at bounding box center [532, 212] width 14 height 14
click at [525, 214] on input "Select an option" at bounding box center [532, 212] width 14 height 14
click at [926, 444] on button "Next" at bounding box center [920, 448] width 68 height 35
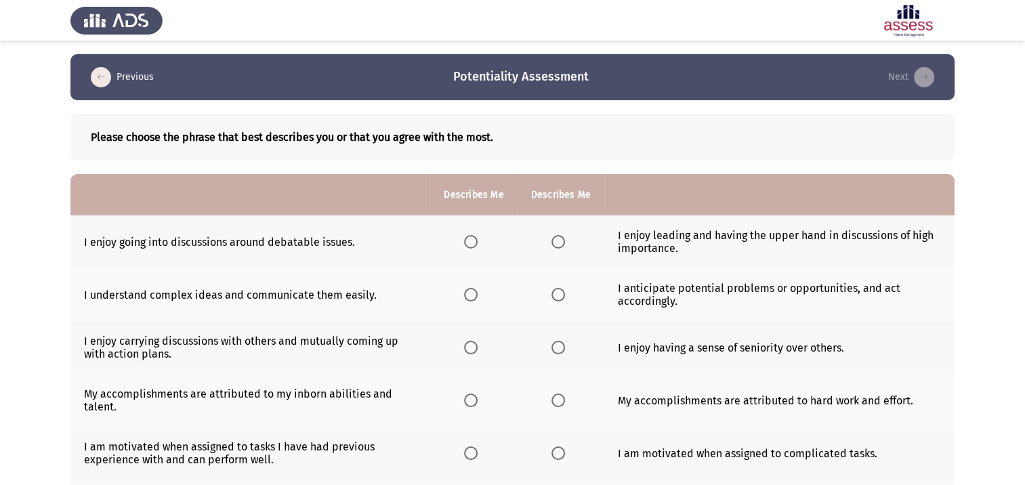
click at [467, 244] on span "Select an option" at bounding box center [471, 242] width 14 height 14
click at [467, 244] on input "Select an option" at bounding box center [471, 242] width 14 height 14
click at [468, 298] on span "Select an option" at bounding box center [471, 295] width 14 height 14
click at [468, 298] on input "Select an option" at bounding box center [471, 295] width 14 height 14
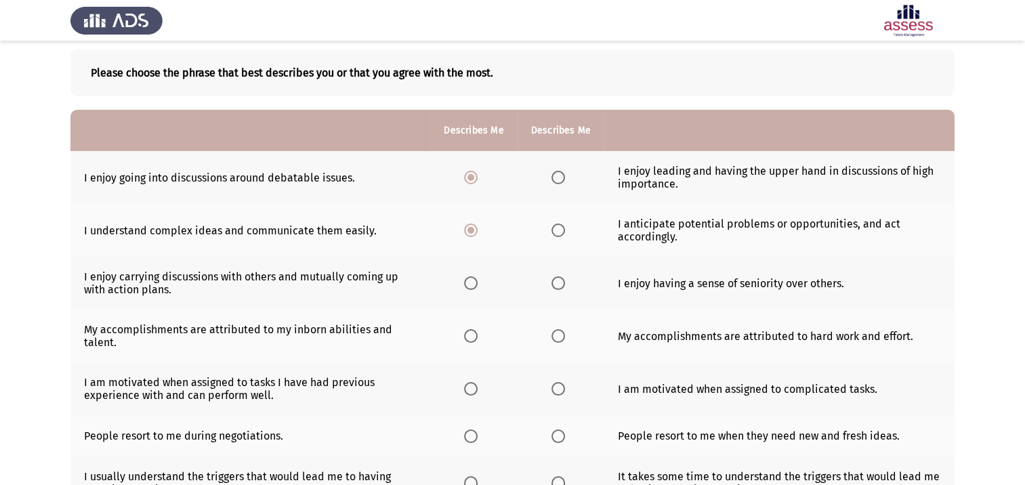
scroll to position [68, 0]
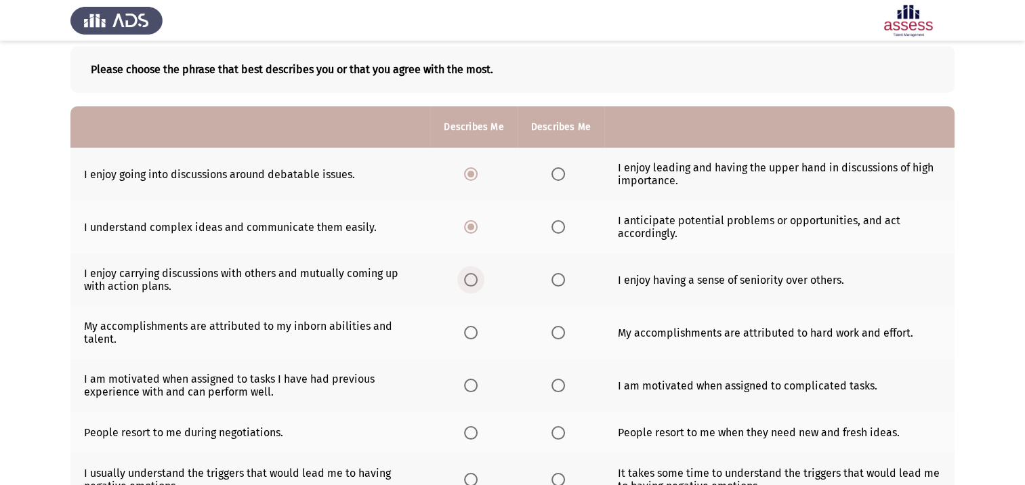
click at [469, 281] on span "Select an option" at bounding box center [471, 280] width 14 height 14
click at [469, 281] on input "Select an option" at bounding box center [471, 280] width 14 height 14
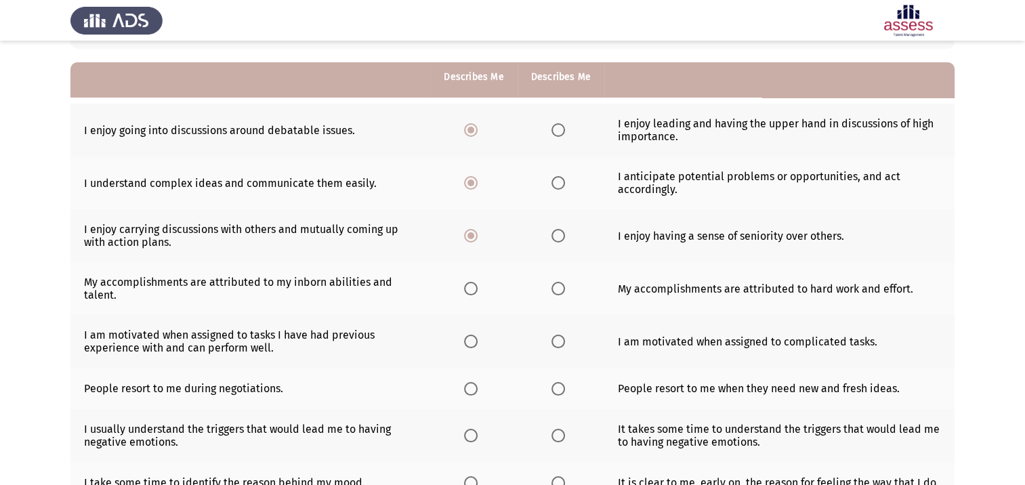
scroll to position [135, 0]
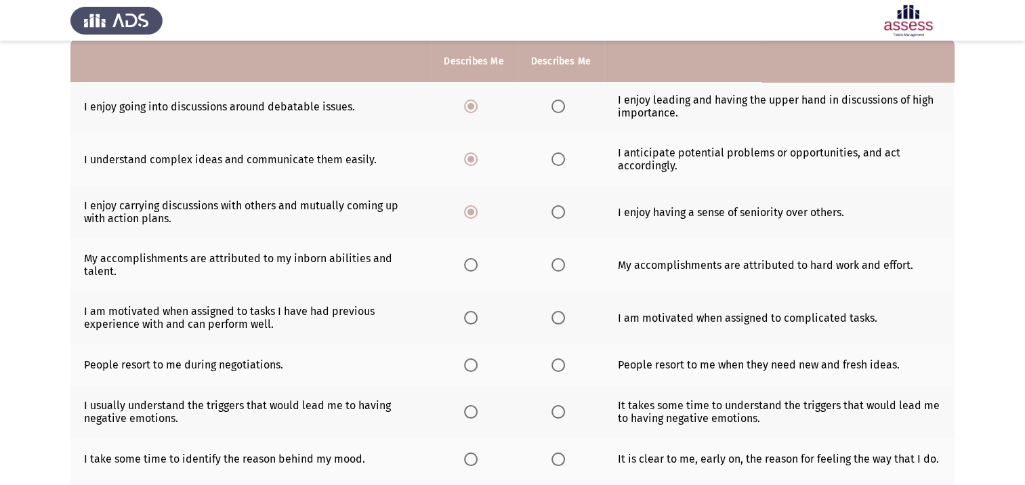
click at [557, 265] on span "Select an option" at bounding box center [558, 265] width 14 height 14
click at [557, 265] on input "Select an option" at bounding box center [558, 265] width 14 height 14
click at [563, 318] on span "Select an option" at bounding box center [558, 318] width 14 height 14
click at [563, 318] on input "Select an option" at bounding box center [558, 318] width 14 height 14
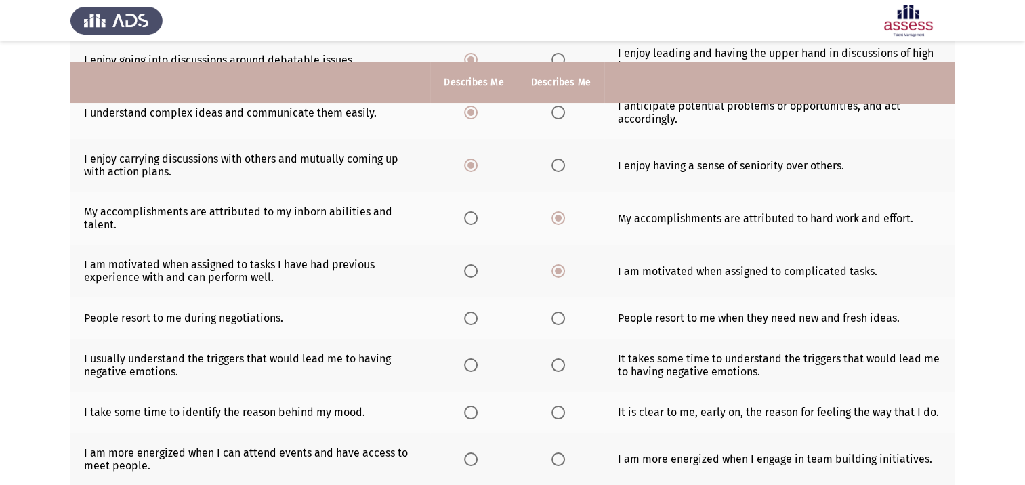
scroll to position [203, 0]
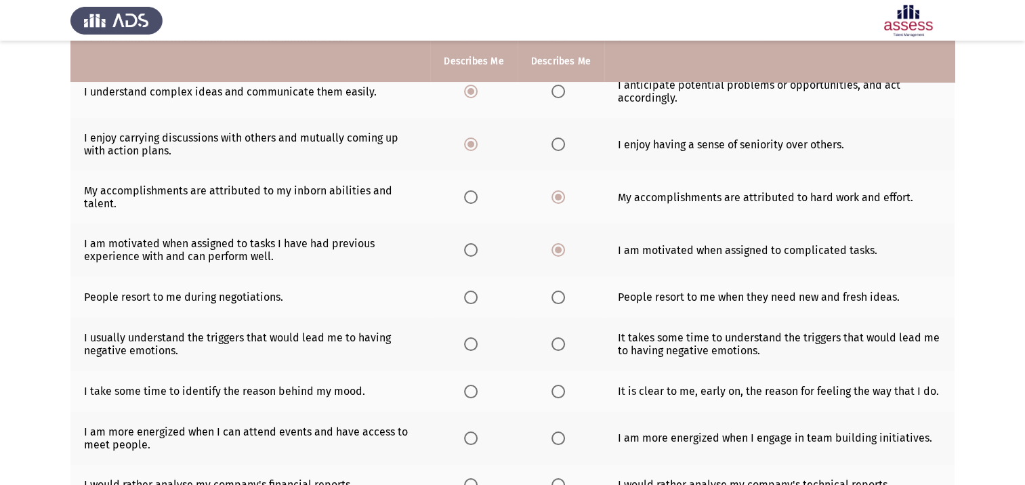
click at [556, 299] on span "Select an option" at bounding box center [558, 298] width 14 height 14
click at [556, 299] on input "Select an option" at bounding box center [558, 298] width 14 height 14
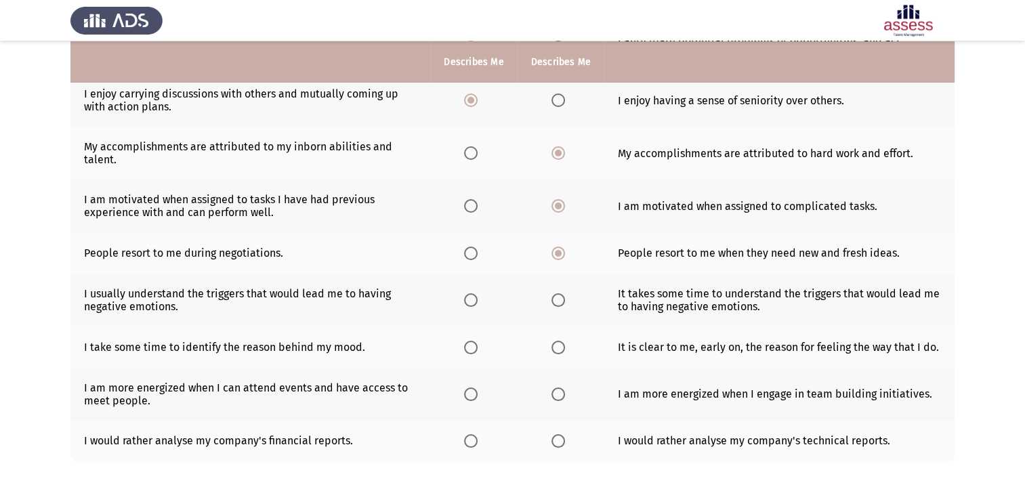
scroll to position [271, 0]
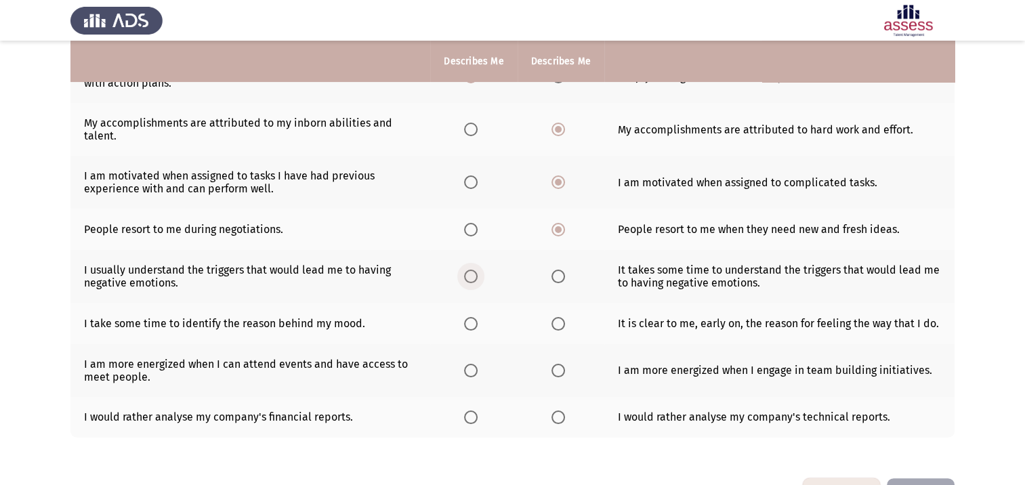
click at [479, 277] on label "Select an option" at bounding box center [473, 277] width 19 height 14
click at [477, 277] on input "Select an option" at bounding box center [471, 277] width 14 height 14
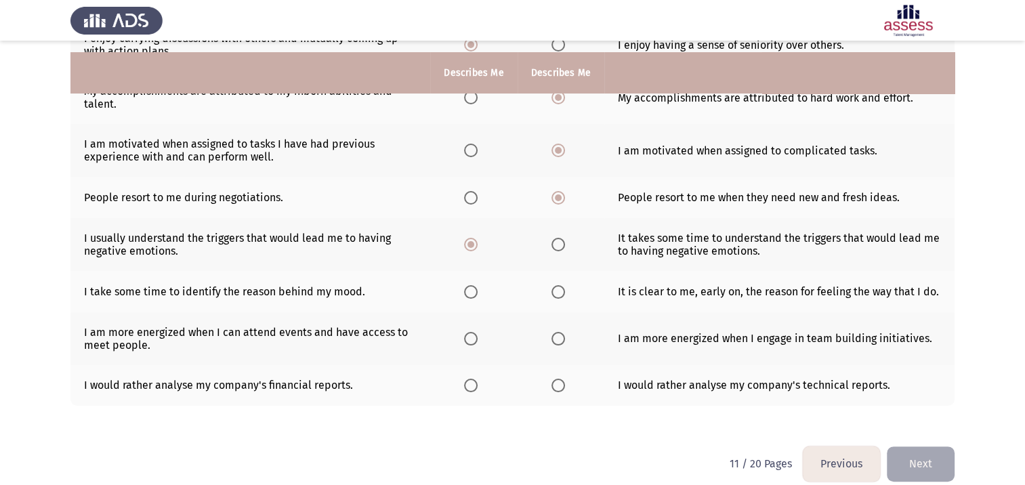
scroll to position [320, 0]
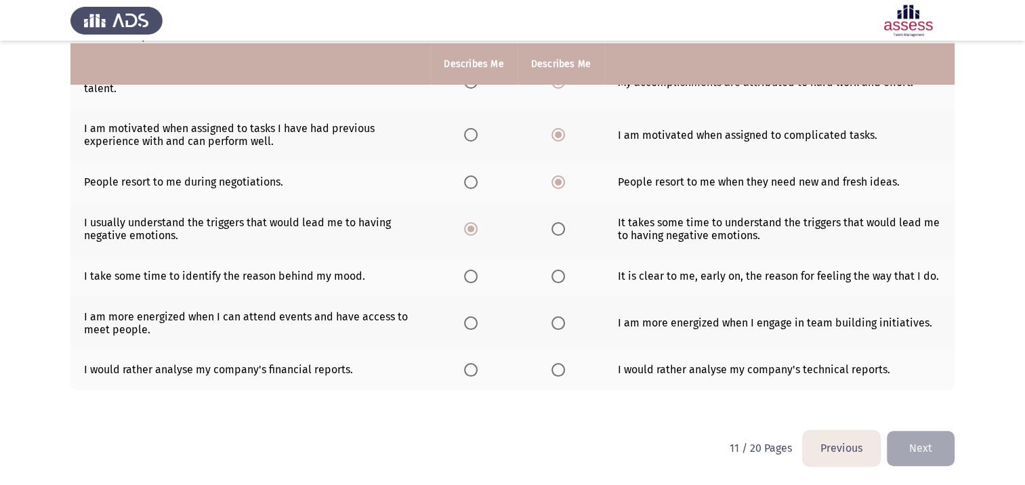
click at [574, 281] on th at bounding box center [560, 275] width 87 height 41
click at [561, 276] on span "Select an option" at bounding box center [558, 277] width 14 height 14
click at [561, 276] on input "Select an option" at bounding box center [558, 277] width 14 height 14
click at [471, 322] on span "Select an option" at bounding box center [471, 323] width 14 height 14
click at [471, 322] on input "Select an option" at bounding box center [471, 323] width 14 height 14
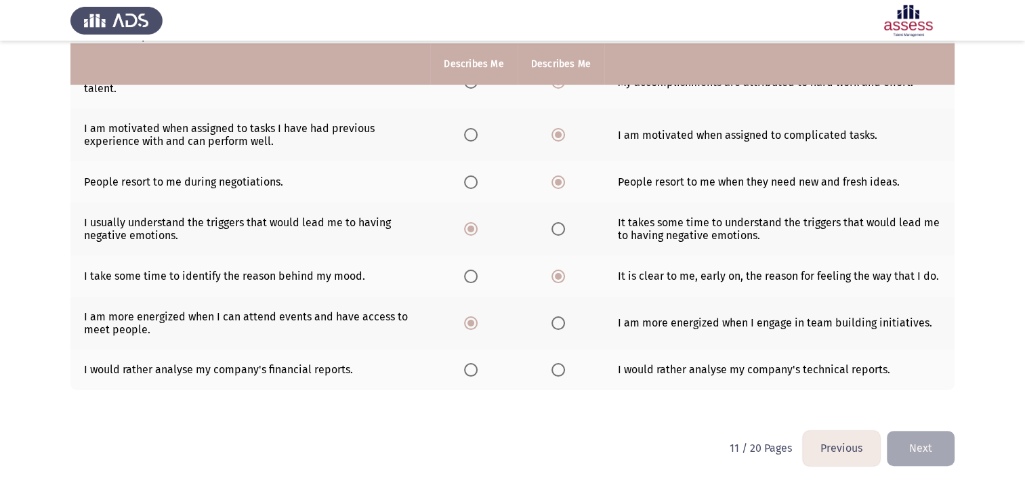
click at [469, 370] on span "Select an option" at bounding box center [471, 370] width 14 height 14
click at [469, 370] on input "Select an option" at bounding box center [471, 370] width 14 height 14
click at [914, 450] on button "Next" at bounding box center [920, 448] width 68 height 35
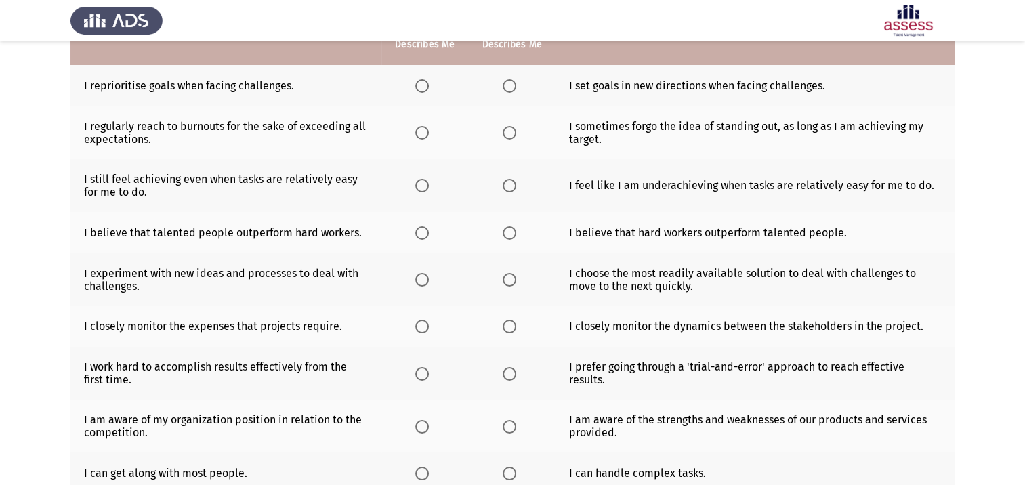
scroll to position [0, 0]
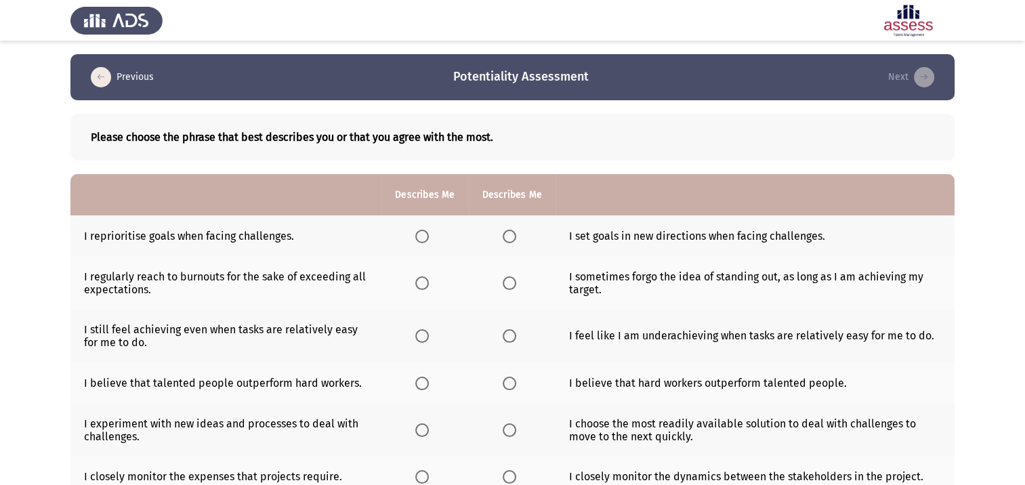
click at [505, 239] on span "Select an option" at bounding box center [509, 237] width 14 height 14
click at [505, 239] on input "Select an option" at bounding box center [509, 237] width 14 height 14
click at [513, 282] on span "Select an option" at bounding box center [509, 283] width 14 height 14
click at [513, 282] on input "Select an option" at bounding box center [509, 283] width 14 height 14
click at [511, 339] on span "Select an option" at bounding box center [509, 336] width 14 height 14
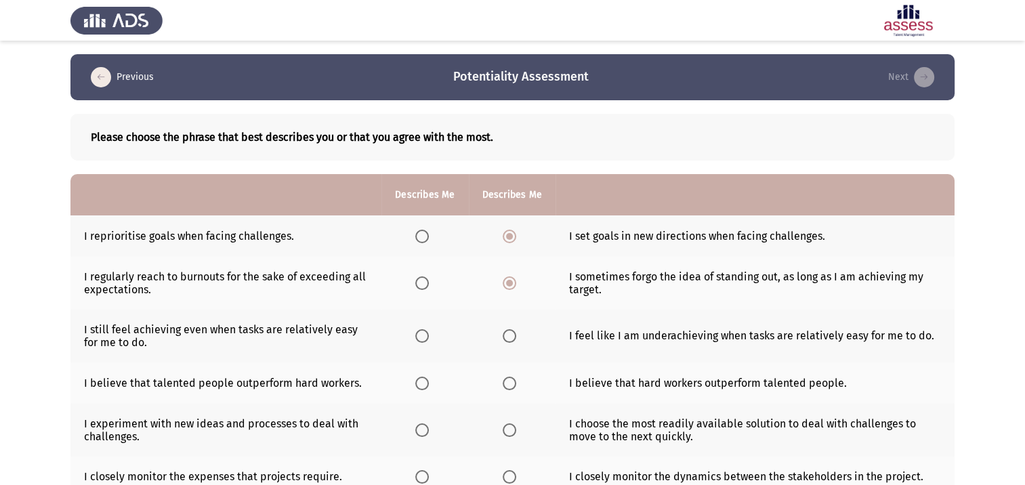
click at [511, 339] on input "Select an option" at bounding box center [509, 336] width 14 height 14
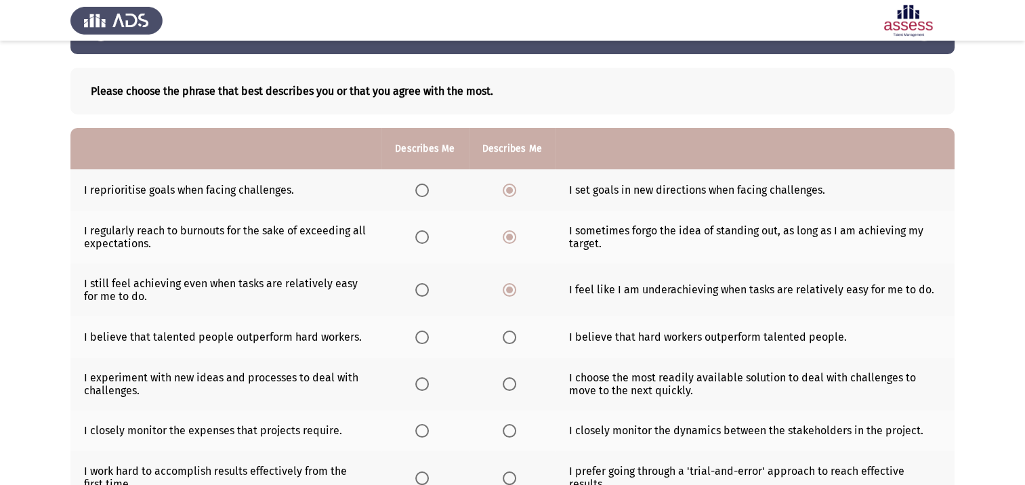
scroll to position [68, 0]
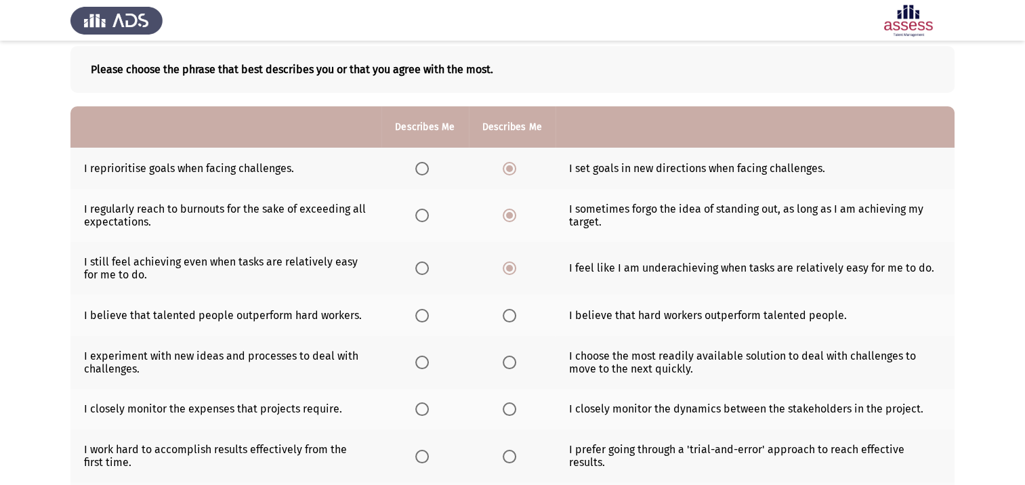
click at [421, 313] on span "Select an option" at bounding box center [422, 316] width 14 height 14
click at [421, 313] on input "Select an option" at bounding box center [422, 316] width 14 height 14
click at [422, 368] on span "Select an option" at bounding box center [422, 363] width 14 height 14
click at [422, 368] on input "Select an option" at bounding box center [422, 363] width 14 height 14
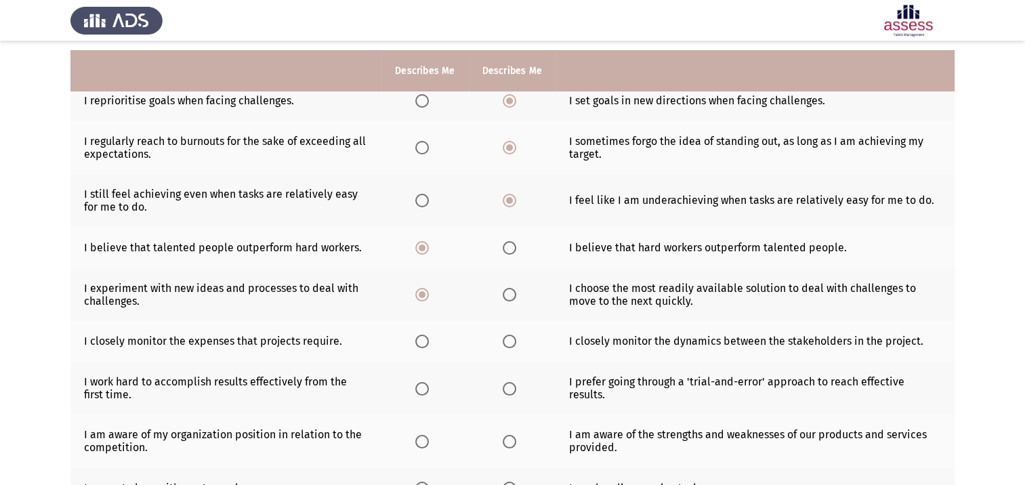
scroll to position [203, 0]
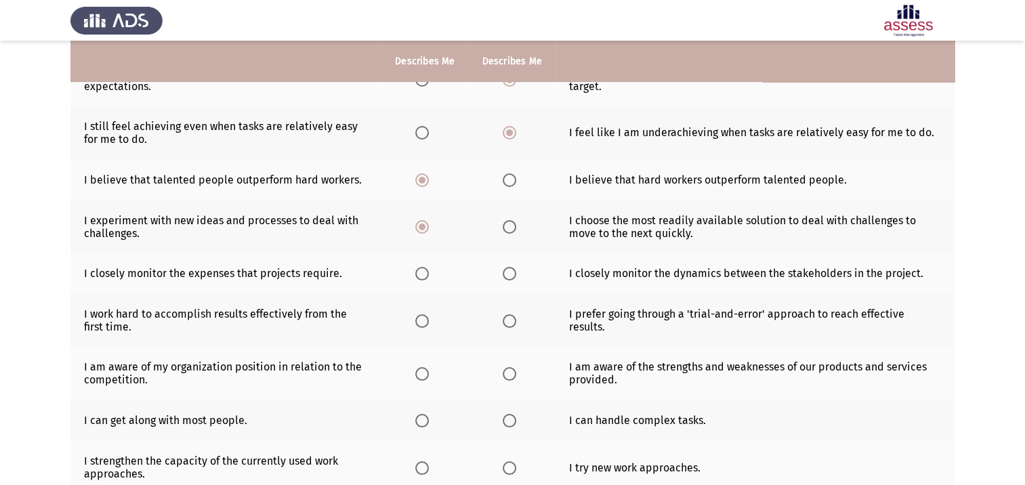
click at [427, 276] on span "Select an option" at bounding box center [422, 274] width 14 height 14
click at [427, 276] on input "Select an option" at bounding box center [422, 274] width 14 height 14
click at [512, 328] on span "Select an option" at bounding box center [509, 321] width 14 height 14
click at [512, 328] on input "Select an option" at bounding box center [509, 321] width 14 height 14
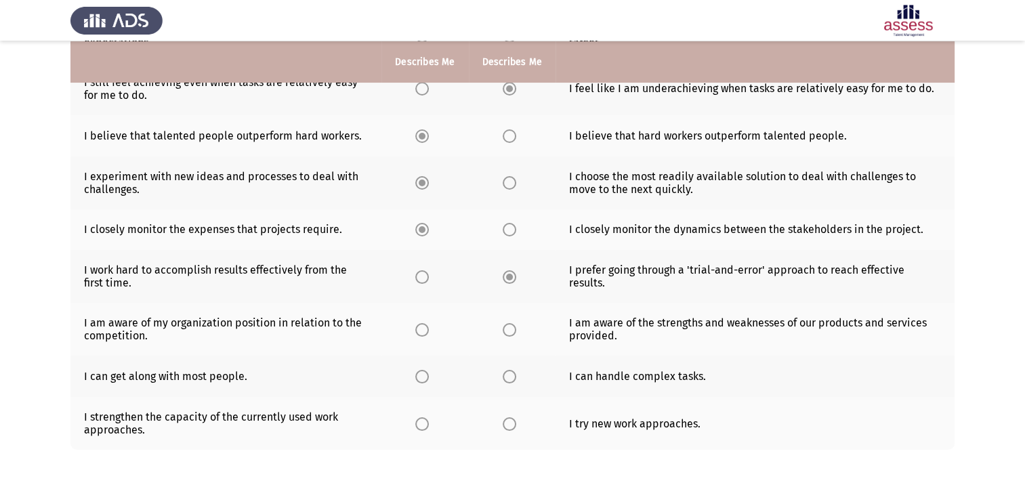
scroll to position [271, 0]
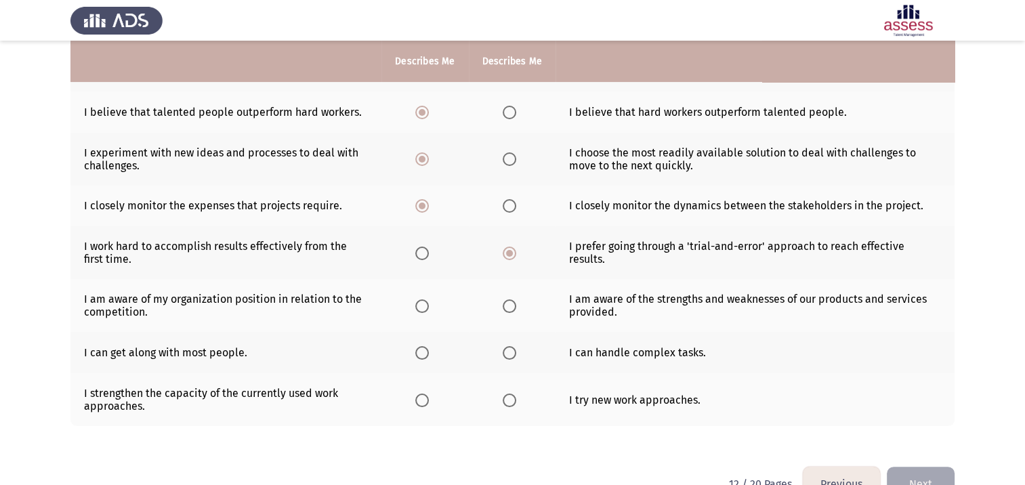
click at [414, 316] on th at bounding box center [424, 305] width 87 height 53
click at [426, 309] on span "Select an option" at bounding box center [422, 306] width 14 height 14
click at [426, 309] on input "Select an option" at bounding box center [422, 306] width 14 height 14
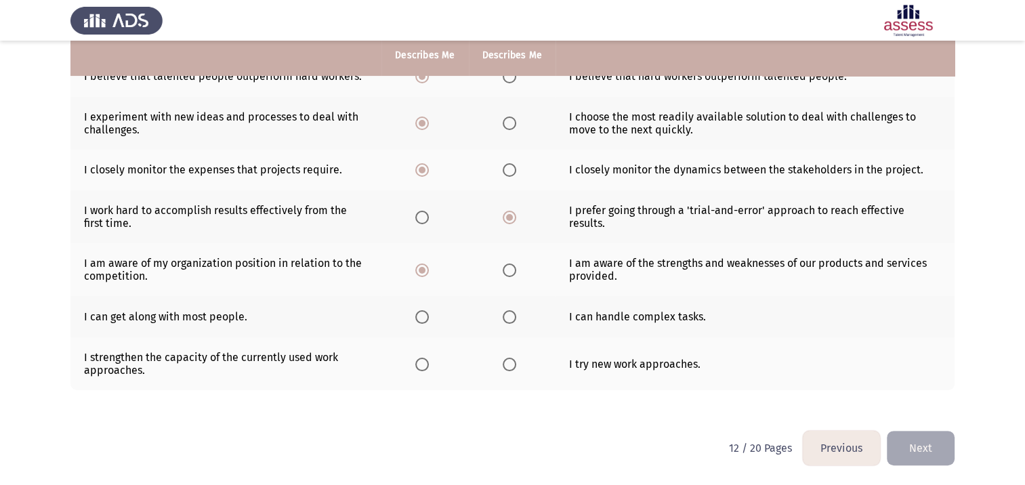
scroll to position [309, 0]
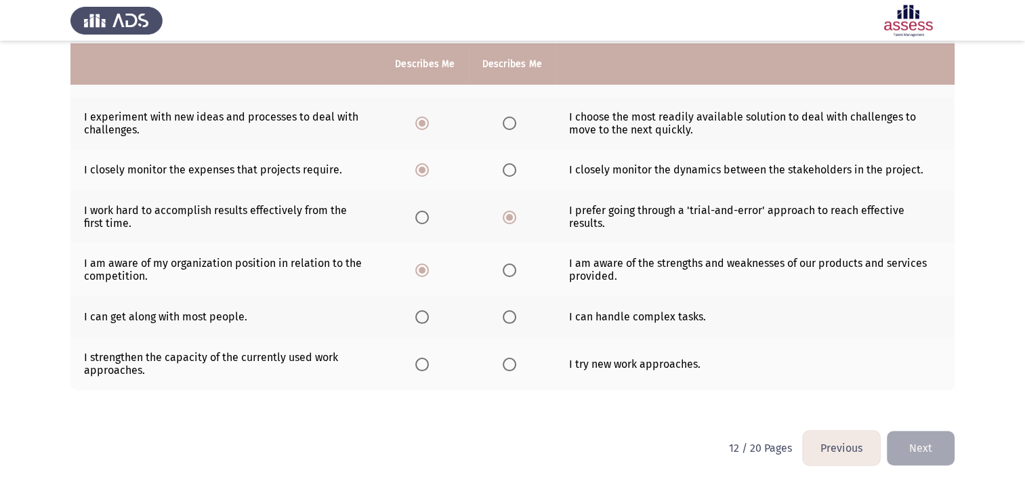
click at [423, 316] on span "Select an option" at bounding box center [422, 317] width 14 height 14
click at [423, 316] on input "Select an option" at bounding box center [422, 317] width 14 height 14
click at [512, 368] on span "Select an option" at bounding box center [509, 365] width 14 height 14
click at [512, 368] on input "Select an option" at bounding box center [509, 365] width 14 height 14
click at [921, 442] on button "Next" at bounding box center [920, 448] width 68 height 35
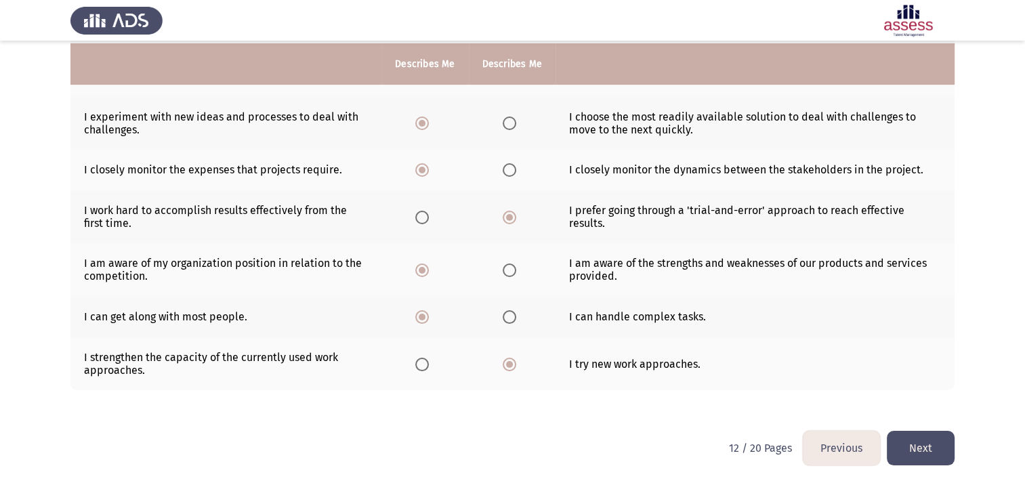
scroll to position [0, 0]
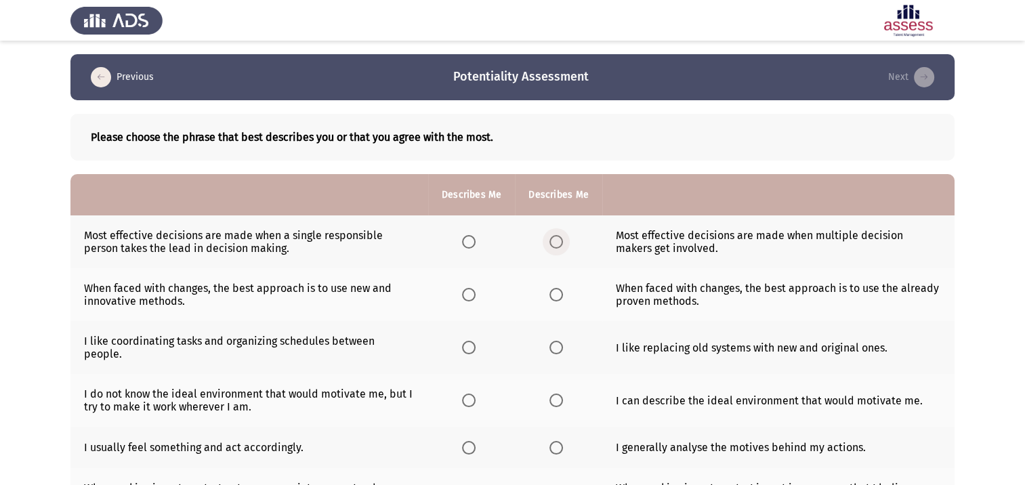
click at [561, 239] on label "Select an option" at bounding box center [558, 242] width 19 height 14
click at [561, 239] on input "Select an option" at bounding box center [556, 242] width 14 height 14
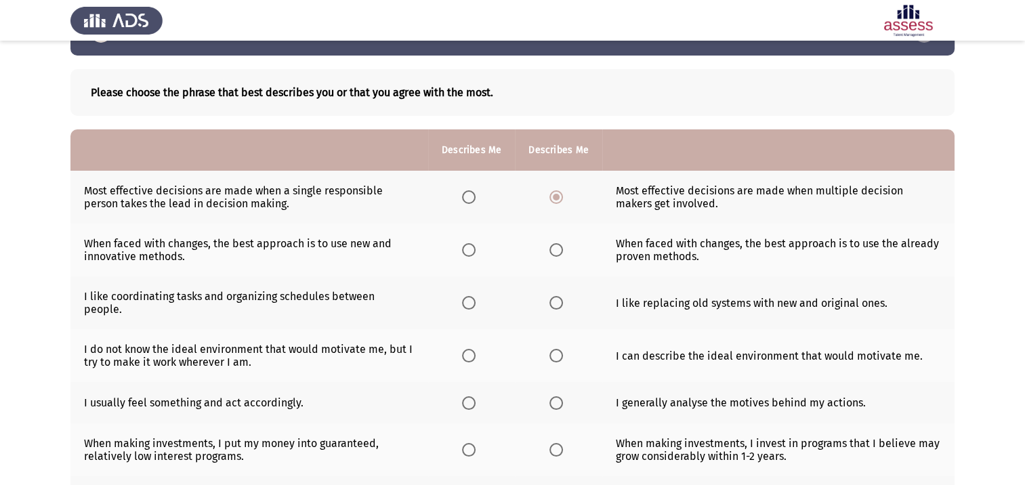
scroll to position [68, 0]
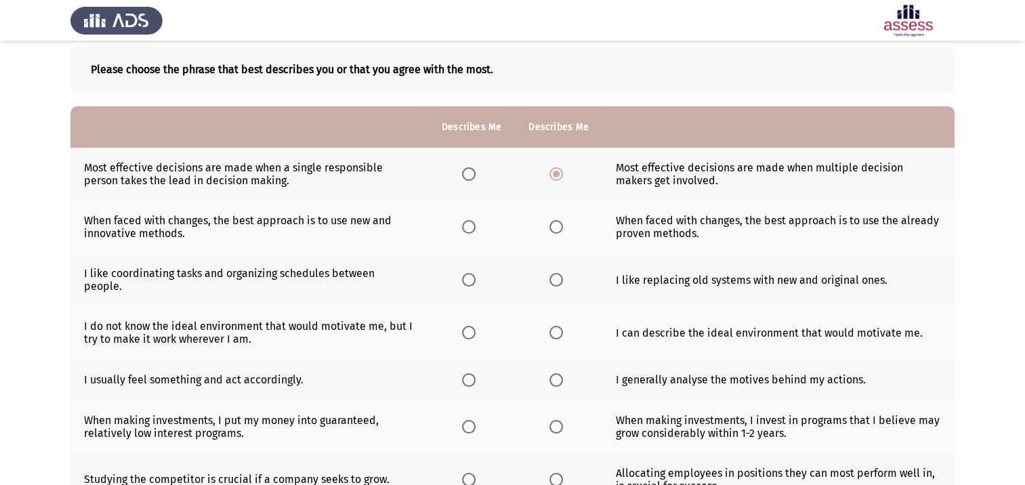
click at [473, 225] on span "Select an option" at bounding box center [469, 227] width 14 height 14
click at [473, 225] on input "Select an option" at bounding box center [469, 227] width 14 height 14
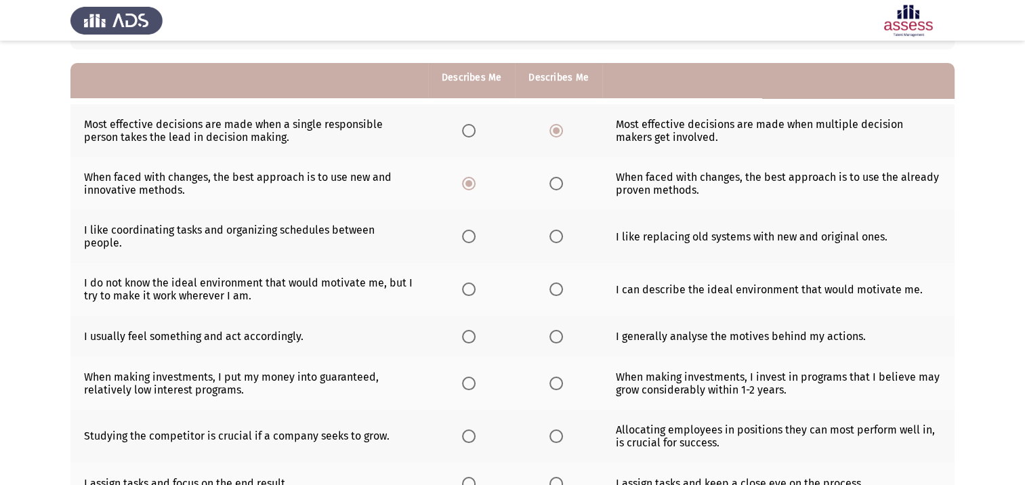
scroll to position [135, 0]
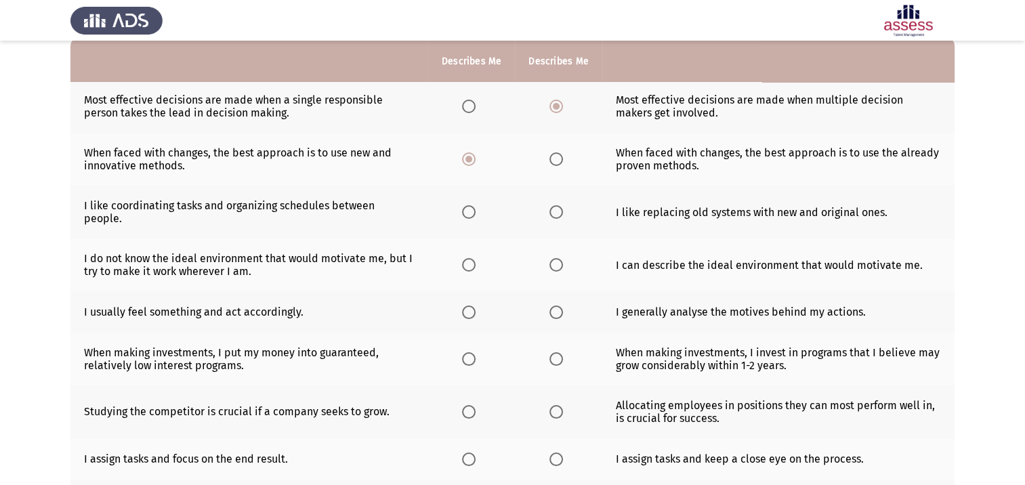
click at [467, 206] on span "Select an option" at bounding box center [469, 212] width 14 height 14
click at [467, 206] on input "Select an option" at bounding box center [469, 212] width 14 height 14
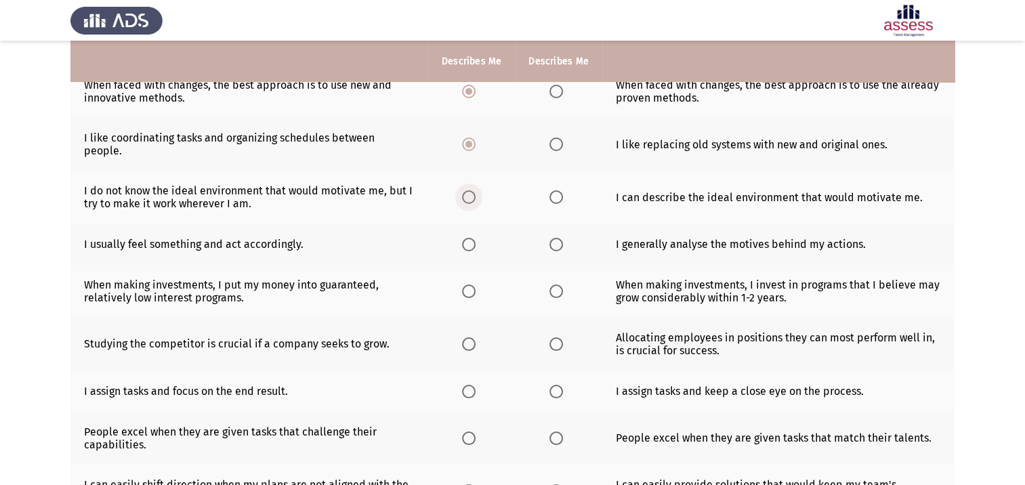
click at [467, 190] on span "Select an option" at bounding box center [469, 197] width 14 height 14
click at [467, 190] on input "Select an option" at bounding box center [469, 197] width 14 height 14
click at [468, 238] on span "Select an option" at bounding box center [469, 245] width 14 height 14
click at [468, 238] on input "Select an option" at bounding box center [469, 245] width 14 height 14
click at [469, 285] on span "Select an option" at bounding box center [469, 291] width 14 height 14
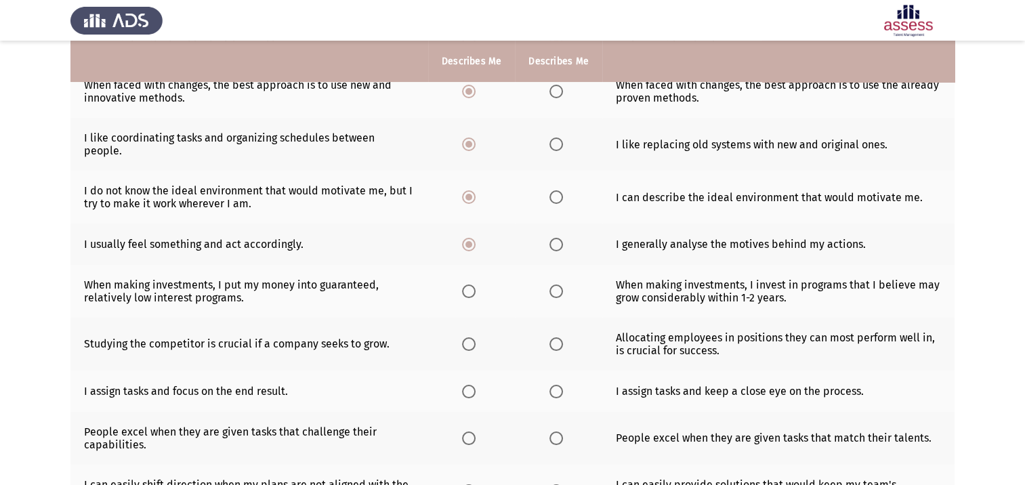
click at [469, 285] on input "Select an option" at bounding box center [469, 291] width 14 height 14
click at [466, 337] on span "Select an option" at bounding box center [469, 344] width 14 height 14
click at [466, 337] on input "Select an option" at bounding box center [469, 344] width 14 height 14
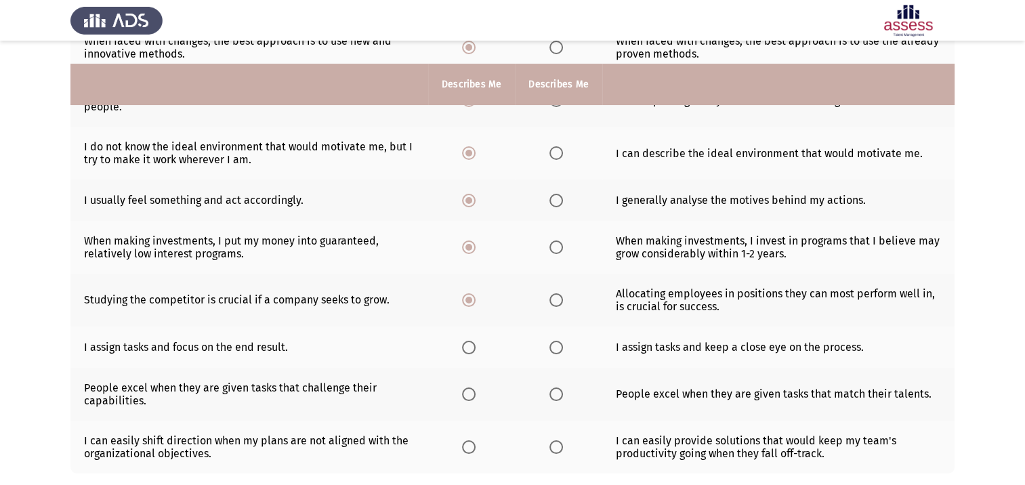
scroll to position [271, 0]
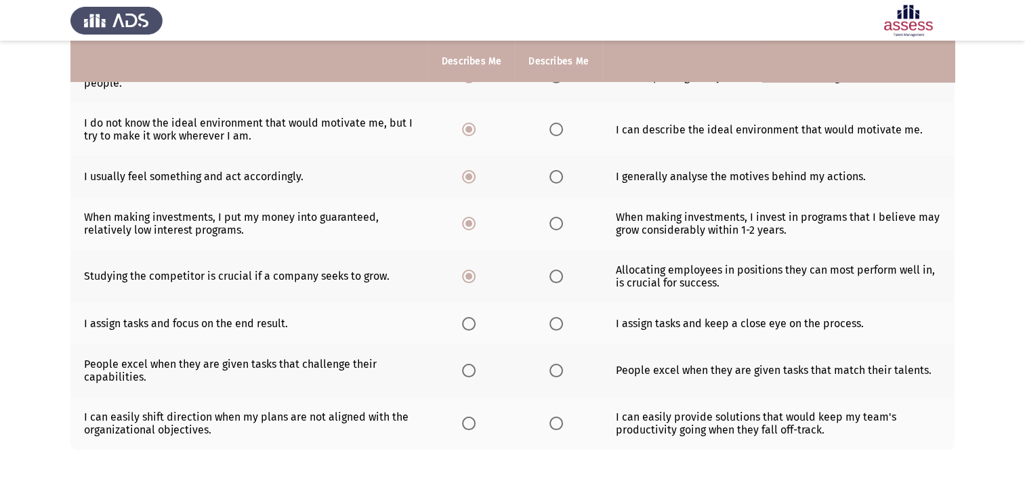
click at [471, 317] on span "Select an option" at bounding box center [469, 324] width 14 height 14
click at [471, 317] on input "Select an option" at bounding box center [469, 324] width 14 height 14
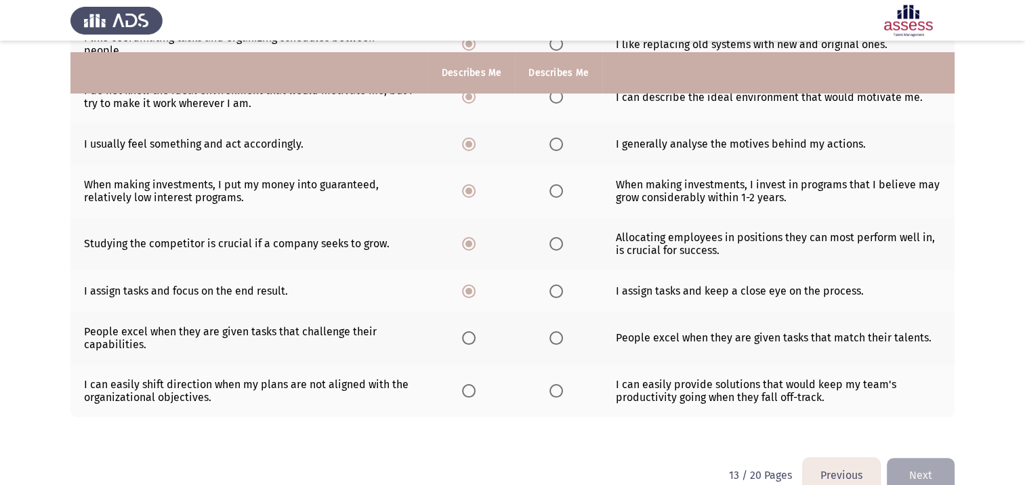
scroll to position [320, 0]
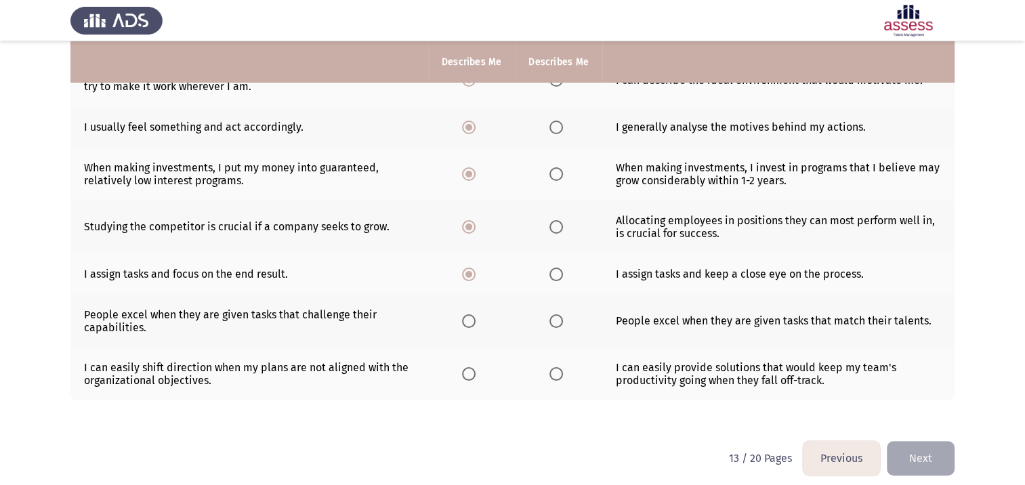
click at [473, 314] on span "Select an option" at bounding box center [469, 321] width 14 height 14
click at [473, 314] on input "Select an option" at bounding box center [469, 321] width 14 height 14
click at [468, 369] on span "Select an option" at bounding box center [469, 374] width 14 height 14
click at [468, 369] on input "Select an option" at bounding box center [469, 374] width 14 height 14
click at [919, 448] on button "Next" at bounding box center [920, 458] width 68 height 35
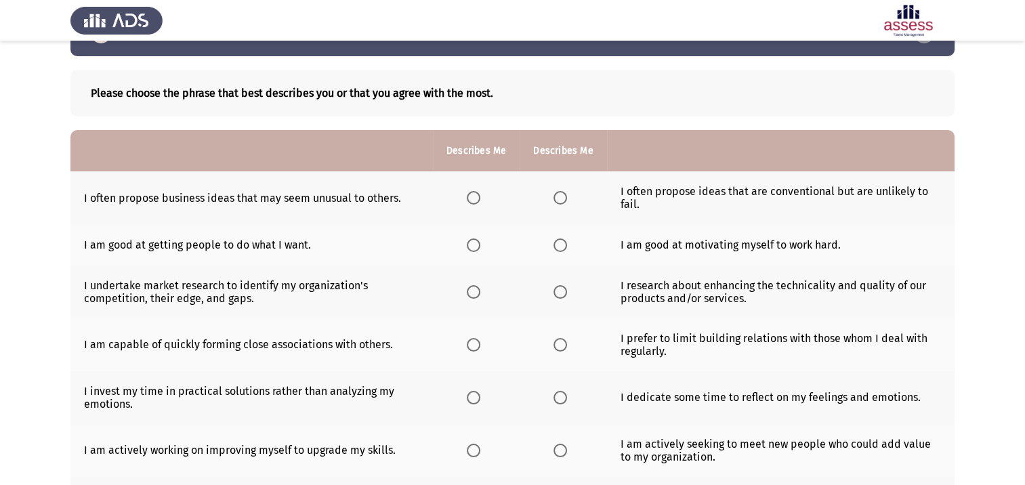
scroll to position [68, 0]
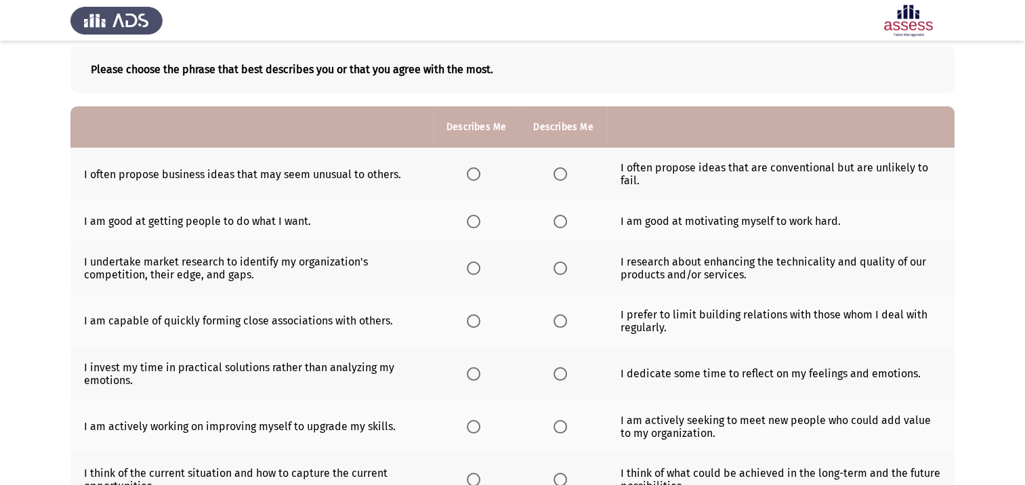
click at [469, 222] on span "Select an option" at bounding box center [474, 222] width 14 height 14
click at [469, 222] on input "Select an option" at bounding box center [474, 222] width 14 height 14
click at [557, 175] on span "Select an option" at bounding box center [560, 174] width 14 height 14
click at [557, 175] on input "Select an option" at bounding box center [560, 174] width 14 height 14
click at [479, 268] on label "Select an option" at bounding box center [476, 268] width 19 height 14
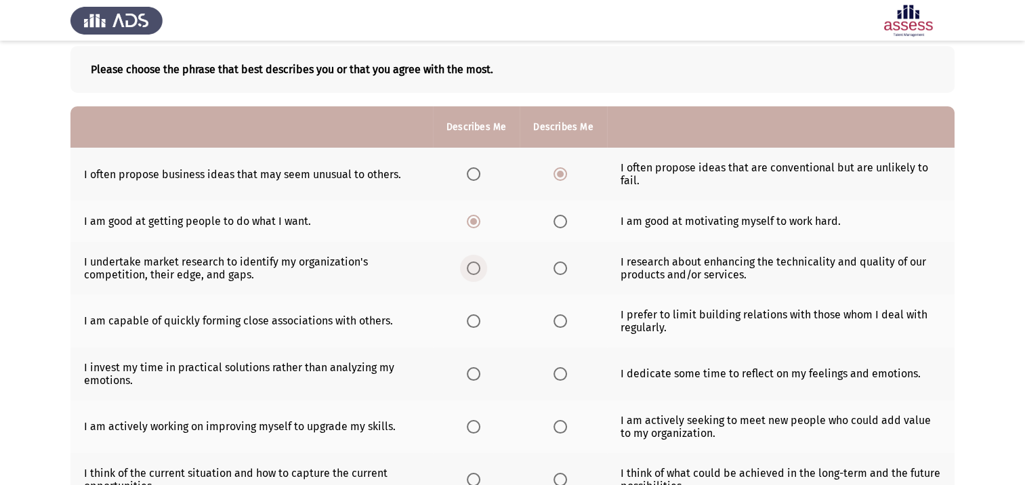
click at [479, 268] on input "Select an option" at bounding box center [474, 268] width 14 height 14
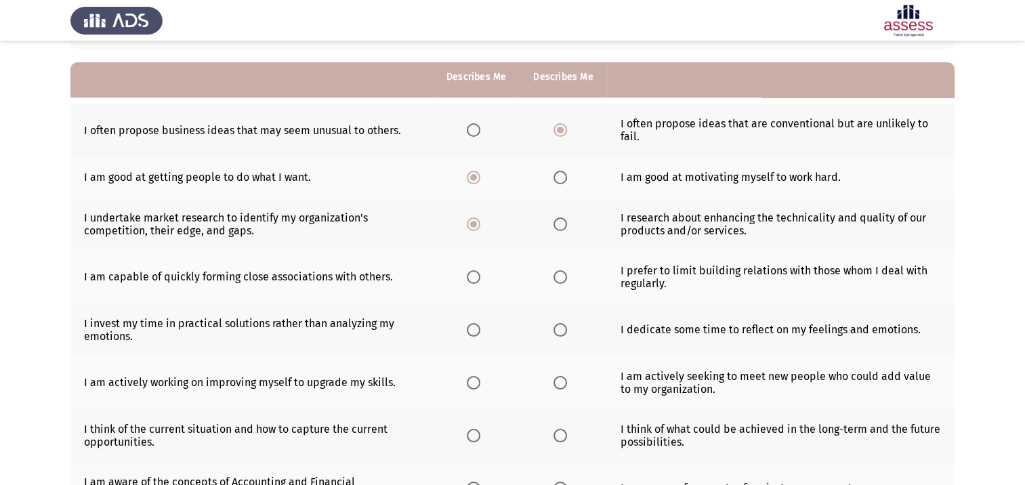
scroll to position [135, 0]
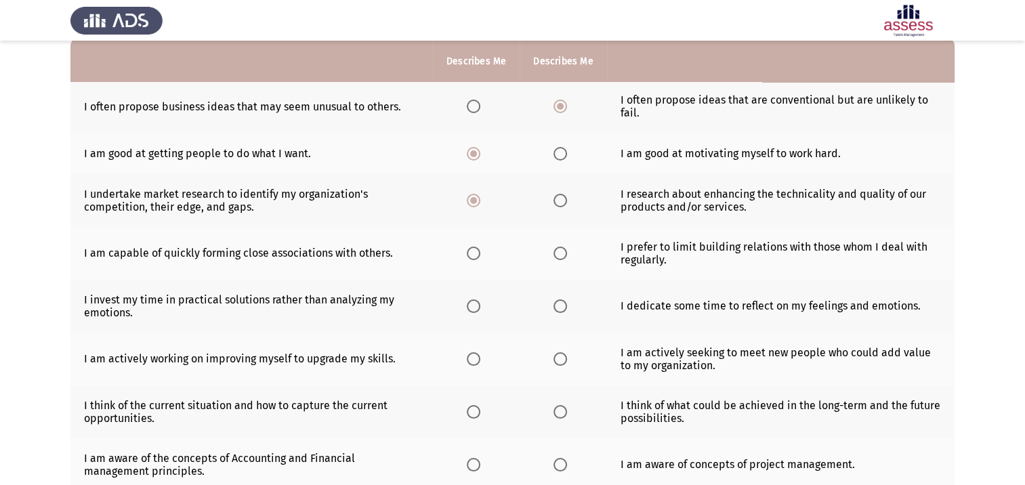
click at [474, 257] on span "Select an option" at bounding box center [474, 253] width 14 height 14
click at [474, 257] on input "Select an option" at bounding box center [474, 253] width 14 height 14
click at [474, 312] on span "Select an option" at bounding box center [474, 306] width 14 height 14
click at [474, 312] on input "Select an option" at bounding box center [474, 306] width 14 height 14
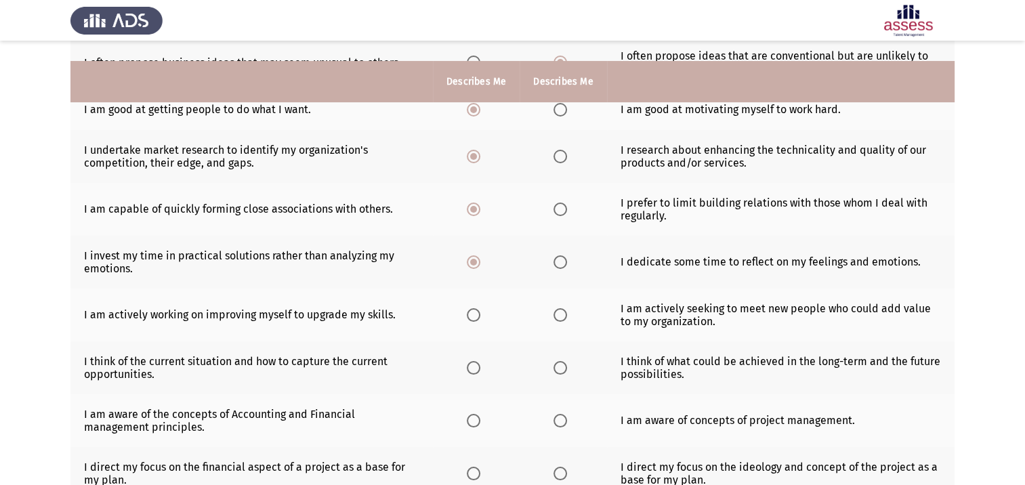
scroll to position [203, 0]
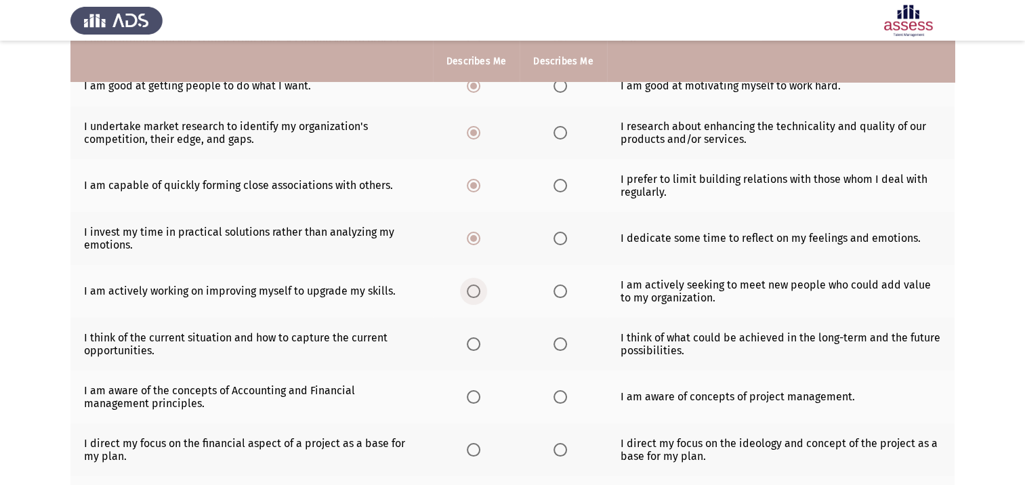
click at [471, 294] on span "Select an option" at bounding box center [474, 291] width 14 height 14
click at [471, 294] on input "Select an option" at bounding box center [474, 291] width 14 height 14
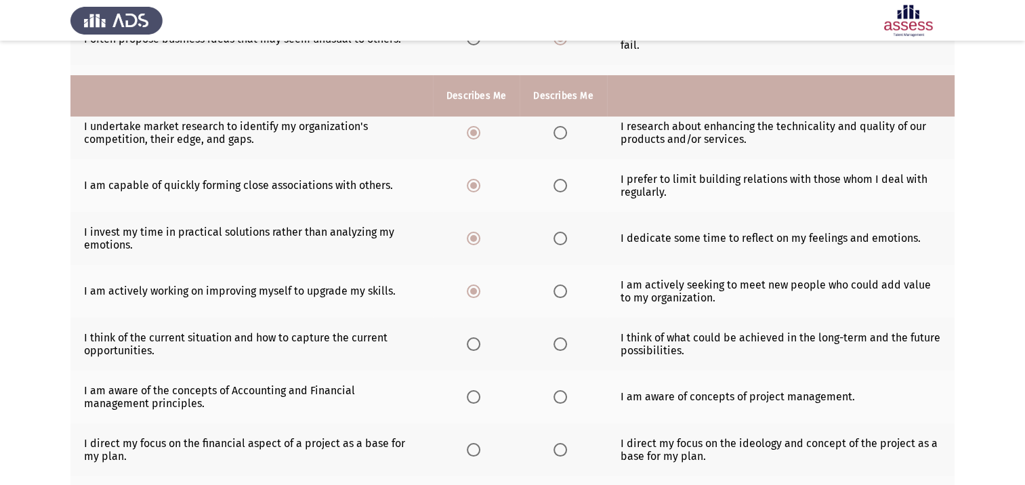
scroll to position [271, 0]
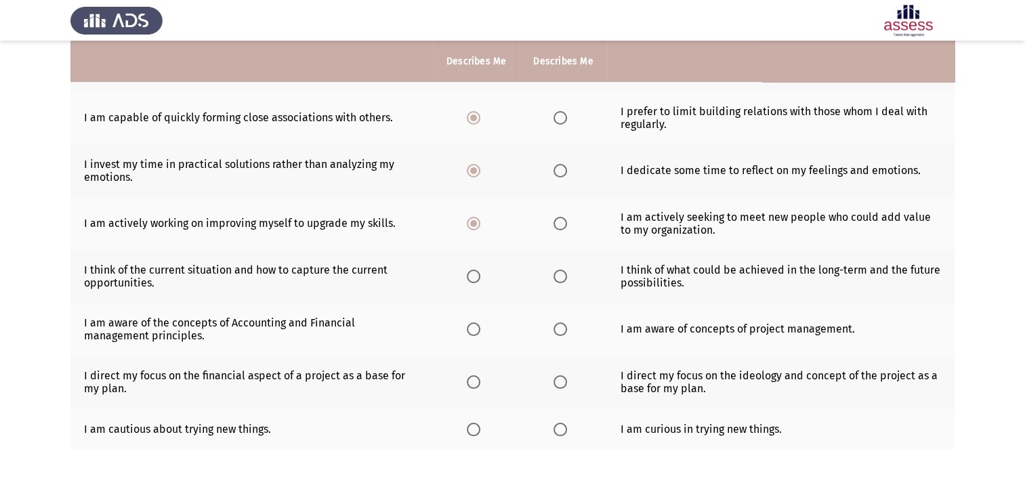
click at [476, 277] on span "Select an option" at bounding box center [474, 277] width 14 height 14
click at [476, 277] on input "Select an option" at bounding box center [474, 277] width 14 height 14
click at [561, 334] on span "Select an option" at bounding box center [560, 329] width 14 height 14
click at [561, 334] on input "Select an option" at bounding box center [560, 329] width 14 height 14
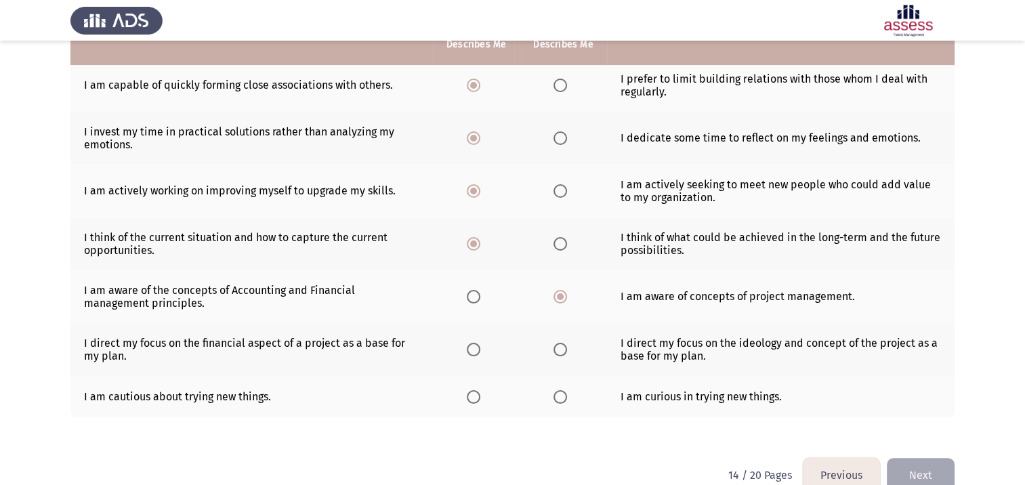
scroll to position [332, 0]
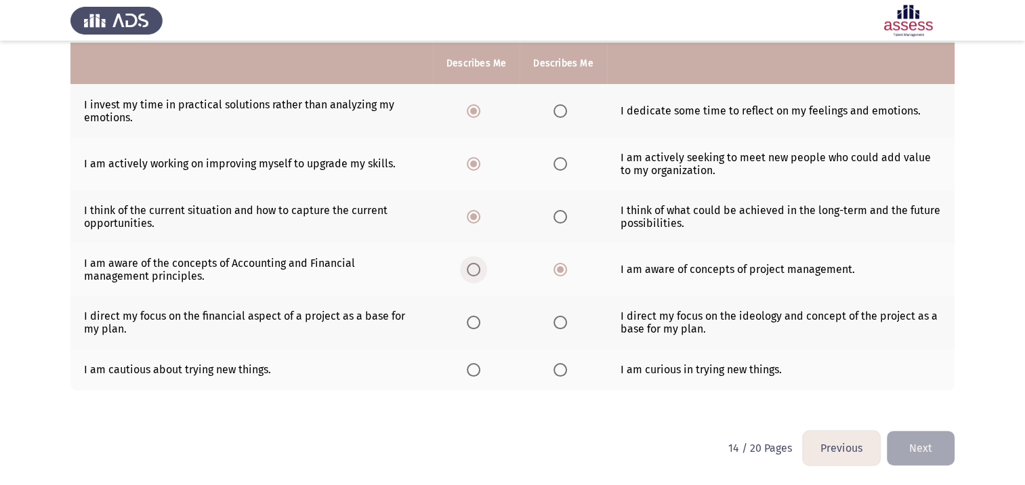
click at [475, 270] on span "Select an option" at bounding box center [474, 270] width 14 height 14
click at [475, 270] on input "Select an option" at bounding box center [474, 270] width 14 height 14
click at [473, 326] on span "Select an option" at bounding box center [474, 323] width 14 height 14
click at [473, 326] on input "Select an option" at bounding box center [474, 323] width 14 height 14
click at [561, 371] on span "Select an option" at bounding box center [560, 370] width 14 height 14
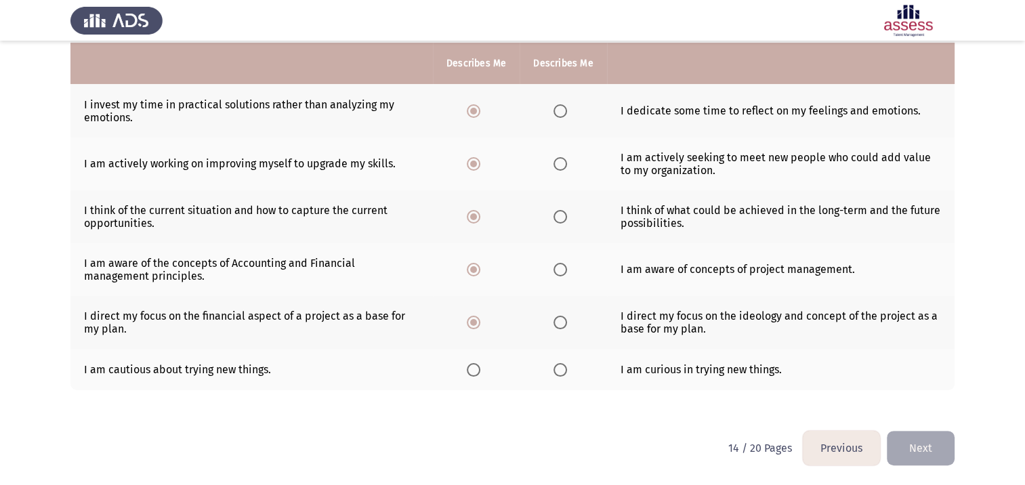
click at [561, 371] on input "Select an option" at bounding box center [560, 370] width 14 height 14
click at [915, 460] on button "Next" at bounding box center [920, 448] width 68 height 35
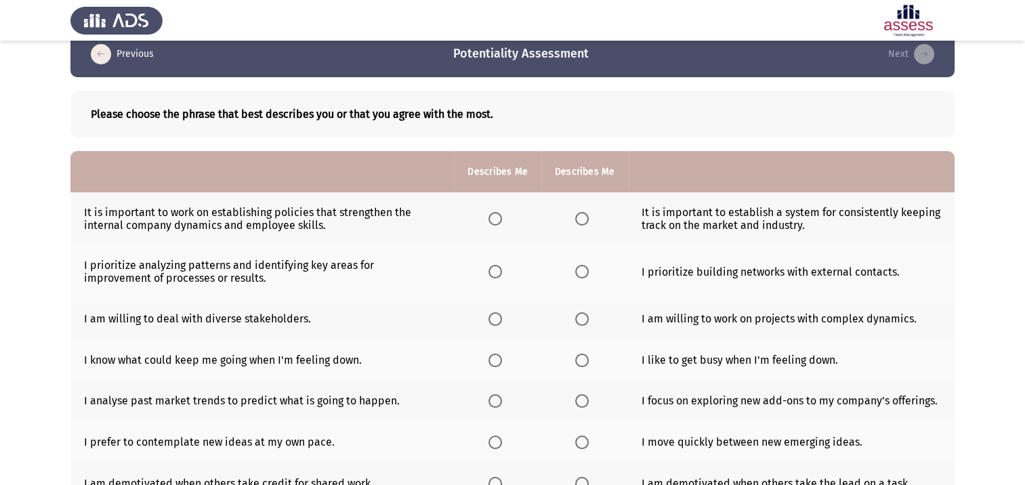
scroll to position [0, 0]
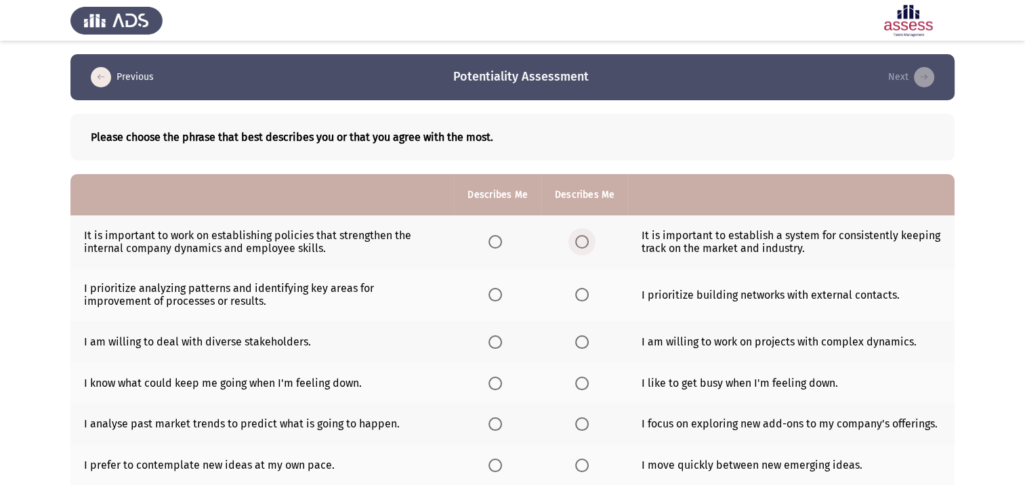
click at [577, 247] on span "Select an option" at bounding box center [582, 242] width 14 height 14
click at [577, 247] on input "Select an option" at bounding box center [582, 242] width 14 height 14
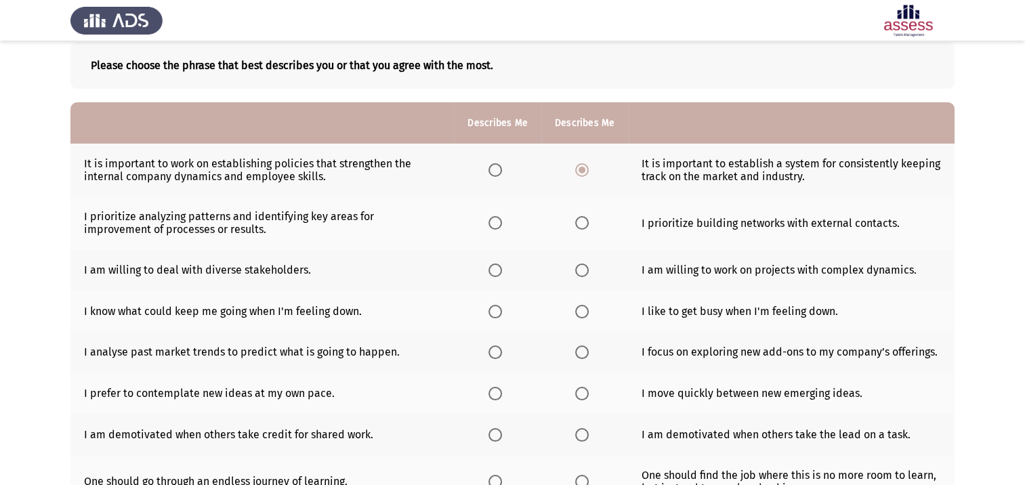
scroll to position [68, 0]
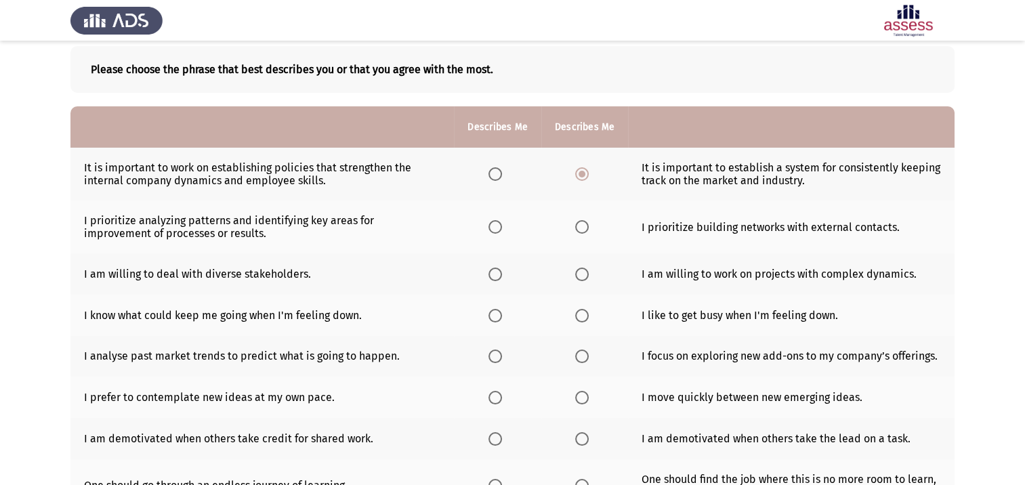
click at [582, 228] on span "Select an option" at bounding box center [582, 227] width 14 height 14
click at [582, 228] on input "Select an option" at bounding box center [582, 227] width 14 height 14
click at [497, 273] on span "Select an option" at bounding box center [495, 274] width 14 height 14
click at [497, 273] on input "Select an option" at bounding box center [495, 274] width 14 height 14
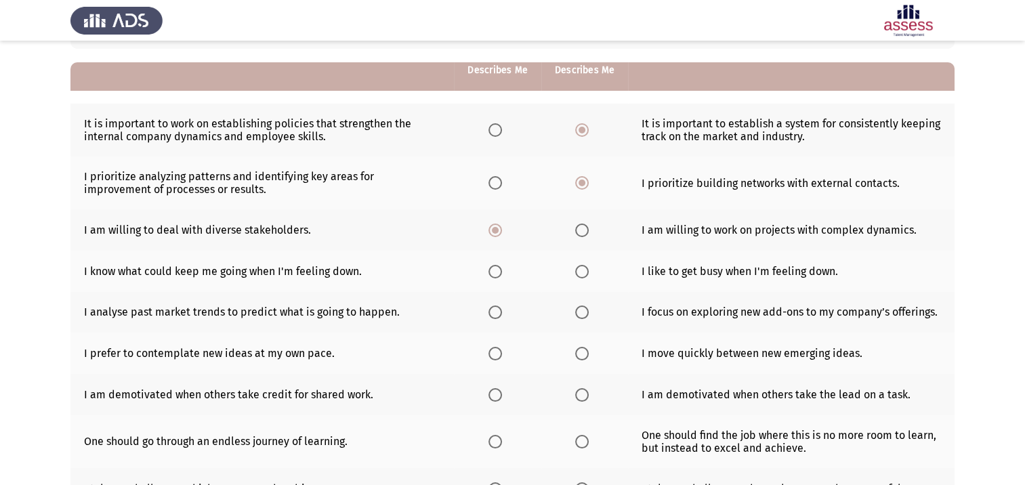
scroll to position [135, 0]
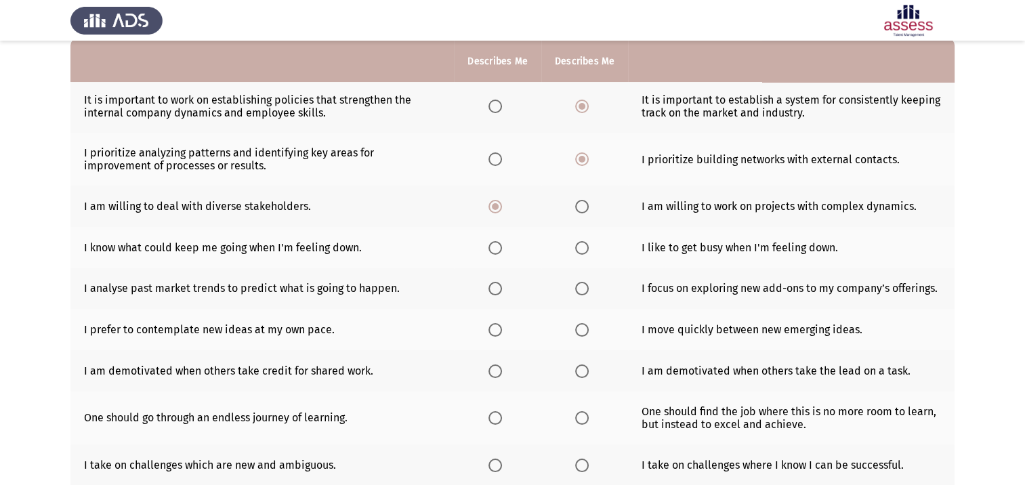
click at [497, 249] on span "Select an option" at bounding box center [495, 248] width 14 height 14
click at [497, 249] on input "Select an option" at bounding box center [495, 248] width 14 height 14
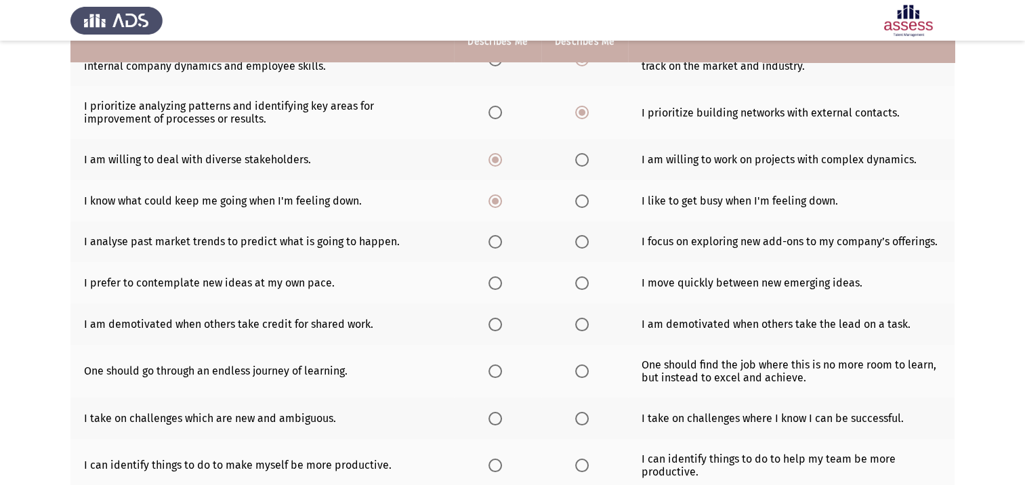
scroll to position [203, 0]
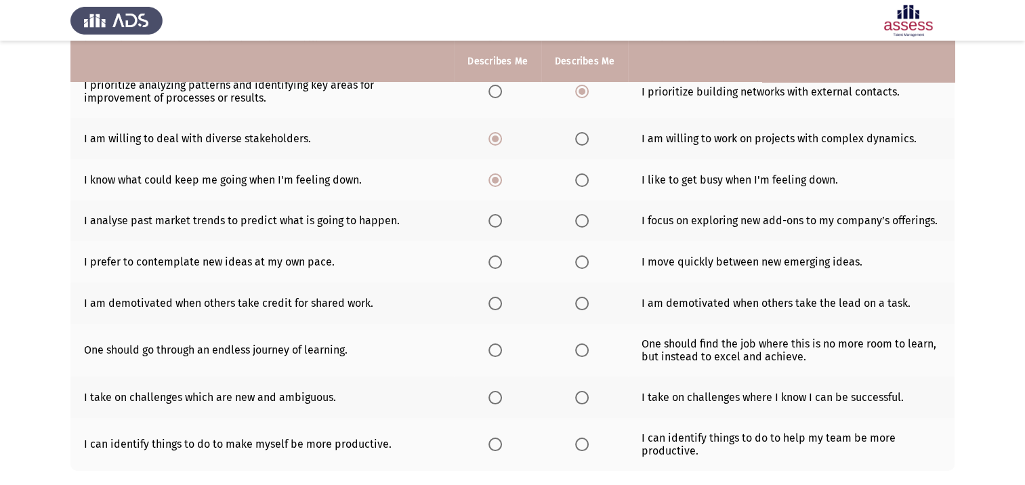
click at [584, 219] on span "Select an option" at bounding box center [582, 221] width 14 height 14
click at [584, 219] on input "Select an option" at bounding box center [582, 221] width 14 height 14
click at [586, 263] on span "Select an option" at bounding box center [582, 262] width 14 height 14
click at [586, 263] on input "Select an option" at bounding box center [582, 262] width 14 height 14
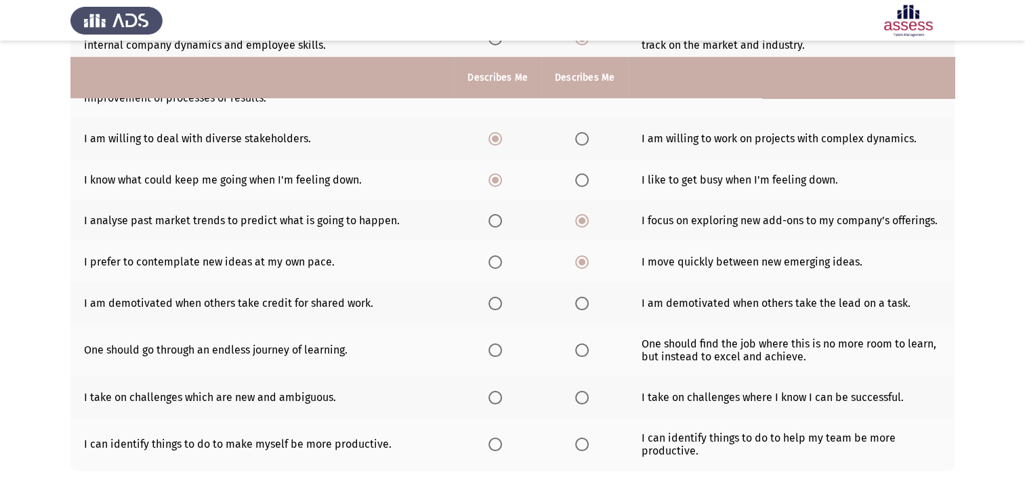
scroll to position [271, 0]
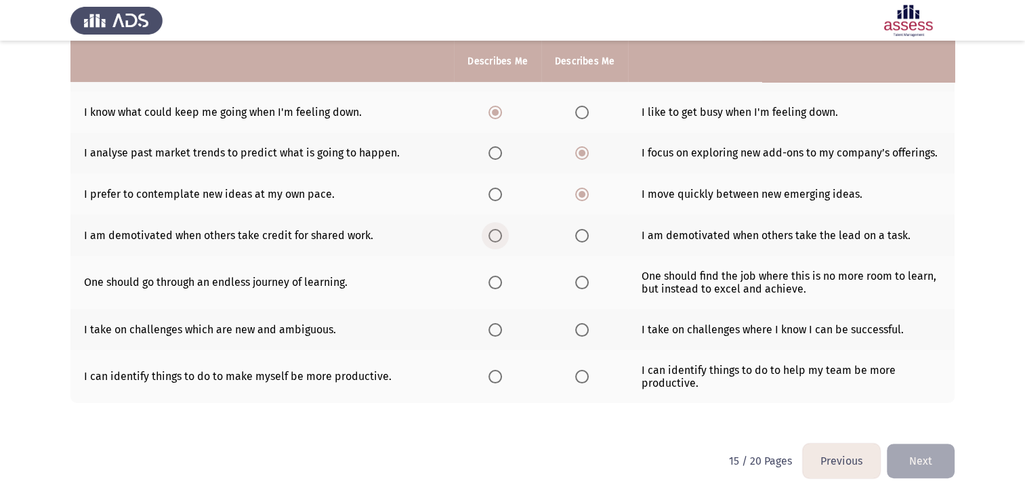
click at [494, 242] on span "Select an option" at bounding box center [495, 236] width 14 height 14
click at [494, 242] on input "Select an option" at bounding box center [495, 236] width 14 height 14
click at [496, 287] on span "Select an option" at bounding box center [495, 283] width 14 height 14
click at [496, 287] on input "Select an option" at bounding box center [495, 283] width 14 height 14
click at [491, 333] on span "Select an option" at bounding box center [495, 330] width 14 height 14
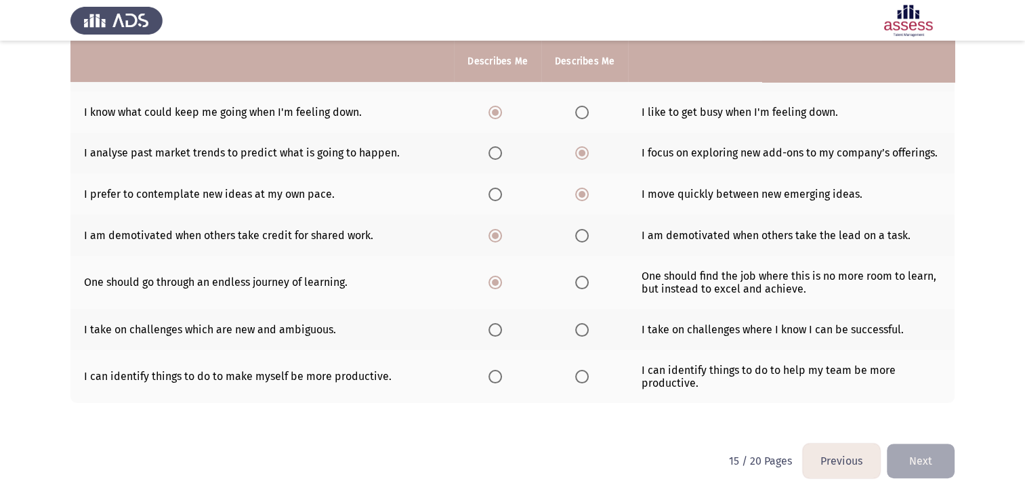
click at [491, 333] on input "Select an option" at bounding box center [495, 330] width 14 height 14
click at [500, 377] on span "Select an option" at bounding box center [495, 377] width 14 height 14
click at [500, 377] on input "Select an option" at bounding box center [495, 377] width 14 height 14
click at [569, 377] on th at bounding box center [584, 376] width 87 height 53
click at [578, 383] on span "Select an option" at bounding box center [582, 377] width 14 height 14
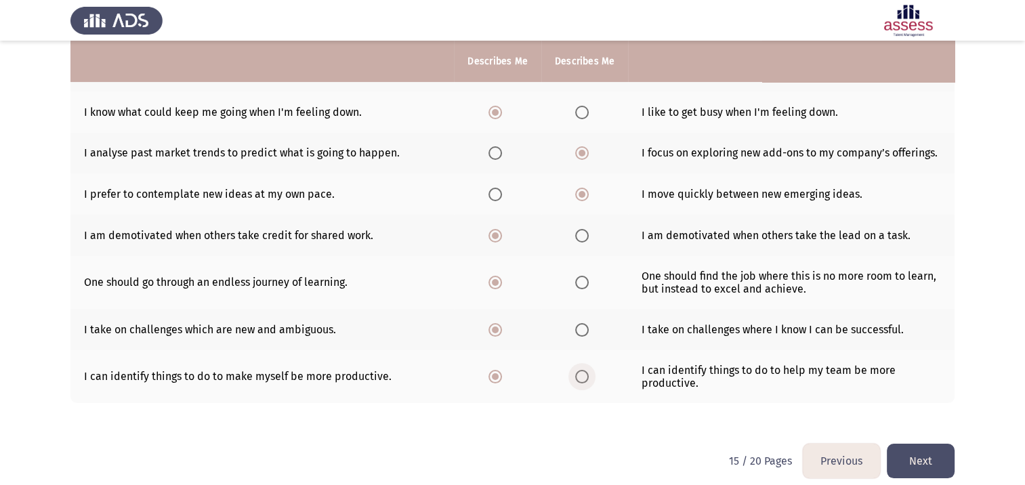
click at [578, 383] on input "Select an option" at bounding box center [582, 377] width 14 height 14
click at [930, 459] on button "Next" at bounding box center [920, 461] width 68 height 35
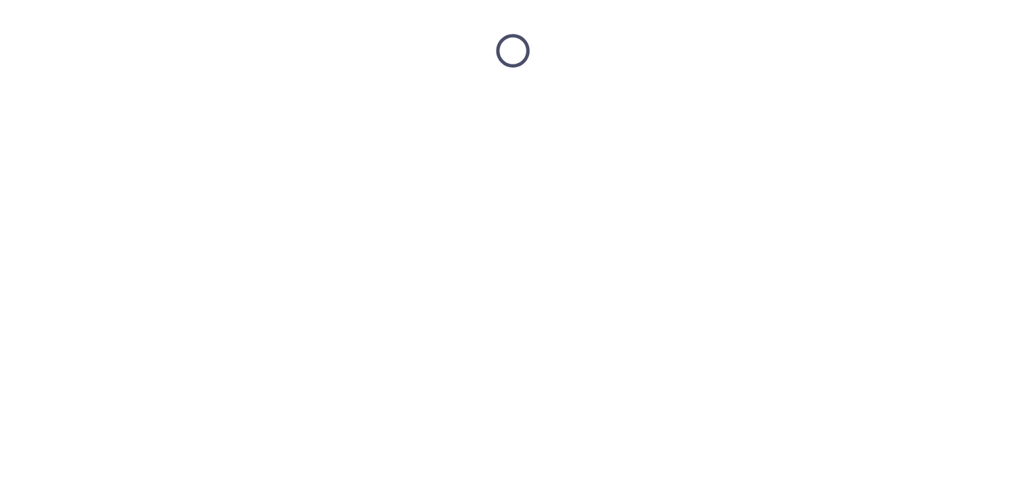
scroll to position [0, 0]
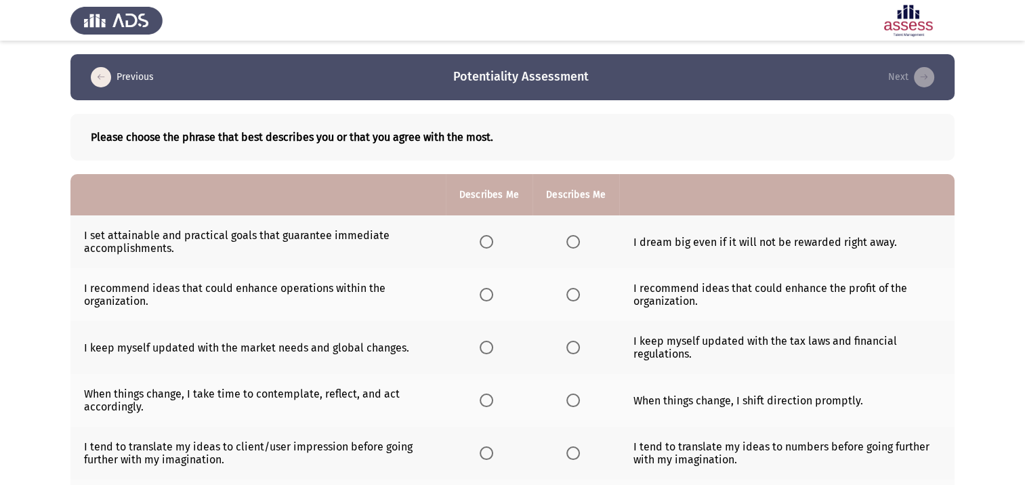
click at [575, 249] on th at bounding box center [575, 241] width 87 height 53
click at [574, 245] on span "Select an option" at bounding box center [573, 242] width 14 height 14
click at [574, 245] on input "Select an option" at bounding box center [573, 242] width 14 height 14
click at [575, 297] on span "Select an option" at bounding box center [573, 295] width 14 height 14
click at [575, 297] on input "Select an option" at bounding box center [573, 295] width 14 height 14
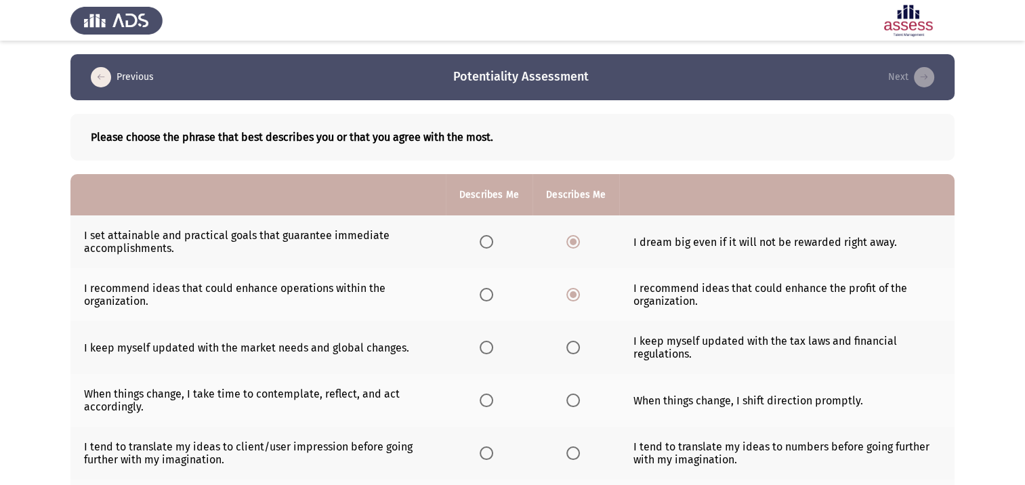
scroll to position [68, 0]
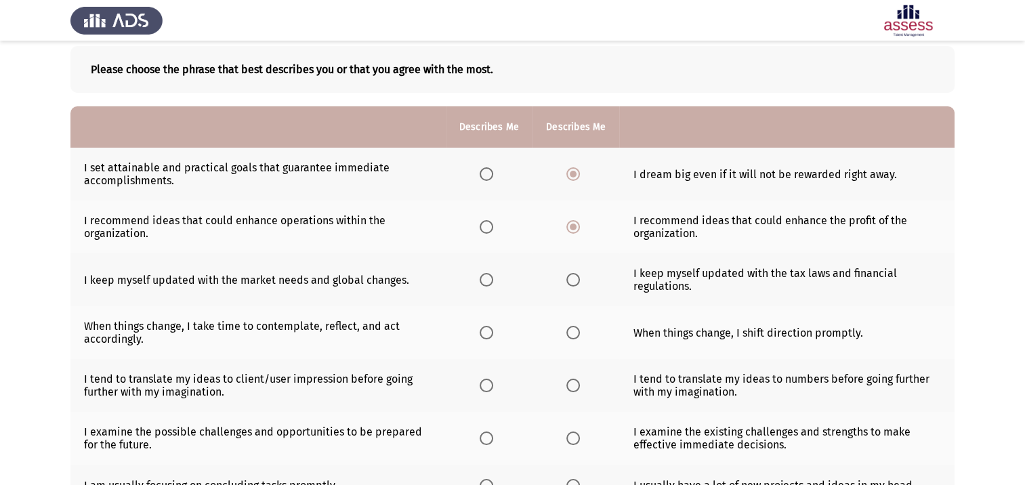
click at [481, 280] on span "Select an option" at bounding box center [486, 280] width 14 height 14
click at [481, 280] on input "Select an option" at bounding box center [486, 280] width 14 height 14
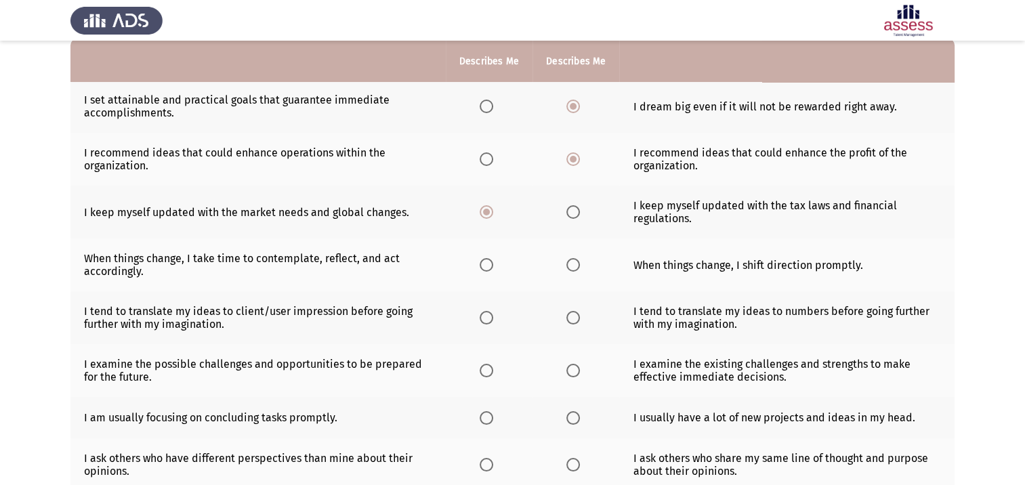
click at [577, 265] on span "Select an option" at bounding box center [573, 265] width 14 height 14
click at [577, 265] on input "Select an option" at bounding box center [573, 265] width 14 height 14
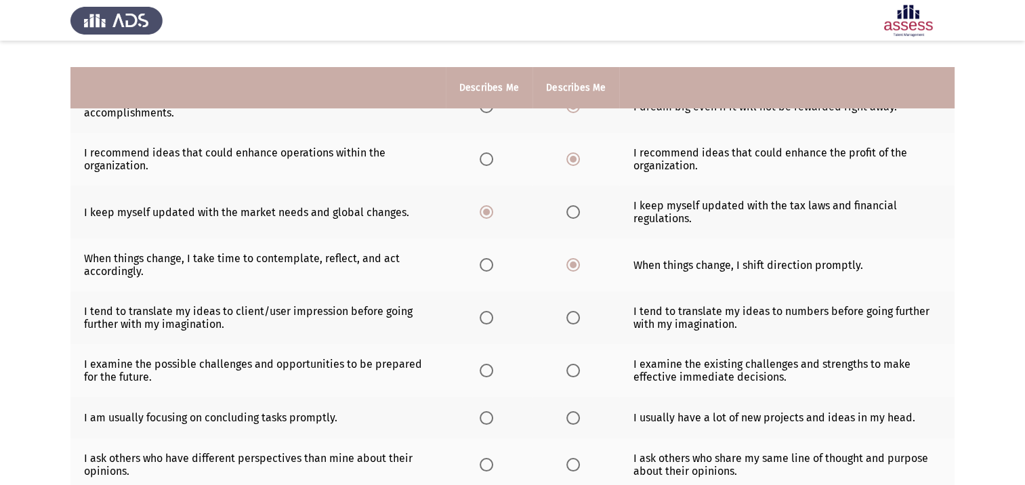
scroll to position [203, 0]
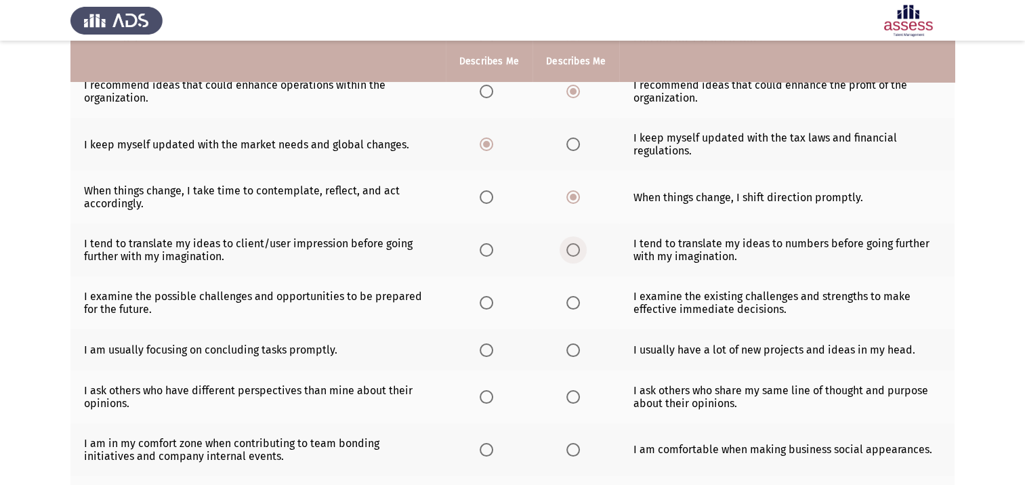
click at [570, 253] on span "Select an option" at bounding box center [573, 250] width 14 height 14
click at [570, 253] on input "Select an option" at bounding box center [573, 250] width 14 height 14
click at [491, 312] on th at bounding box center [489, 302] width 87 height 53
click at [482, 302] on span "Select an option" at bounding box center [486, 303] width 14 height 14
click at [482, 302] on input "Select an option" at bounding box center [486, 303] width 14 height 14
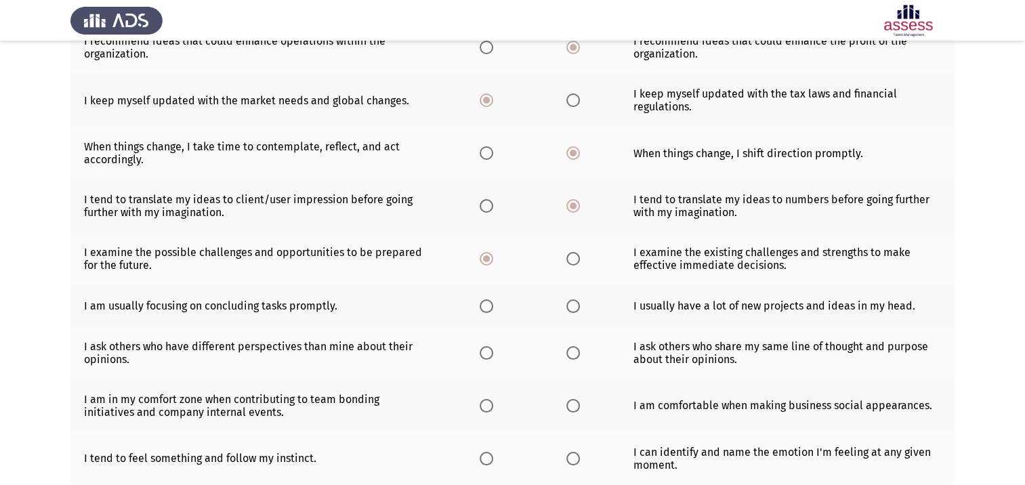
scroll to position [271, 0]
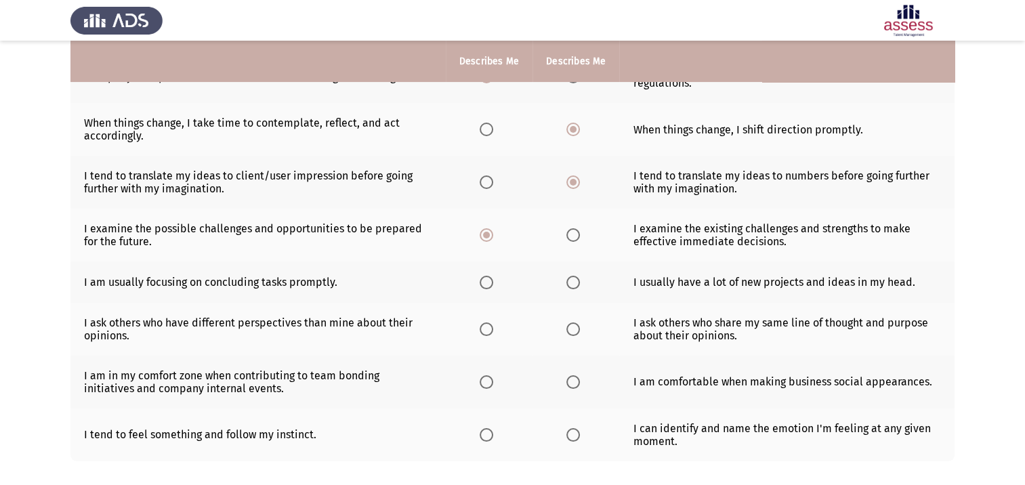
click at [572, 286] on span "Select an option" at bounding box center [573, 283] width 14 height 14
click at [572, 286] on input "Select an option" at bounding box center [573, 283] width 14 height 14
click at [489, 336] on span "Select an option" at bounding box center [486, 329] width 14 height 14
click at [489, 336] on input "Select an option" at bounding box center [486, 329] width 14 height 14
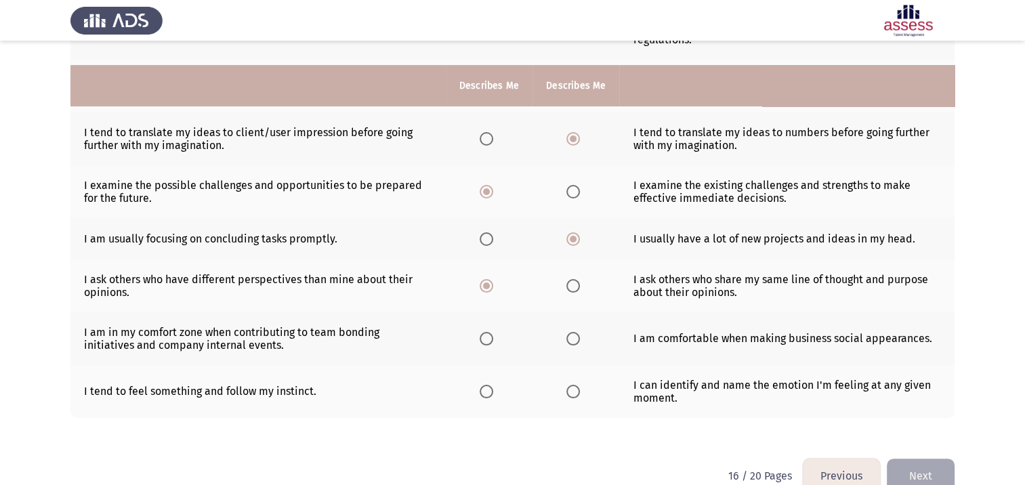
scroll to position [339, 0]
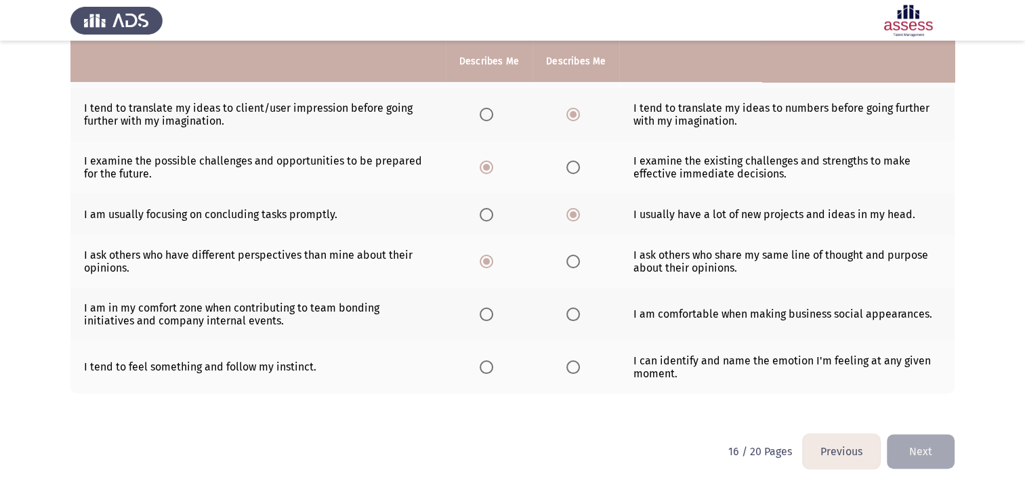
click at [586, 320] on th at bounding box center [575, 314] width 87 height 53
click at [574, 317] on span "Select an option" at bounding box center [573, 314] width 14 height 14
click at [574, 317] on input "Select an option" at bounding box center [573, 314] width 14 height 14
click at [573, 370] on span "Select an option" at bounding box center [573, 367] width 14 height 14
click at [573, 370] on input "Select an option" at bounding box center [573, 367] width 14 height 14
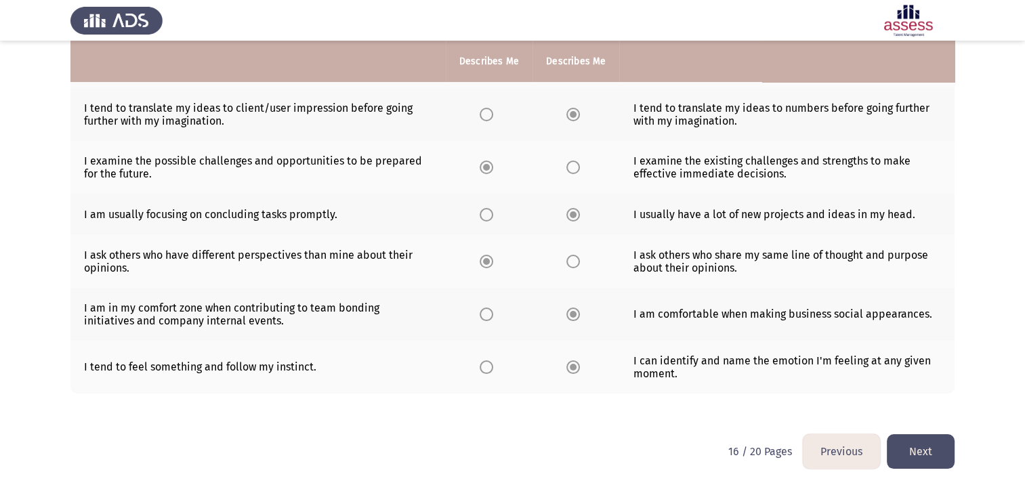
click at [930, 446] on button "Next" at bounding box center [920, 451] width 68 height 35
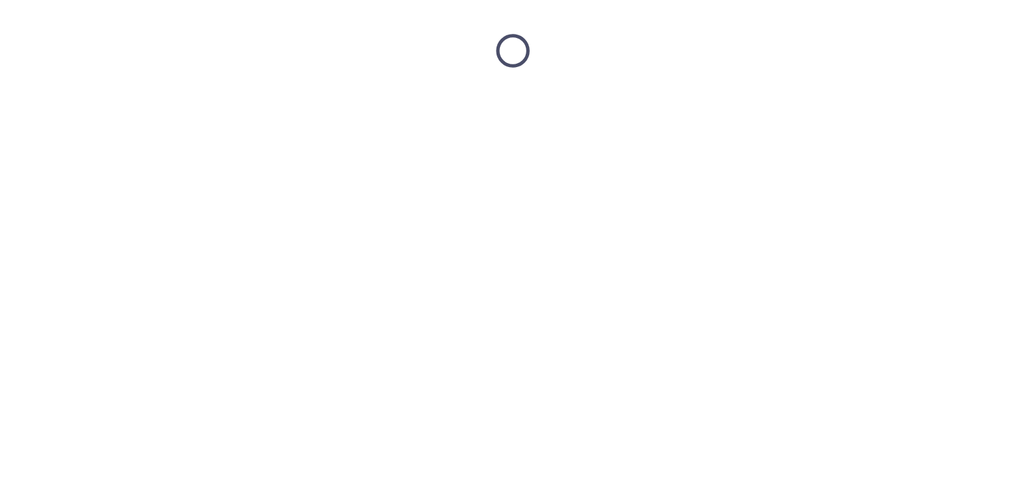
scroll to position [0, 0]
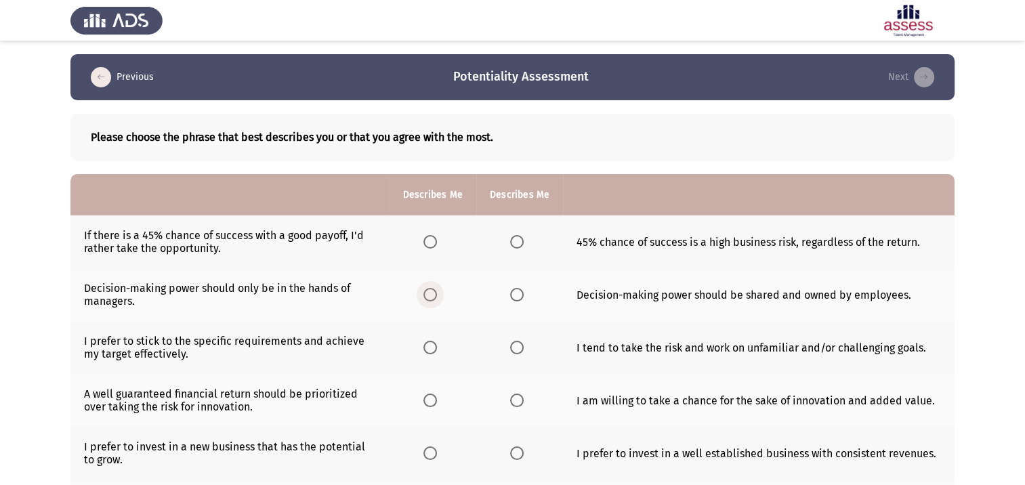
click at [436, 301] on span "Select an option" at bounding box center [430, 295] width 14 height 14
click at [436, 301] on input "Select an option" at bounding box center [430, 295] width 14 height 14
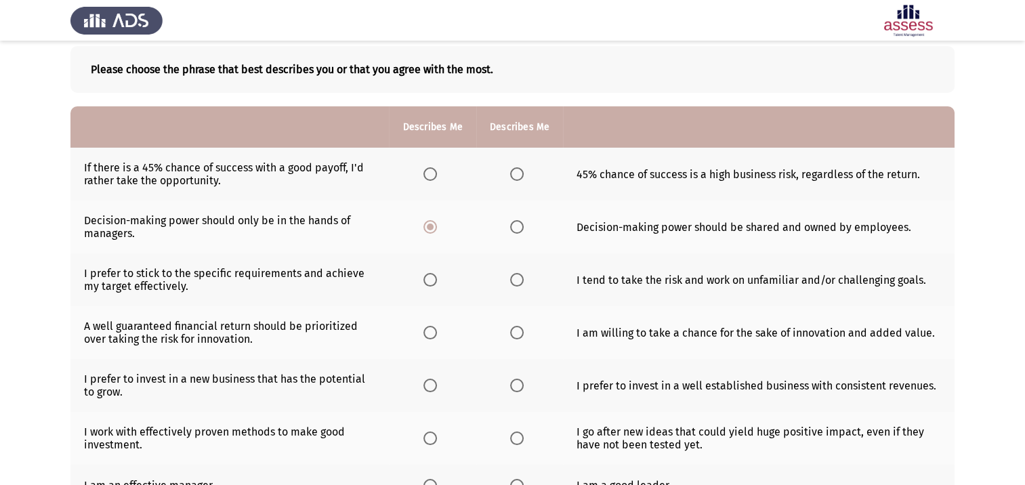
click at [520, 282] on span "Select an option" at bounding box center [517, 280] width 14 height 14
click at [520, 282] on input "Select an option" at bounding box center [517, 280] width 14 height 14
click at [431, 176] on span "Select an option" at bounding box center [430, 174] width 14 height 14
click at [431, 176] on input "Select an option" at bounding box center [430, 174] width 14 height 14
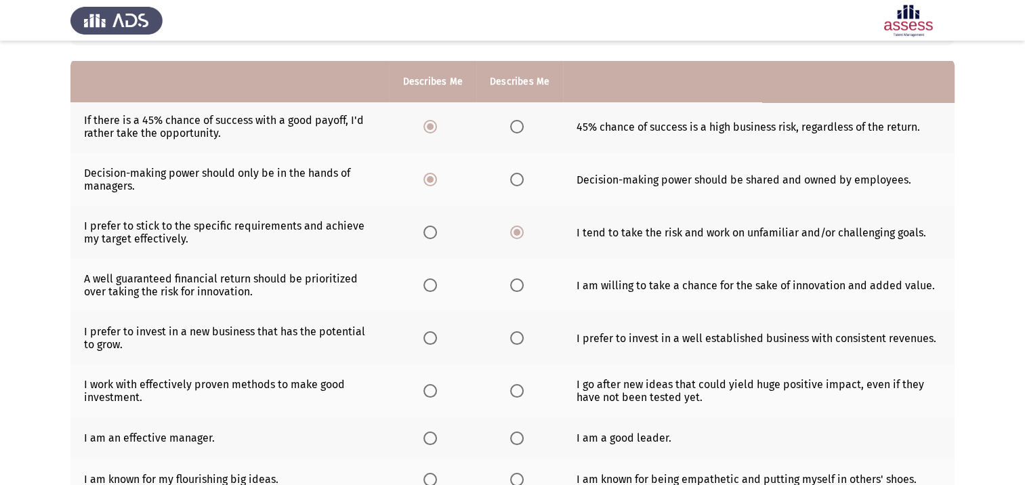
scroll to position [135, 0]
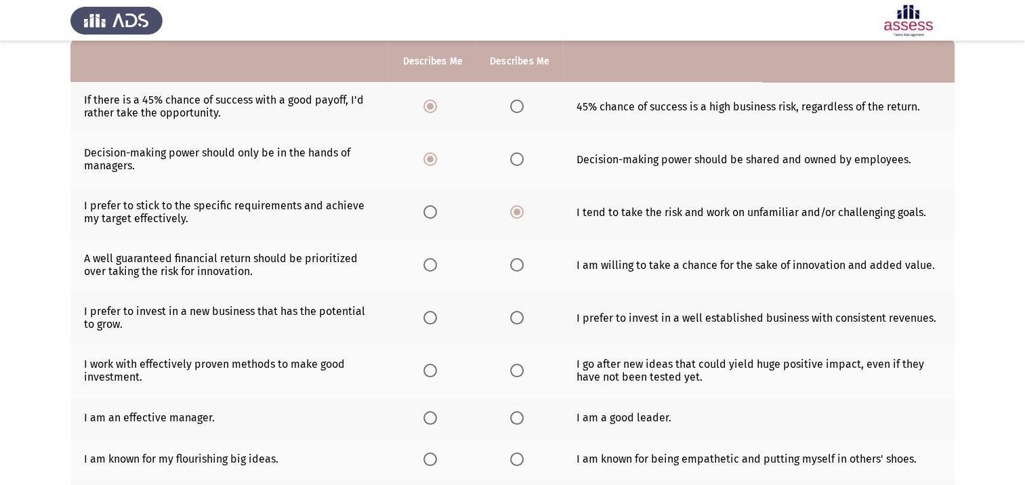
click at [513, 268] on span "Select an option" at bounding box center [517, 265] width 14 height 14
click at [513, 268] on input "Select an option" at bounding box center [517, 265] width 14 height 14
click at [516, 323] on span "Select an option" at bounding box center [517, 318] width 14 height 14
click at [516, 323] on input "Select an option" at bounding box center [517, 318] width 14 height 14
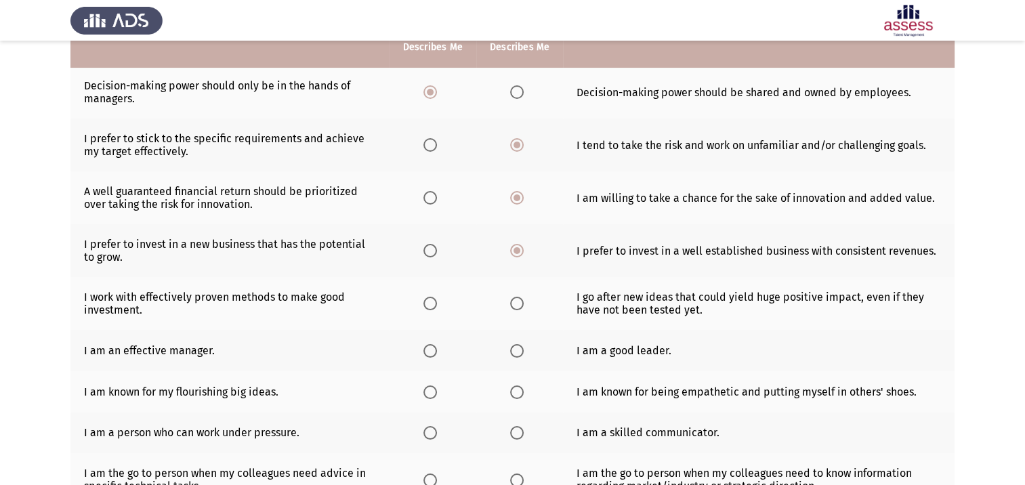
scroll to position [203, 0]
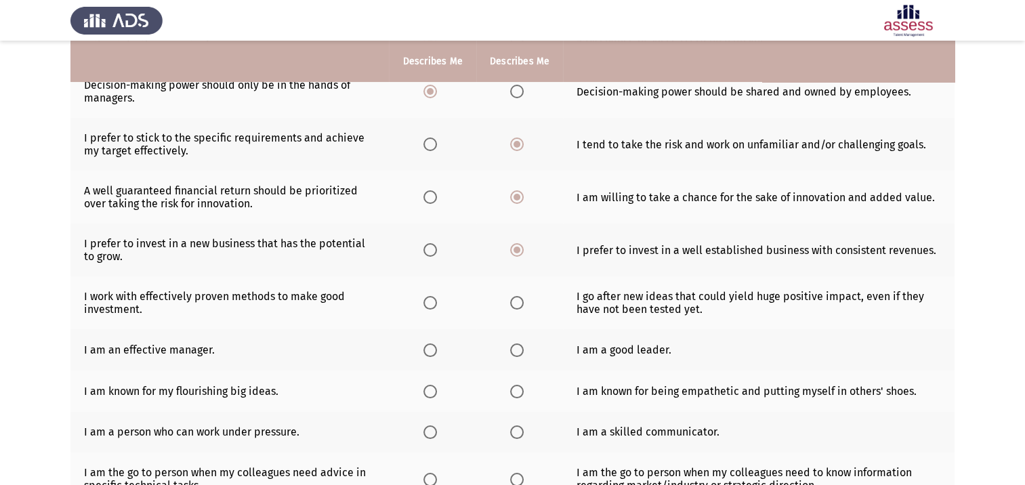
click at [431, 306] on span "Select an option" at bounding box center [430, 303] width 14 height 14
click at [431, 306] on input "Select an option" at bounding box center [430, 303] width 14 height 14
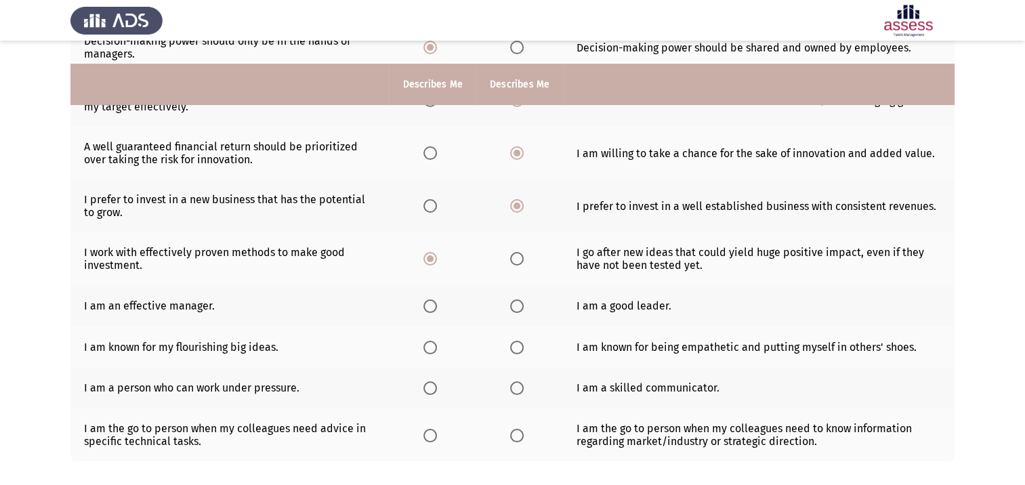
scroll to position [271, 0]
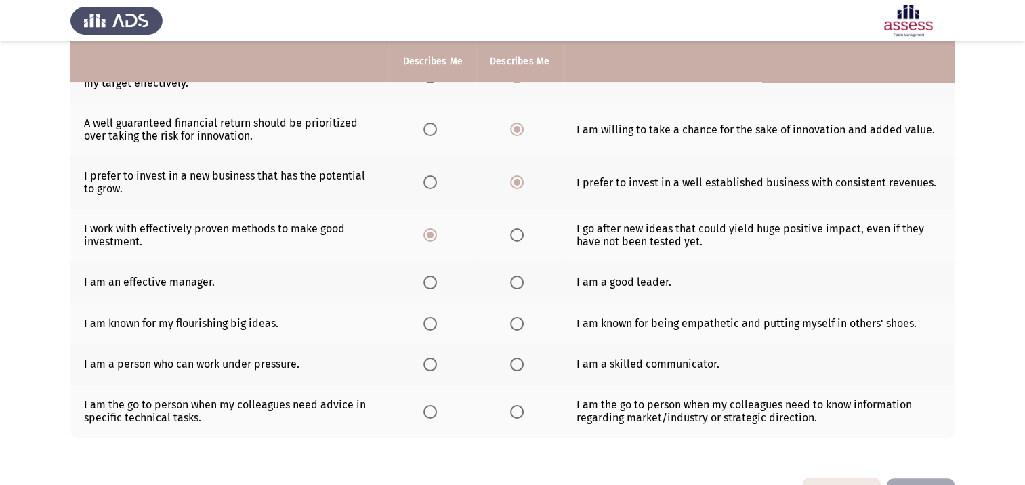
click at [521, 283] on span "Select an option" at bounding box center [517, 283] width 14 height 14
click at [521, 283] on input "Select an option" at bounding box center [517, 283] width 14 height 14
click at [510, 328] on span "Select an option" at bounding box center [517, 324] width 14 height 14
click at [510, 328] on input "Select an option" at bounding box center [517, 324] width 14 height 14
click at [429, 369] on span "Select an option" at bounding box center [430, 365] width 14 height 14
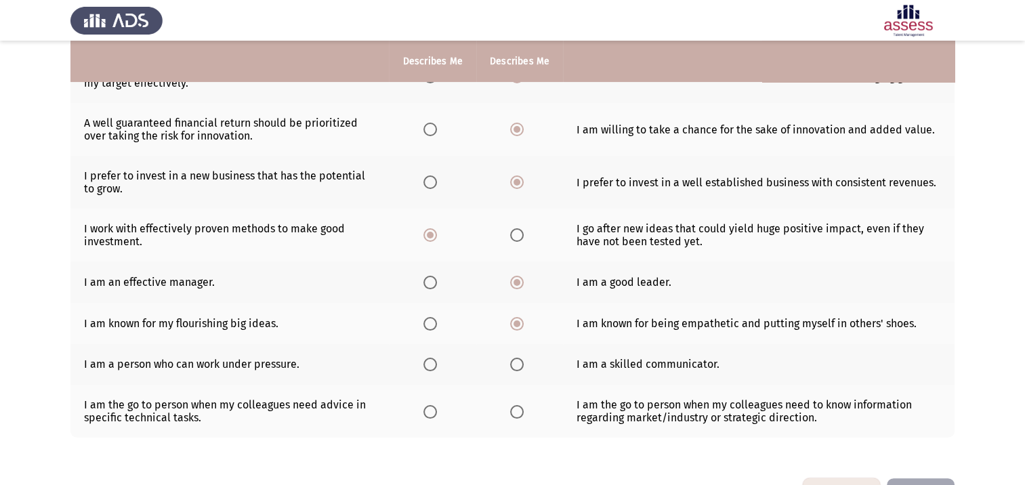
click at [429, 369] on input "Select an option" at bounding box center [430, 365] width 14 height 14
click at [515, 370] on span "Select an option" at bounding box center [517, 365] width 14 height 14
click at [515, 370] on input "Select an option" at bounding box center [517, 365] width 14 height 14
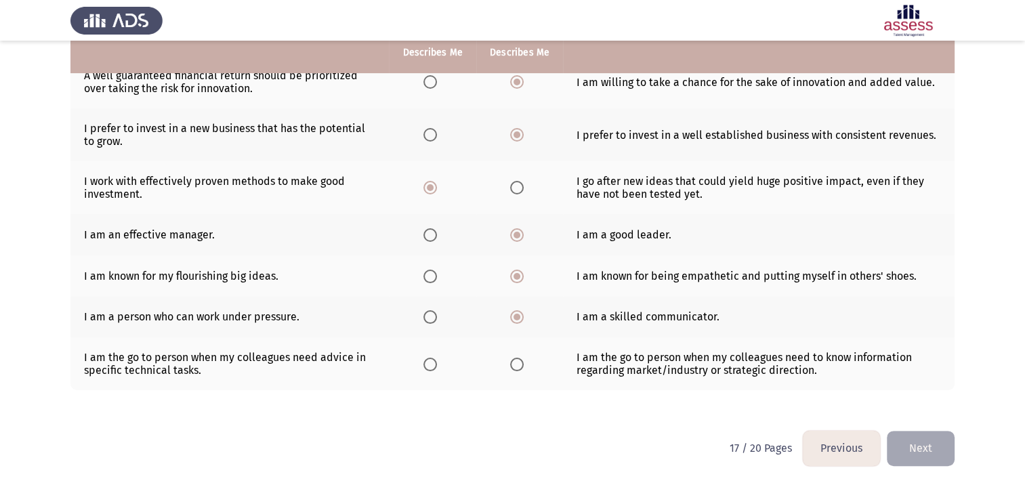
scroll to position [320, 0]
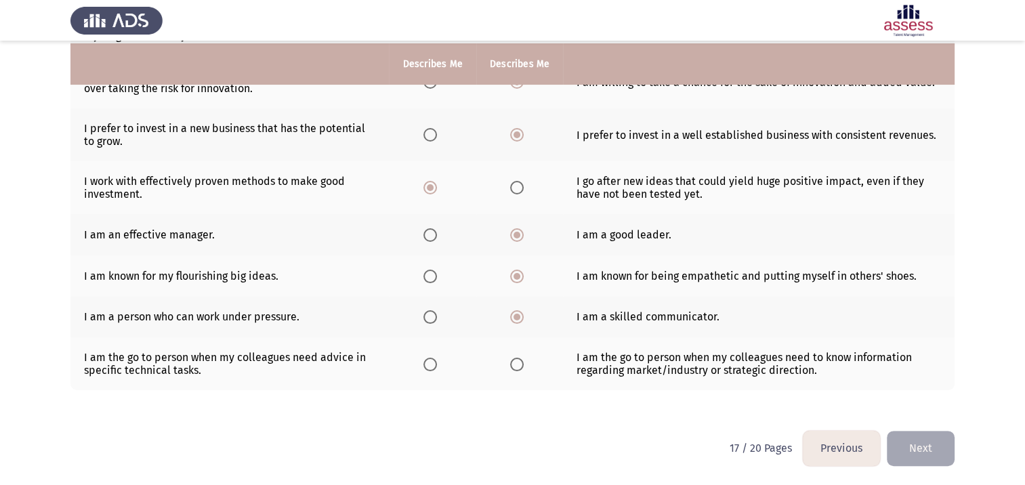
click at [436, 321] on span "Select an option" at bounding box center [430, 317] width 14 height 14
click at [436, 321] on input "Select an option" at bounding box center [430, 317] width 14 height 14
click at [515, 368] on span "Select an option" at bounding box center [517, 365] width 14 height 14
click at [515, 368] on input "Select an option" at bounding box center [517, 365] width 14 height 14
click at [900, 446] on button "Next" at bounding box center [920, 448] width 68 height 35
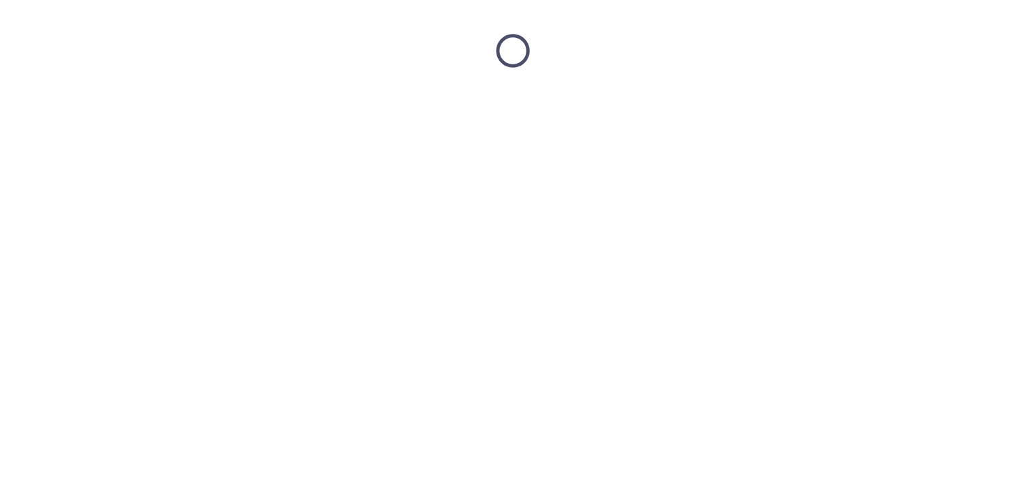
scroll to position [0, 0]
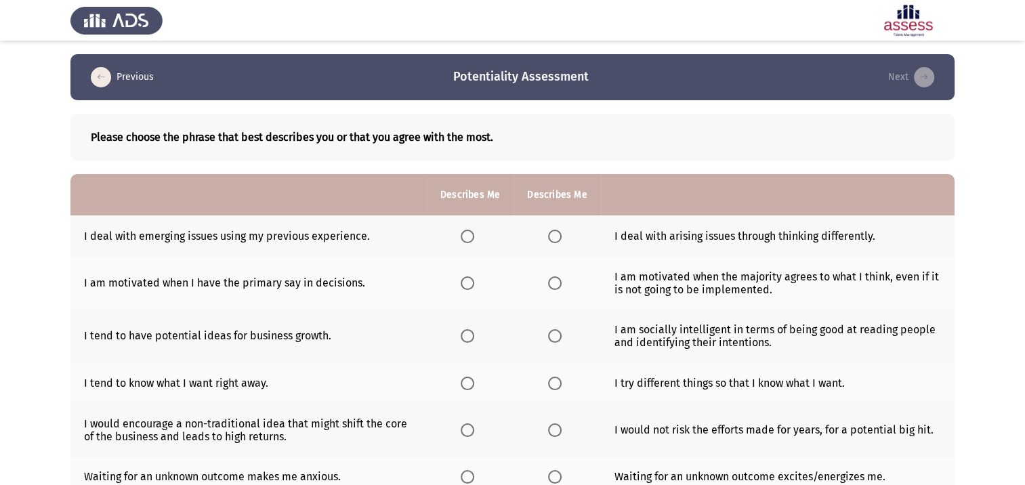
click at [558, 240] on span "Select an option" at bounding box center [555, 237] width 14 height 14
click at [558, 240] on input "Select an option" at bounding box center [555, 237] width 14 height 14
click at [558, 282] on span "Select an option" at bounding box center [555, 283] width 14 height 14
click at [558, 282] on input "Select an option" at bounding box center [555, 283] width 14 height 14
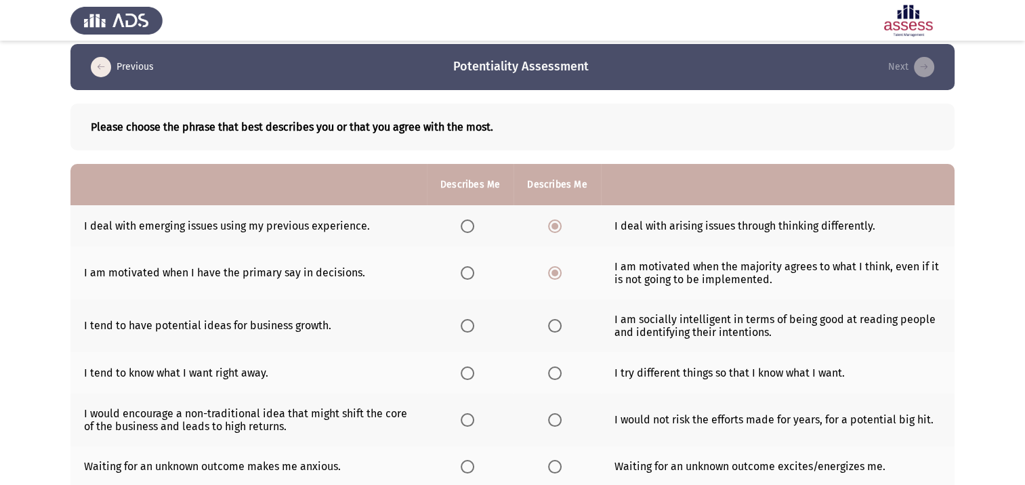
scroll to position [68, 0]
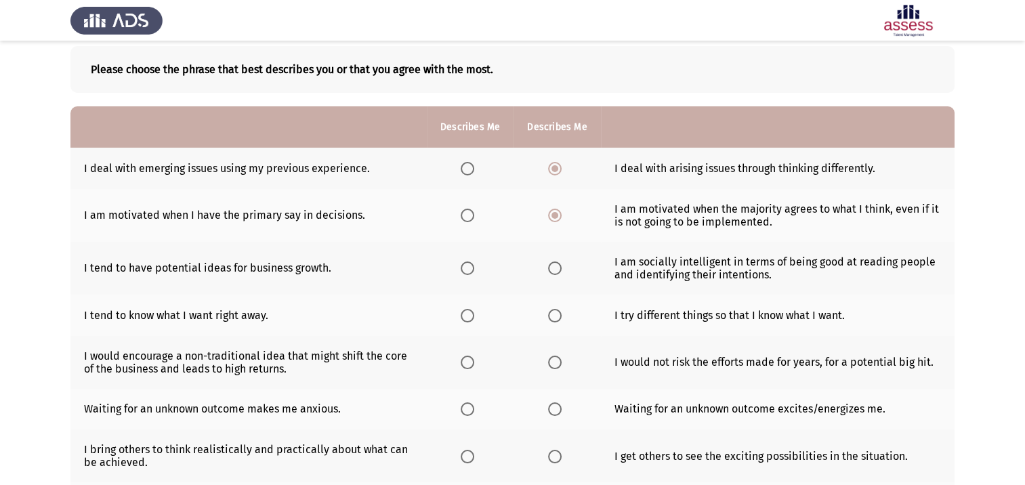
click at [473, 271] on span "Select an option" at bounding box center [467, 268] width 14 height 14
click at [473, 271] on input "Select an option" at bounding box center [467, 268] width 14 height 14
click at [474, 317] on span "Select an option" at bounding box center [467, 316] width 14 height 14
click at [474, 317] on input "Select an option" at bounding box center [467, 316] width 14 height 14
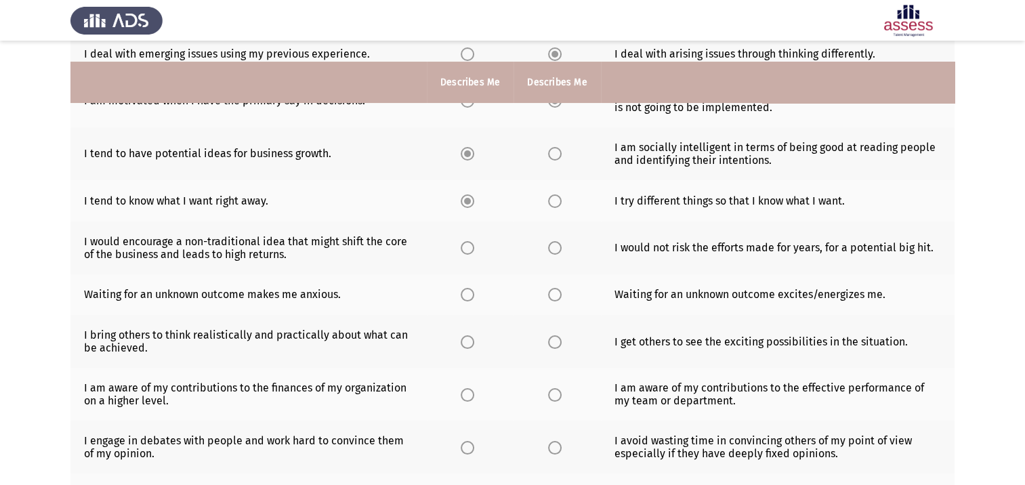
scroll to position [203, 0]
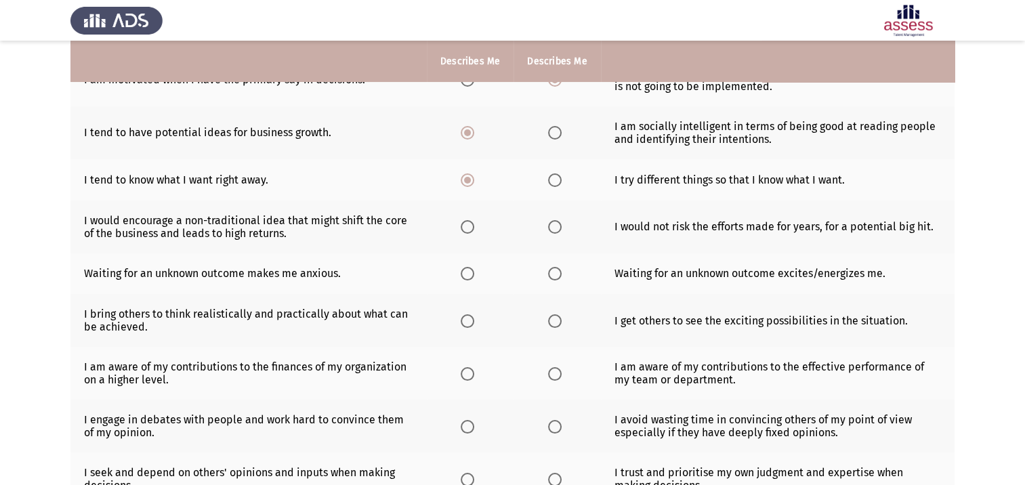
click at [468, 231] on span "Select an option" at bounding box center [467, 227] width 14 height 14
click at [468, 231] on input "Select an option" at bounding box center [467, 227] width 14 height 14
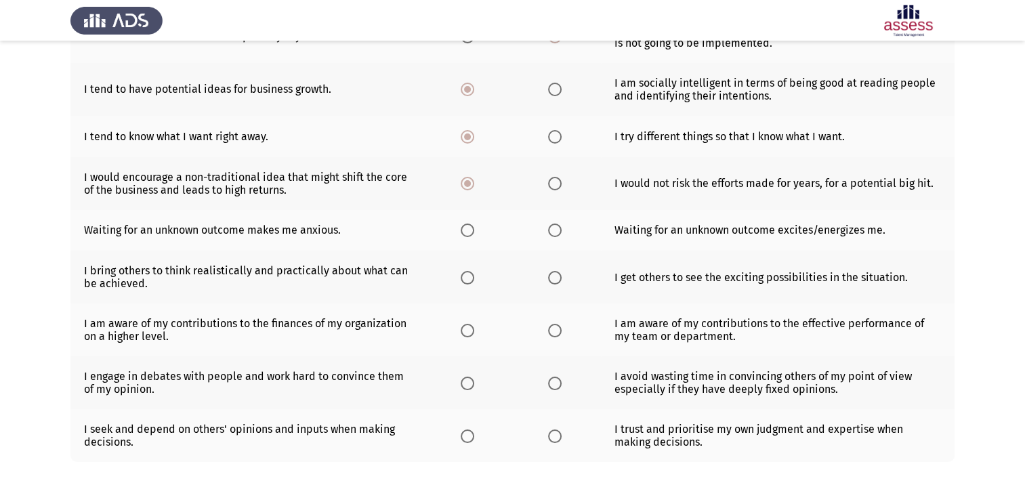
scroll to position [271, 0]
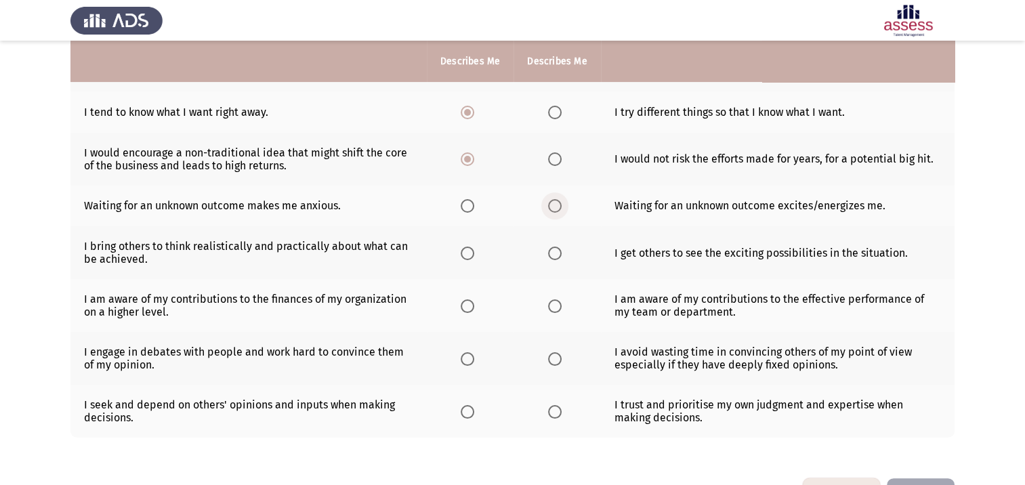
click at [554, 207] on span "Select an option" at bounding box center [555, 206] width 14 height 14
click at [554, 207] on input "Select an option" at bounding box center [555, 206] width 14 height 14
click at [559, 255] on span "Select an option" at bounding box center [555, 253] width 14 height 14
click at [559, 255] on input "Select an option" at bounding box center [555, 253] width 14 height 14
click at [467, 312] on span "Select an option" at bounding box center [467, 306] width 14 height 14
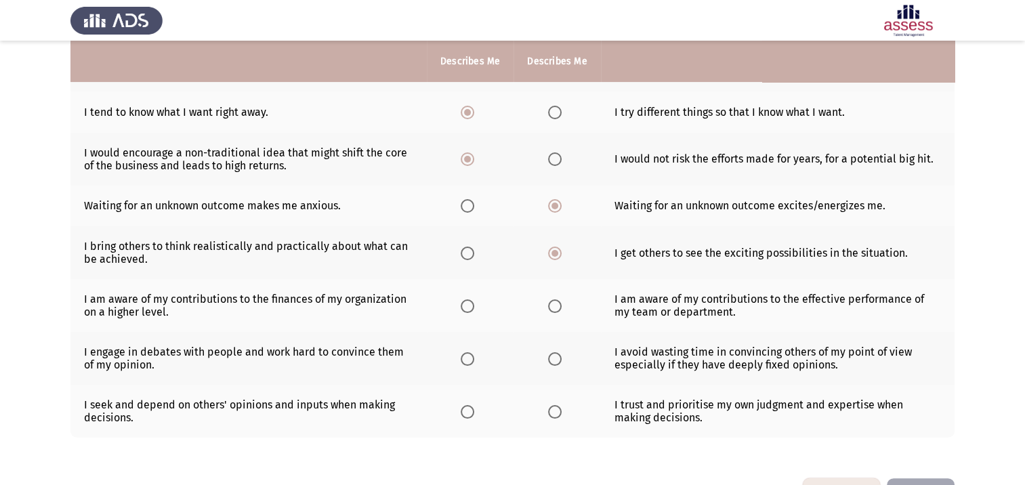
click at [467, 312] on input "Select an option" at bounding box center [467, 306] width 14 height 14
click at [556, 362] on span "Select an option" at bounding box center [555, 359] width 14 height 14
click at [556, 362] on input "Select an option" at bounding box center [555, 359] width 14 height 14
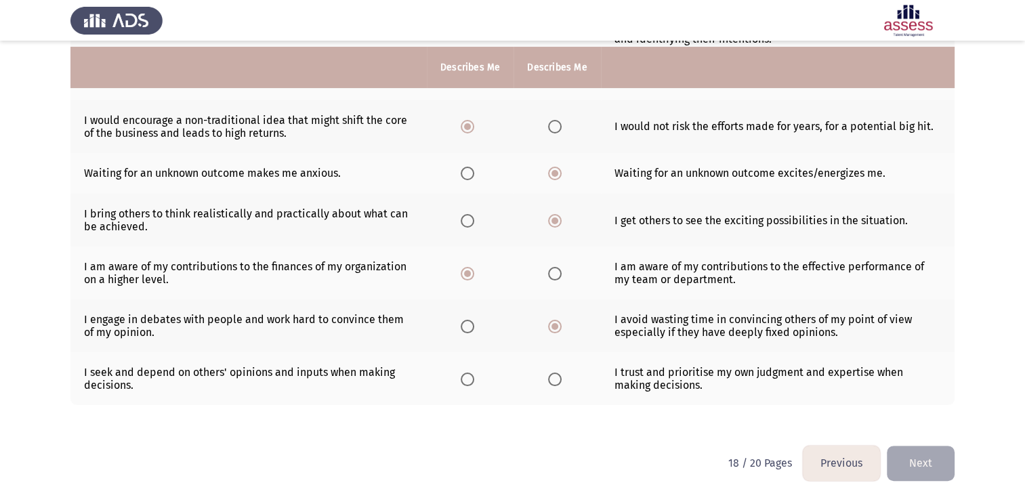
scroll to position [320, 0]
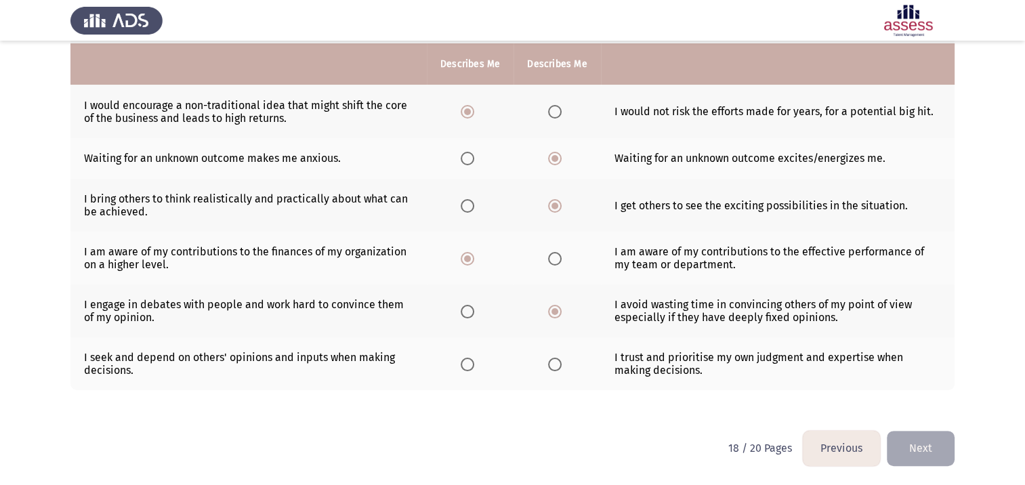
click at [548, 362] on span "Select an option" at bounding box center [555, 365] width 14 height 14
click at [548, 362] on input "Select an option" at bounding box center [555, 365] width 14 height 14
click at [928, 452] on button "Next" at bounding box center [920, 448] width 68 height 35
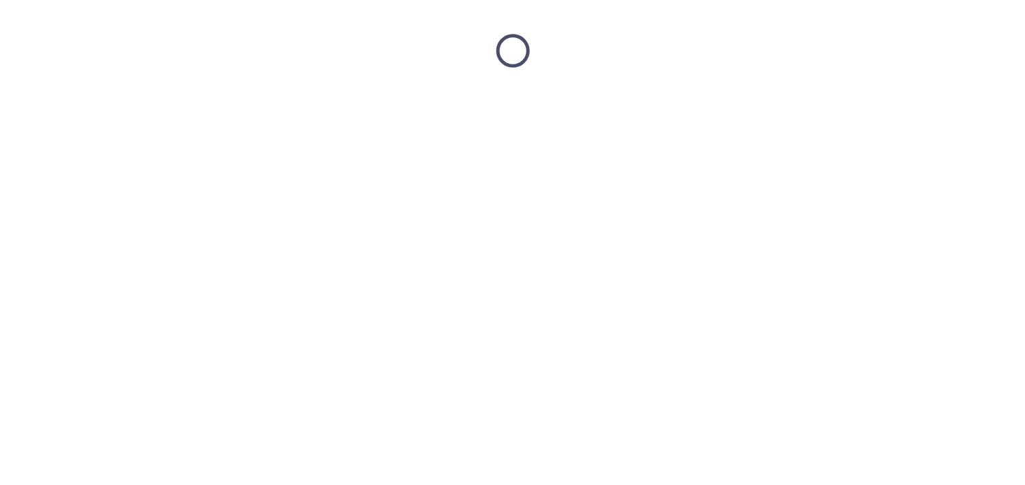
scroll to position [0, 0]
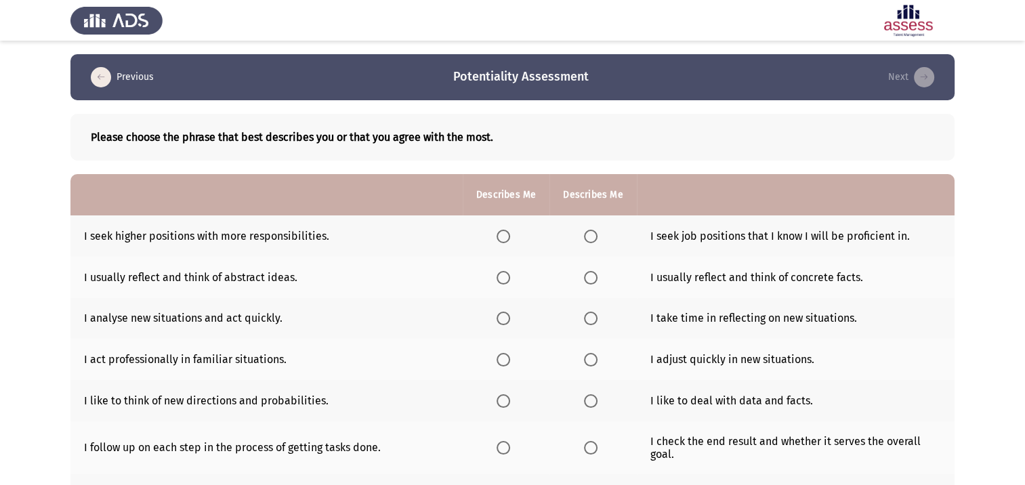
click at [502, 240] on span "Select an option" at bounding box center [503, 237] width 14 height 14
click at [502, 240] on input "Select an option" at bounding box center [503, 237] width 14 height 14
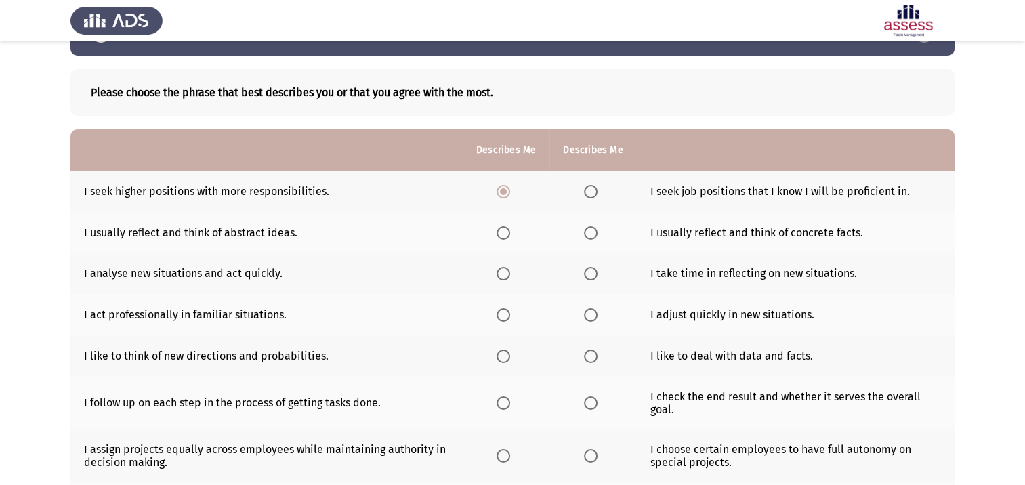
scroll to position [68, 0]
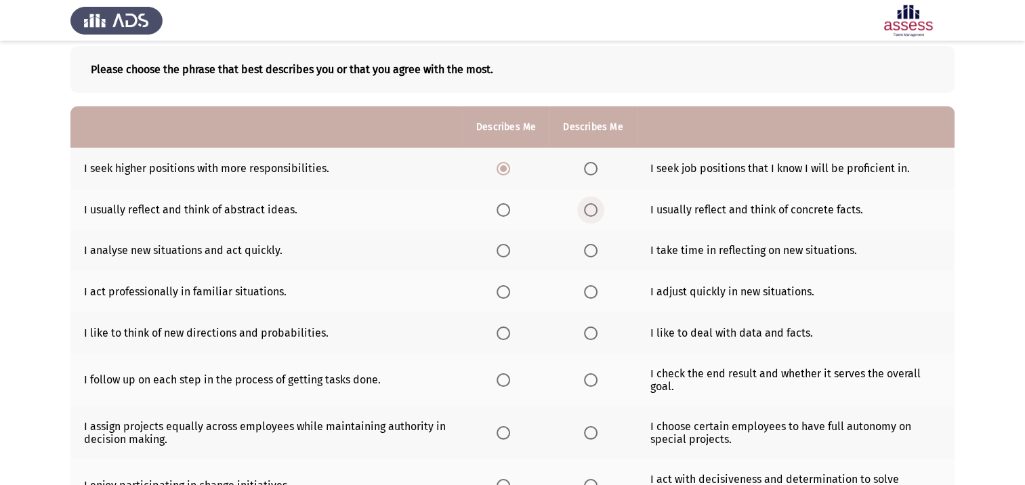
click at [593, 217] on span "Select an option" at bounding box center [591, 210] width 14 height 14
click at [593, 217] on input "Select an option" at bounding box center [591, 210] width 14 height 14
click at [501, 257] on span "Select an option" at bounding box center [503, 251] width 14 height 14
click at [501, 257] on input "Select an option" at bounding box center [503, 251] width 14 height 14
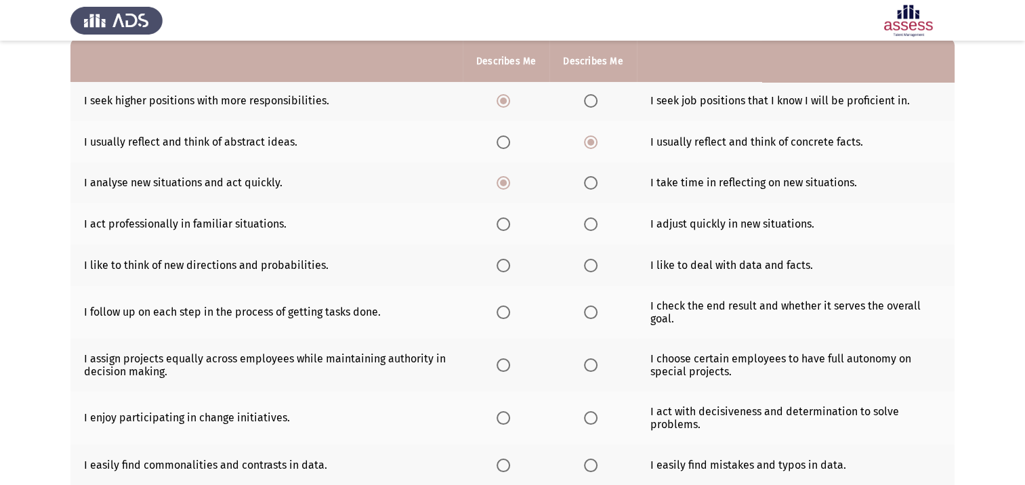
click at [584, 228] on span "Select an option" at bounding box center [591, 224] width 14 height 14
click at [584, 228] on input "Select an option" at bounding box center [591, 224] width 14 height 14
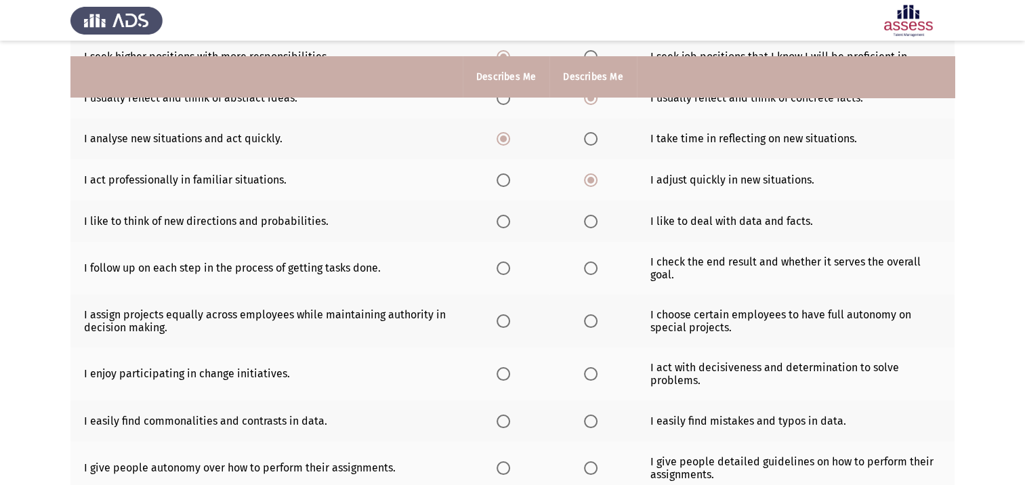
scroll to position [203, 0]
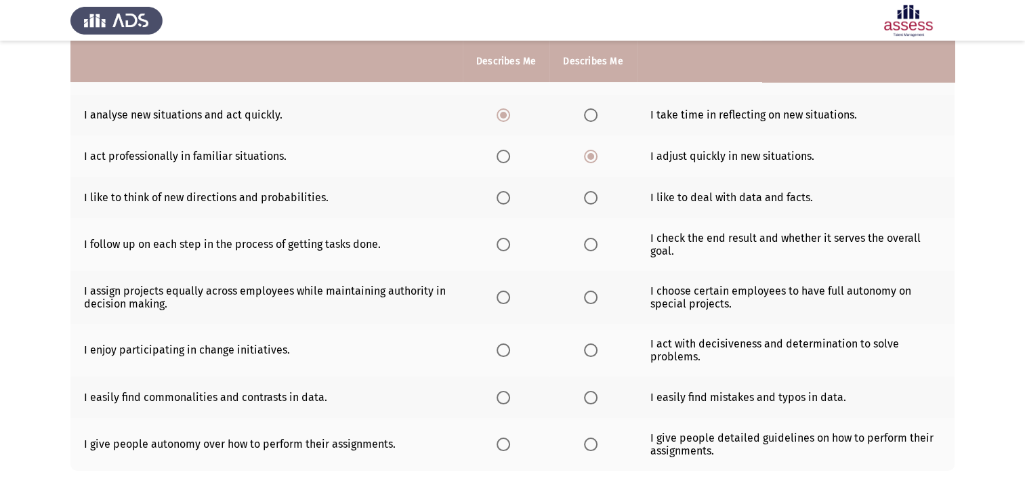
click at [593, 196] on span "Select an option" at bounding box center [591, 198] width 14 height 14
click at [593, 196] on input "Select an option" at bounding box center [591, 198] width 14 height 14
click at [593, 245] on span "Select an option" at bounding box center [591, 245] width 14 height 14
click at [593, 245] on input "Select an option" at bounding box center [591, 245] width 14 height 14
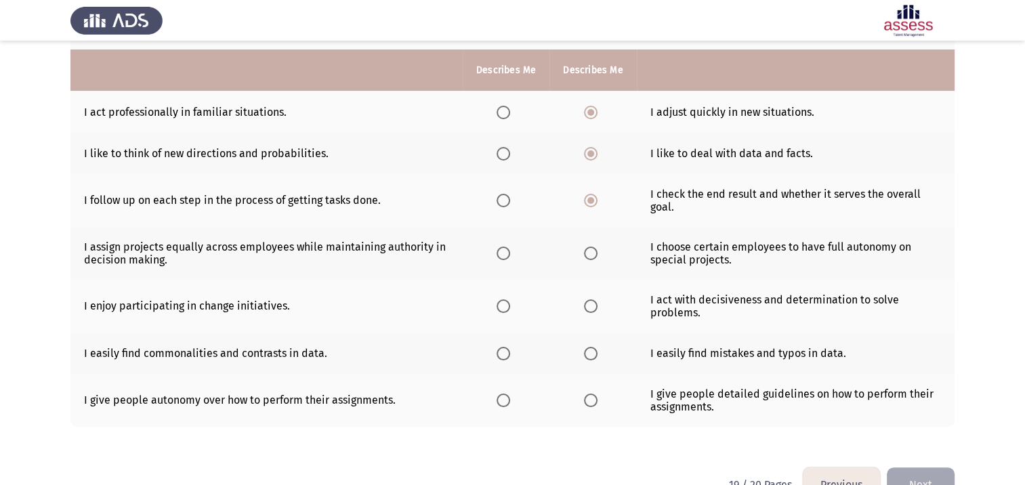
scroll to position [271, 0]
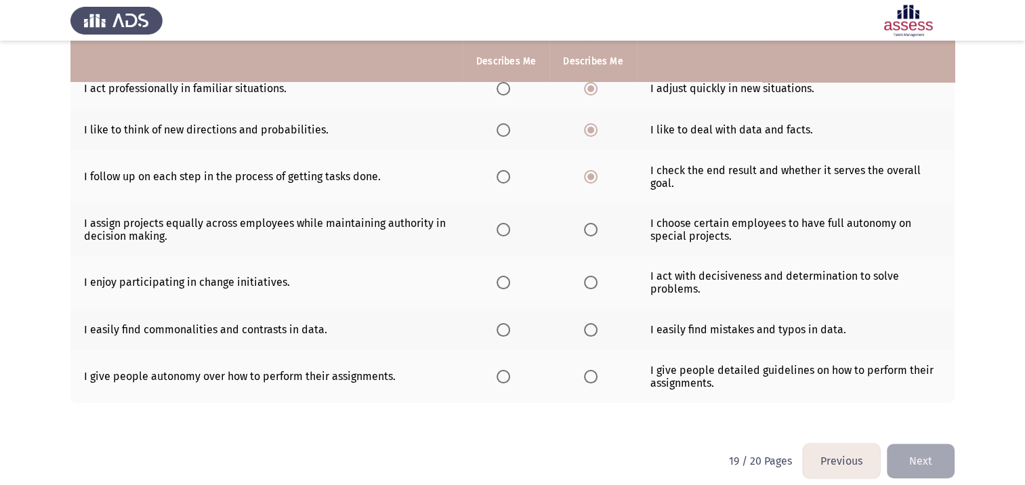
click at [588, 235] on span "Select an option" at bounding box center [591, 230] width 14 height 14
click at [588, 235] on input "Select an option" at bounding box center [591, 230] width 14 height 14
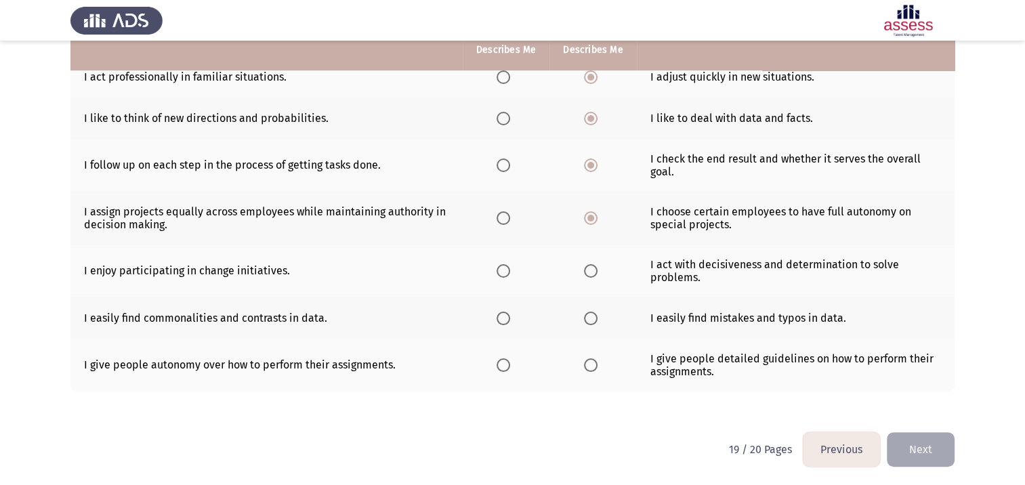
scroll to position [285, 0]
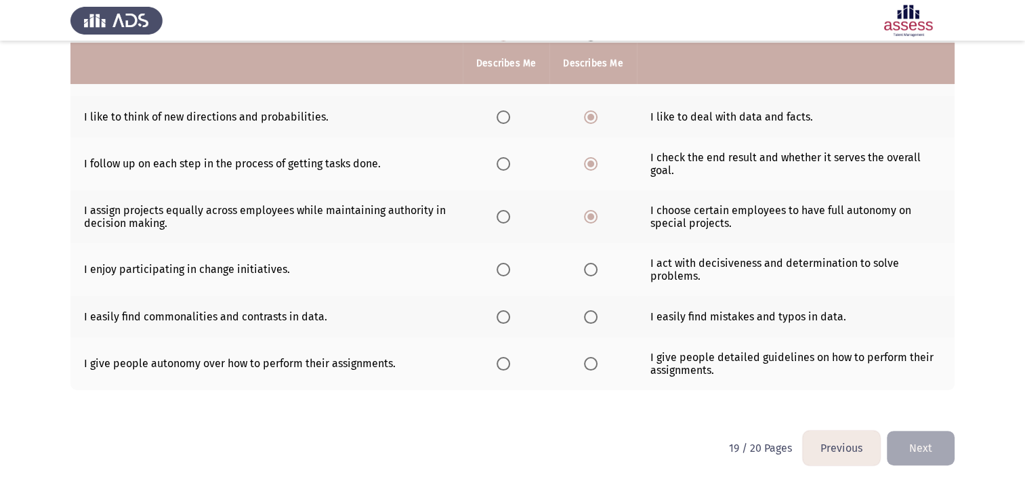
click at [592, 271] on span "Select an option" at bounding box center [591, 270] width 14 height 14
click at [592, 271] on input "Select an option" at bounding box center [591, 270] width 14 height 14
click at [500, 325] on th at bounding box center [506, 316] width 87 height 41
click at [500, 317] on span "Select an option" at bounding box center [503, 317] width 14 height 14
click at [500, 317] on input "Select an option" at bounding box center [503, 317] width 14 height 14
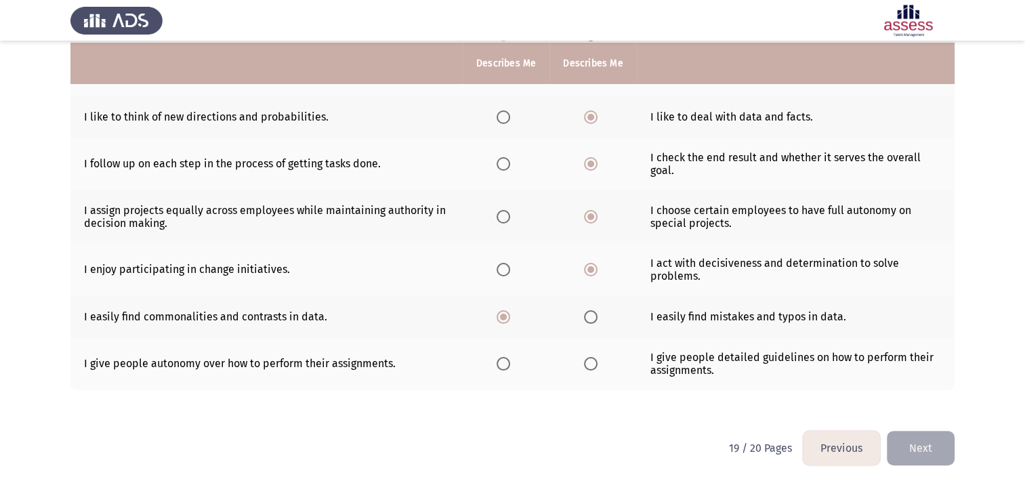
click at [509, 365] on span "Select an option" at bounding box center [503, 364] width 14 height 14
click at [509, 365] on input "Select an option" at bounding box center [503, 364] width 14 height 14
click at [912, 452] on button "Next" at bounding box center [920, 448] width 68 height 35
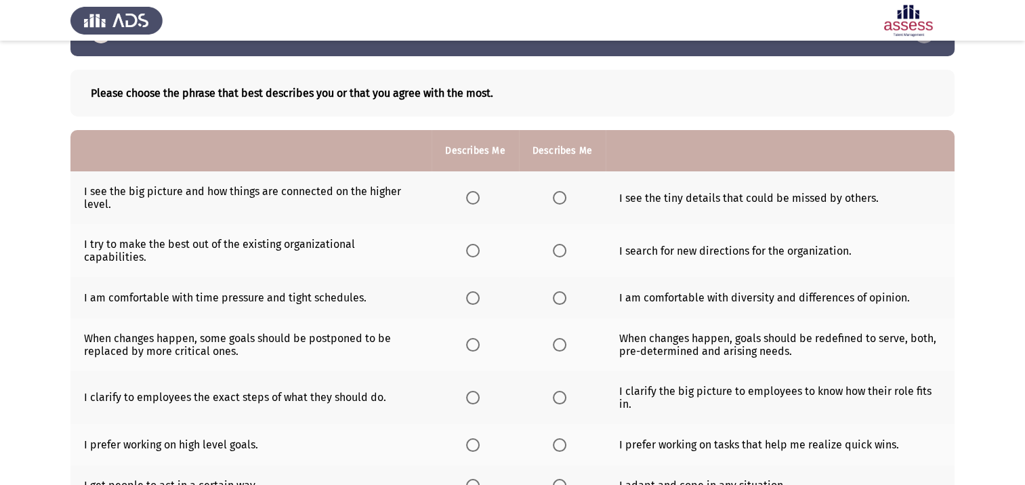
scroll to position [68, 0]
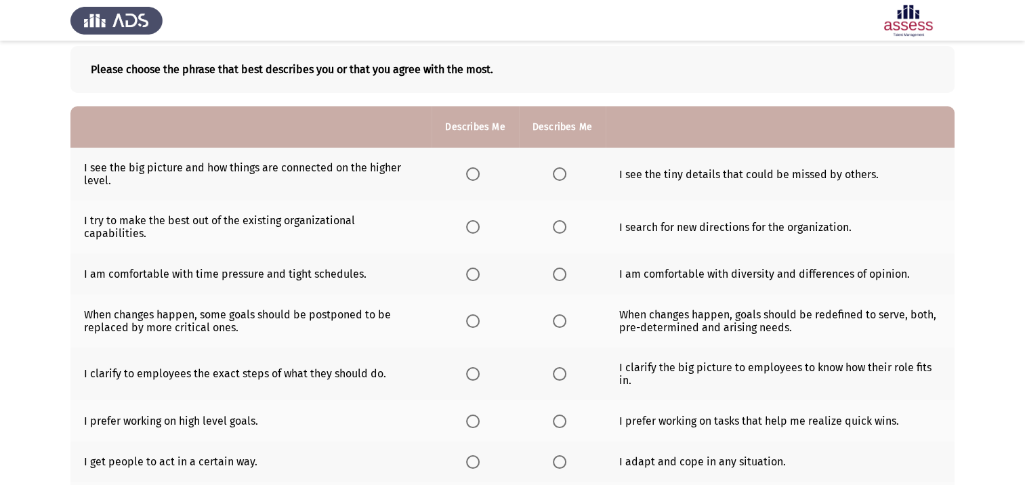
click at [477, 176] on span "Select an option" at bounding box center [473, 174] width 14 height 14
click at [477, 176] on input "Select an option" at bounding box center [473, 174] width 14 height 14
click at [555, 222] on span "Select an option" at bounding box center [560, 227] width 14 height 14
click at [555, 222] on input "Select an option" at bounding box center [560, 227] width 14 height 14
click at [471, 267] on span "Select an option" at bounding box center [473, 274] width 14 height 14
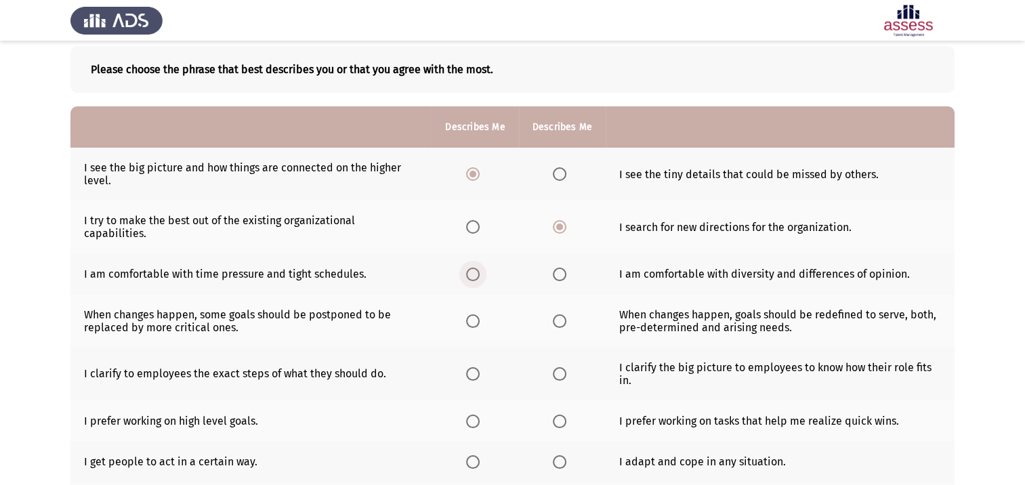
click at [471, 267] on input "Select an option" at bounding box center [473, 274] width 14 height 14
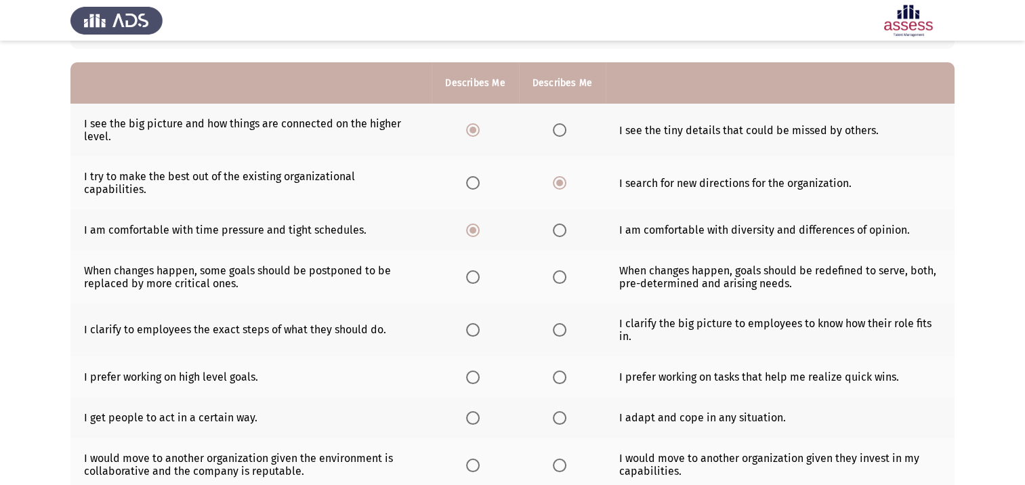
scroll to position [135, 0]
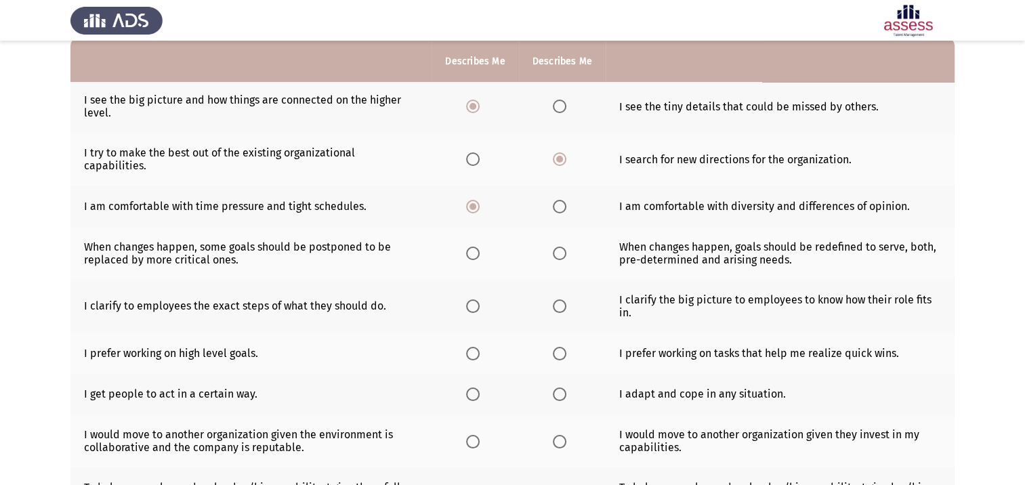
click at [559, 246] on span "Select an option" at bounding box center [560, 253] width 14 height 14
click at [559, 246] on input "Select an option" at bounding box center [560, 253] width 14 height 14
click at [553, 299] on span "Select an option" at bounding box center [560, 306] width 14 height 14
click at [553, 299] on input "Select an option" at bounding box center [560, 306] width 14 height 14
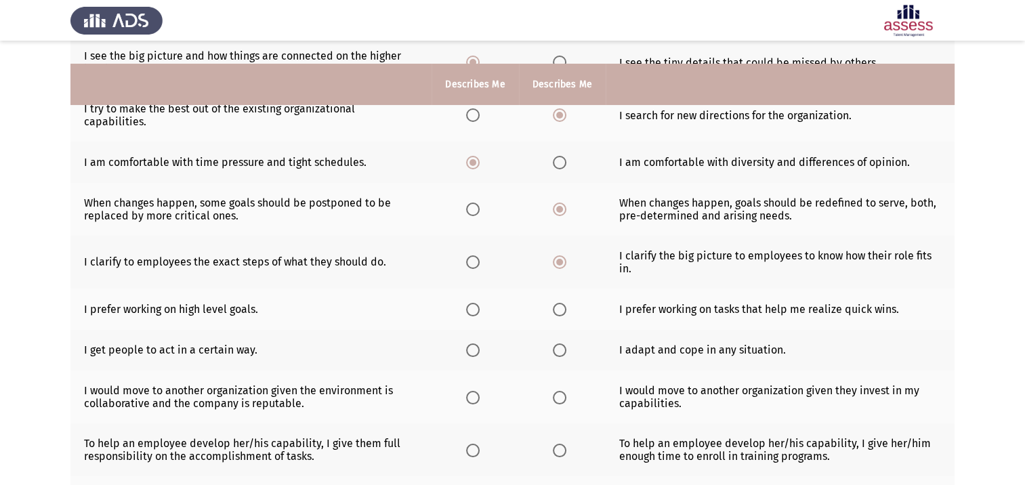
scroll to position [203, 0]
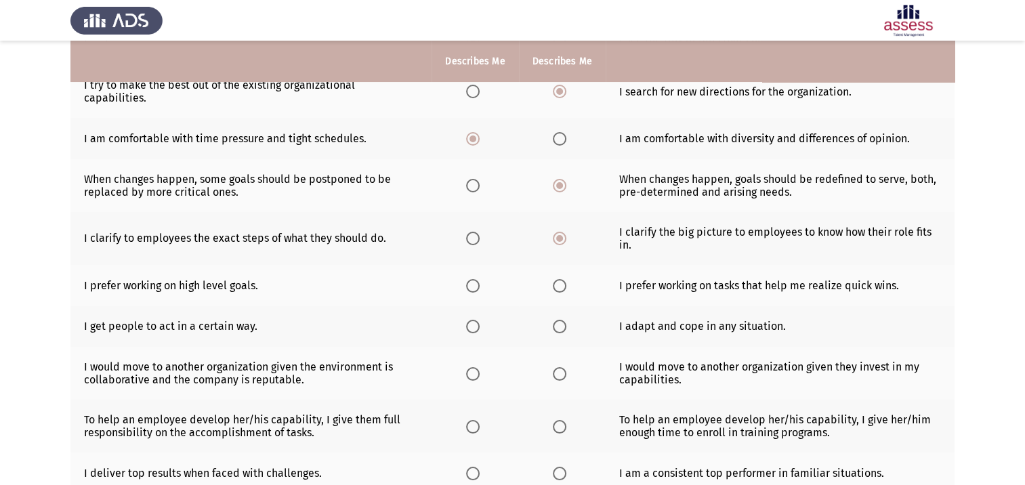
click at [469, 279] on span "Select an option" at bounding box center [473, 286] width 14 height 14
click at [469, 279] on input "Select an option" at bounding box center [473, 286] width 14 height 14
click at [553, 320] on span "Select an option" at bounding box center [560, 327] width 14 height 14
click at [553, 320] on input "Select an option" at bounding box center [560, 327] width 14 height 14
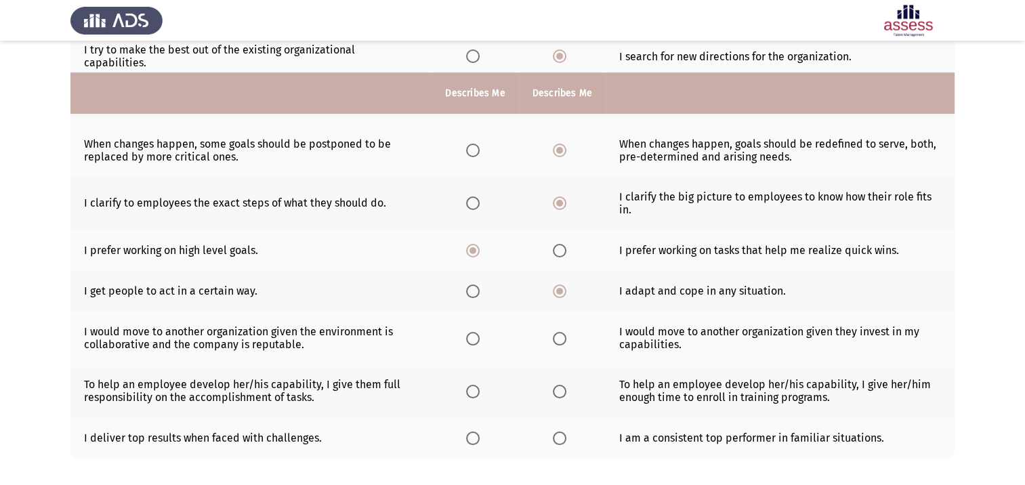
scroll to position [271, 0]
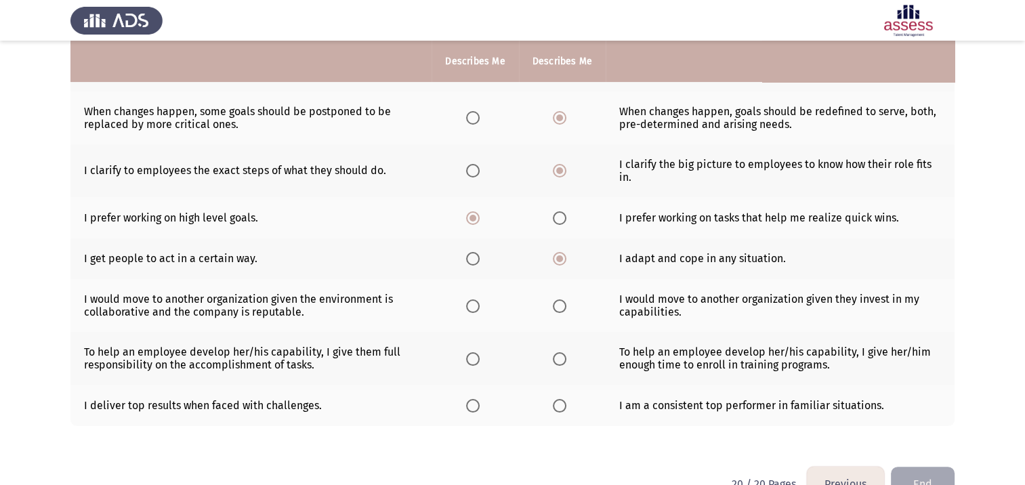
click at [558, 299] on span "Select an option" at bounding box center [560, 306] width 14 height 14
click at [558, 299] on input "Select an option" at bounding box center [560, 306] width 14 height 14
click at [466, 352] on span "Select an option" at bounding box center [473, 359] width 14 height 14
click at [466, 352] on input "Select an option" at bounding box center [473, 359] width 14 height 14
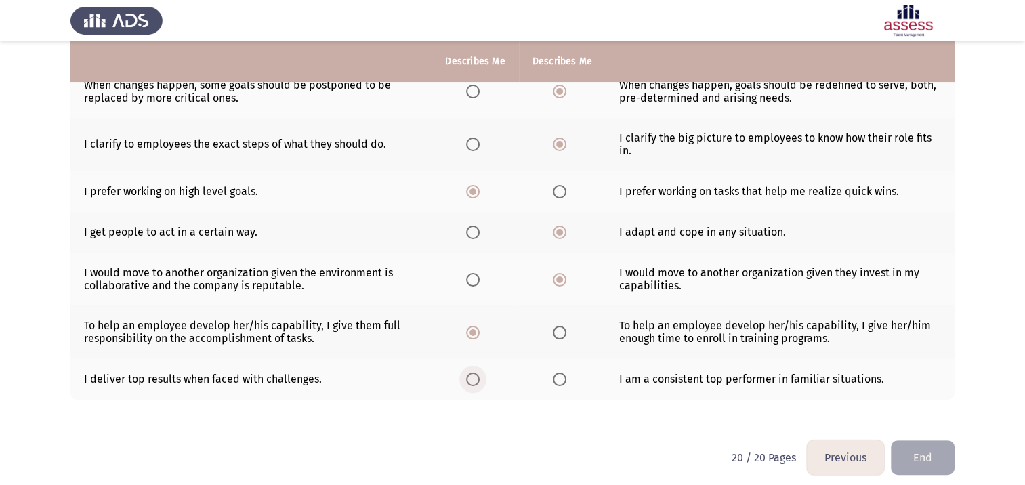
click at [469, 372] on span "Select an option" at bounding box center [473, 379] width 14 height 14
click at [469, 372] on input "Select an option" at bounding box center [473, 379] width 14 height 14
click at [904, 449] on button "End" at bounding box center [922, 457] width 64 height 35
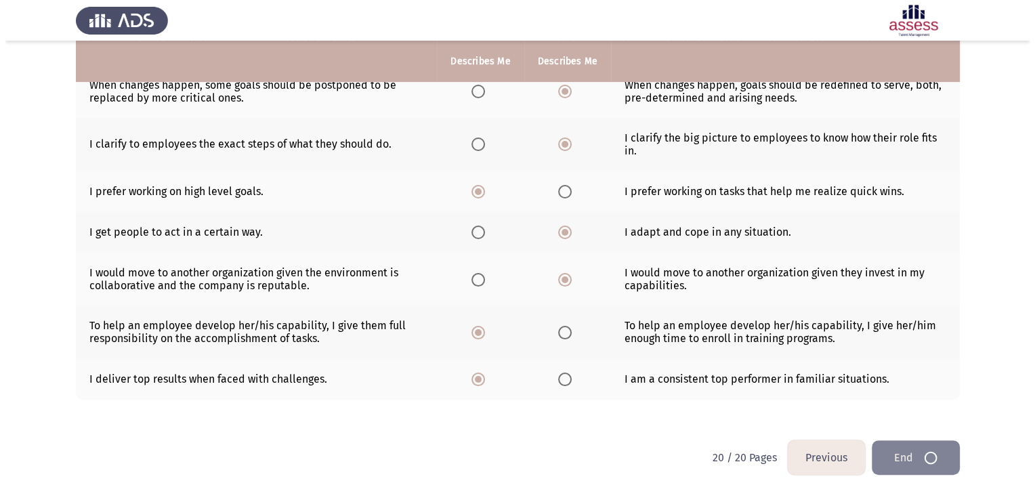
scroll to position [0, 0]
